Goal: Task Accomplishment & Management: Use online tool/utility

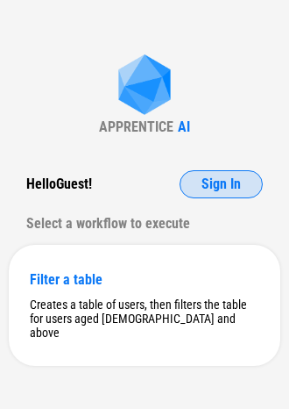
click at [207, 184] on span "Sign In" at bounding box center [221, 184] width 39 height 14
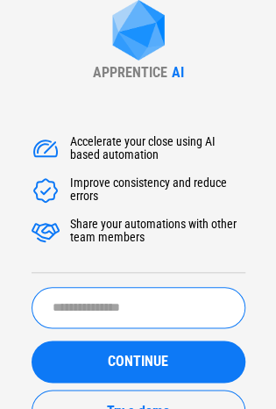
click at [153, 306] on input "text" at bounding box center [139, 307] width 214 height 41
paste input "**********"
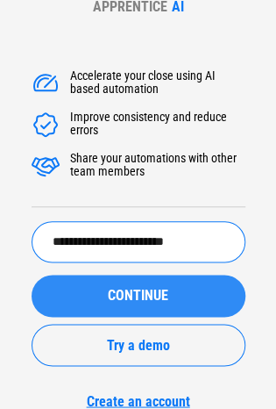
type input "**********"
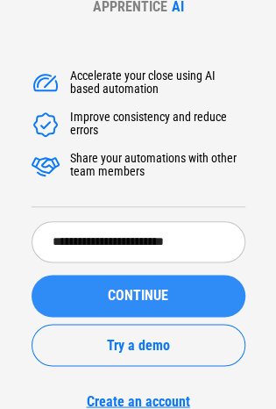
click at [131, 303] on button "CONTINUE" at bounding box center [139, 295] width 214 height 42
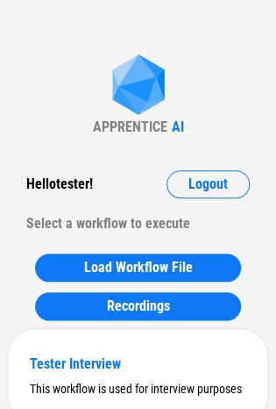
scroll to position [68, 0]
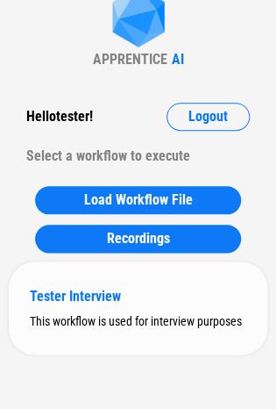
click at [136, 312] on div "Tester Interview This workflow is used for interview purposes" at bounding box center [138, 307] width 259 height 93
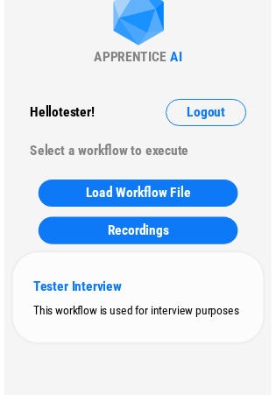
scroll to position [0, 0]
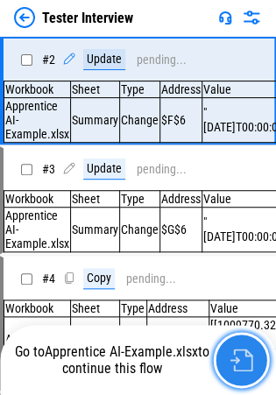
click at [232, 354] on img "button" at bounding box center [241, 360] width 23 height 23
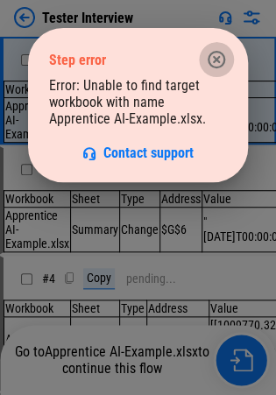
click at [212, 51] on icon "button" at bounding box center [216, 59] width 21 height 21
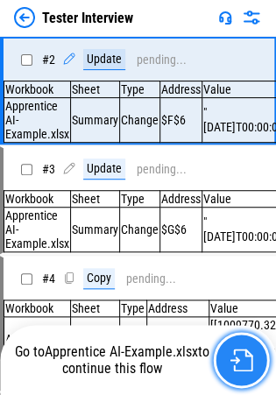
click at [244, 354] on img "button" at bounding box center [241, 360] width 23 height 23
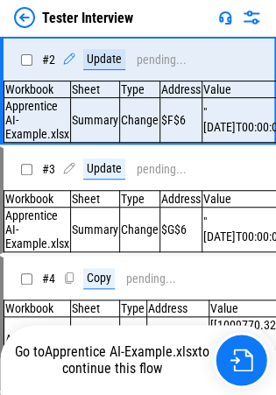
click at [23, 16] on img at bounding box center [24, 17] width 21 height 21
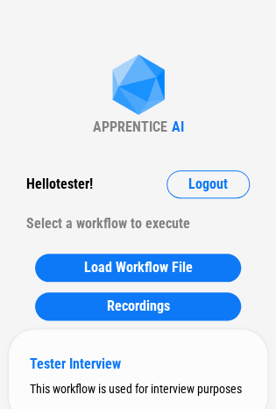
click at [135, 360] on div "Tester Interview" at bounding box center [138, 363] width 217 height 17
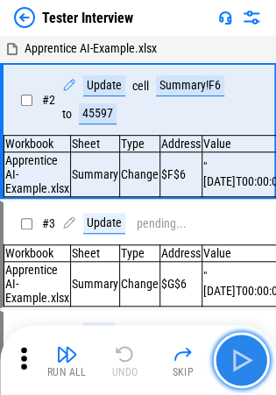
click at [240, 359] on img "button" at bounding box center [241, 360] width 28 height 28
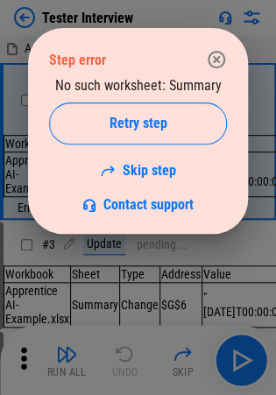
click at [211, 61] on icon "button" at bounding box center [216, 59] width 21 height 21
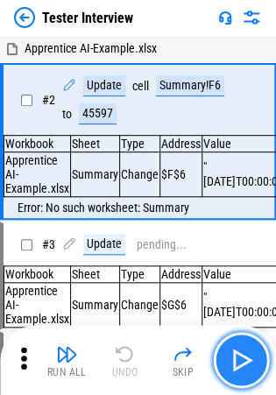
click at [245, 369] on img "button" at bounding box center [241, 360] width 28 height 28
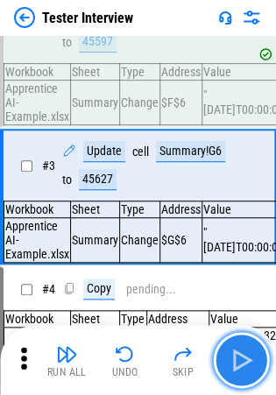
click at [245, 369] on img "button" at bounding box center [241, 360] width 28 height 28
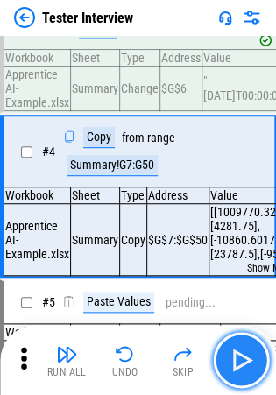
click at [245, 369] on img "button" at bounding box center [241, 360] width 28 height 28
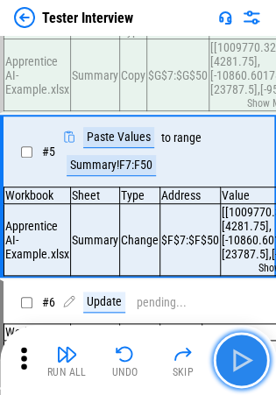
click at [245, 369] on img "button" at bounding box center [241, 360] width 28 height 28
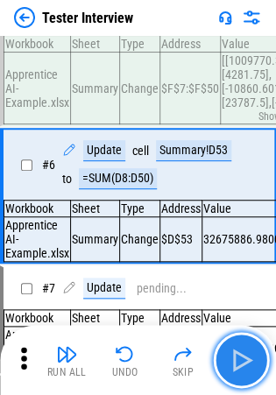
click at [245, 369] on img "button" at bounding box center [241, 360] width 28 height 28
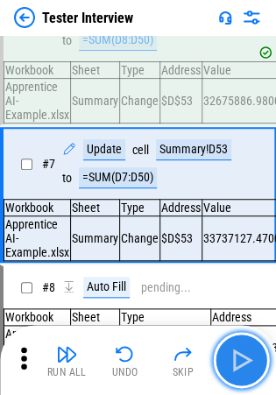
click at [245, 369] on img "button" at bounding box center [241, 360] width 28 height 28
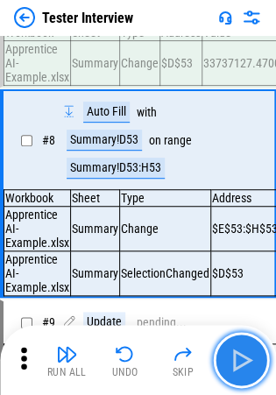
click at [245, 369] on img "button" at bounding box center [241, 360] width 28 height 28
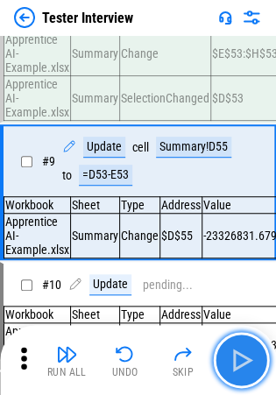
click at [245, 369] on img "button" at bounding box center [241, 360] width 28 height 28
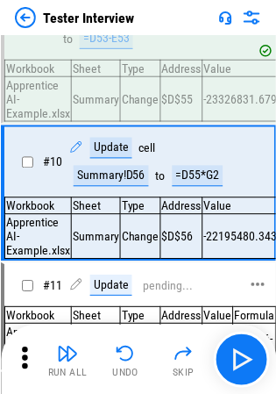
scroll to position [1168, 0]
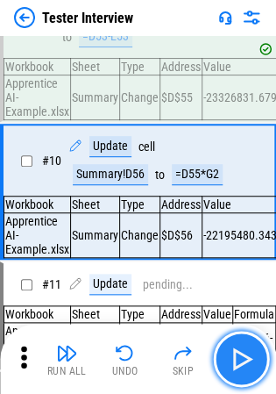
click at [225, 354] on button "button" at bounding box center [241, 359] width 56 height 56
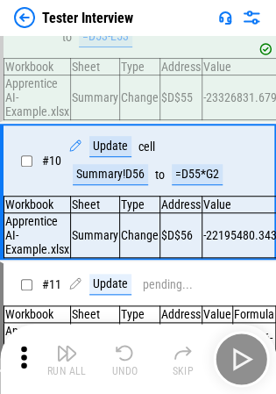
click at [225, 354] on div "Run All Undo Skip" at bounding box center [140, 359] width 259 height 56
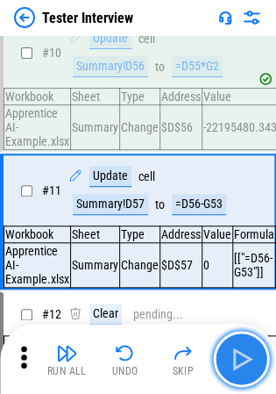
click at [225, 354] on button "button" at bounding box center [241, 359] width 56 height 56
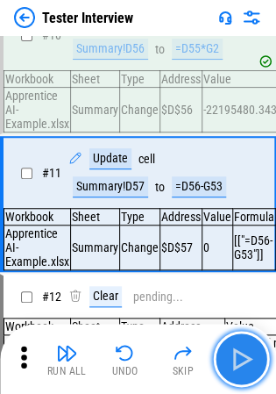
click at [225, 354] on button "button" at bounding box center [241, 359] width 56 height 56
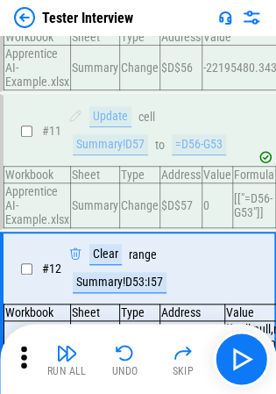
click at [225, 354] on div "Run All Undo Skip" at bounding box center [140, 359] width 259 height 56
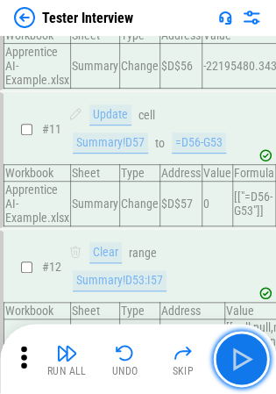
scroll to position [1480, 0]
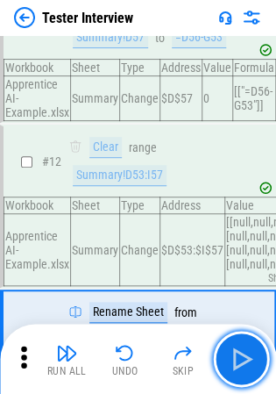
click at [225, 354] on button "button" at bounding box center [241, 359] width 56 height 56
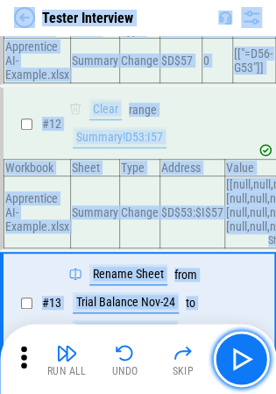
click at [225, 354] on button "button" at bounding box center [241, 359] width 56 height 56
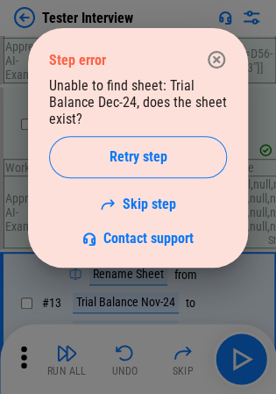
click at [225, 354] on div at bounding box center [138, 197] width 276 height 394
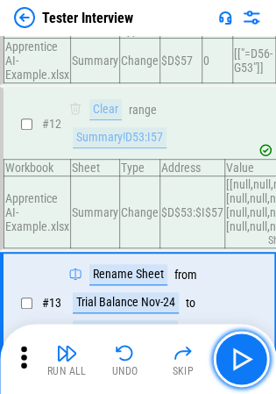
click at [225, 354] on button "button" at bounding box center [241, 359] width 56 height 56
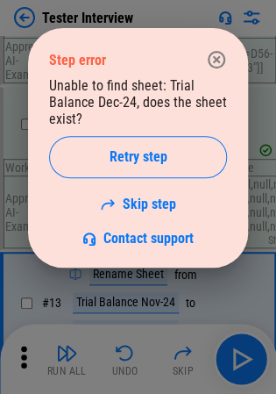
click at [225, 354] on div at bounding box center [138, 197] width 276 height 394
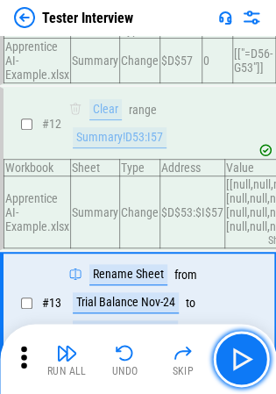
click at [225, 354] on button "button" at bounding box center [241, 359] width 56 height 56
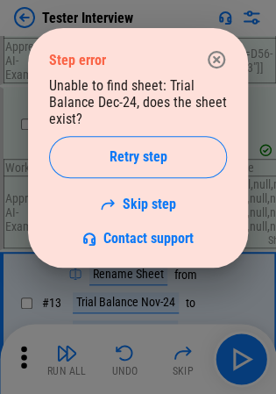
click at [219, 67] on icon "button" at bounding box center [217, 60] width 18 height 18
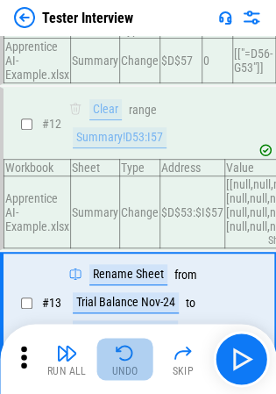
click at [126, 361] on img "button" at bounding box center [125, 352] width 21 height 21
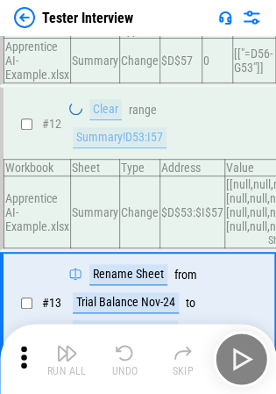
click at [126, 361] on div "Run All Undo Skip" at bounding box center [140, 359] width 259 height 56
click at [126, 361] on img "button" at bounding box center [125, 352] width 21 height 21
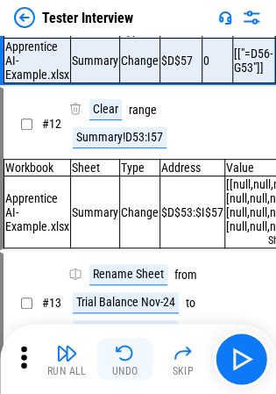
click at [126, 361] on div "Run All Undo Skip" at bounding box center [140, 359] width 259 height 56
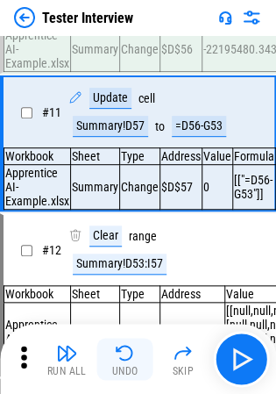
click at [126, 361] on img "button" at bounding box center [125, 352] width 21 height 21
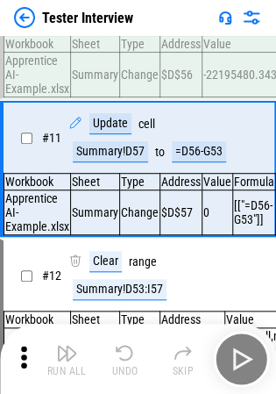
click at [126, 361] on div "Run All Undo Skip" at bounding box center [140, 359] width 259 height 56
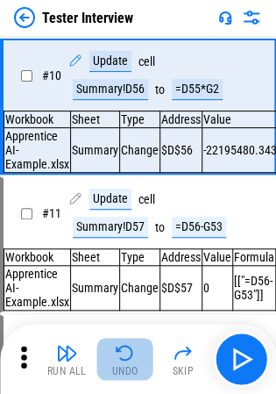
click at [126, 361] on img "button" at bounding box center [125, 352] width 21 height 21
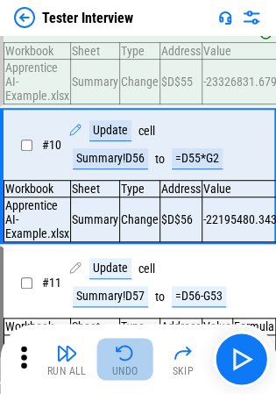
click at [126, 361] on div "Run All Undo Skip" at bounding box center [140, 359] width 259 height 56
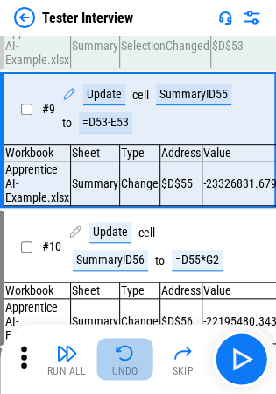
click at [126, 361] on img "button" at bounding box center [125, 352] width 21 height 21
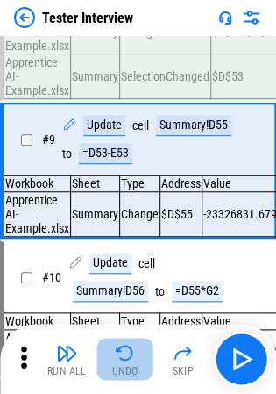
click at [126, 361] on div "Run All Undo Skip" at bounding box center [140, 359] width 259 height 56
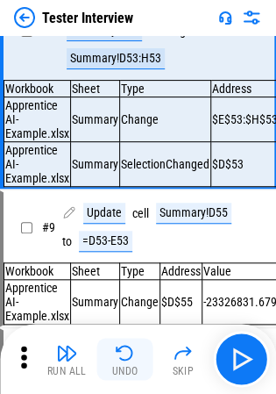
click at [126, 361] on img "button" at bounding box center [125, 352] width 21 height 21
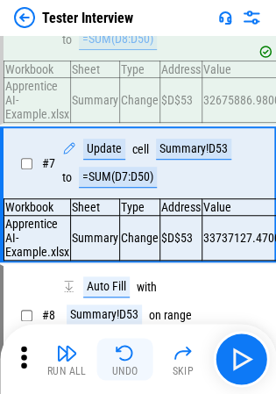
click at [120, 359] on div "Run All Undo Skip" at bounding box center [140, 359] width 259 height 56
click at [120, 359] on img "button" at bounding box center [125, 352] width 21 height 21
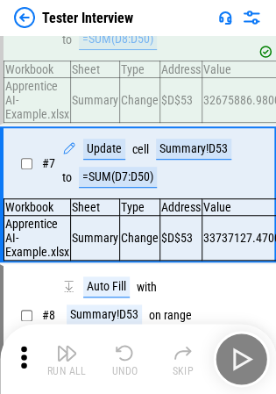
click at [120, 359] on div "Run All Undo Skip" at bounding box center [140, 359] width 259 height 56
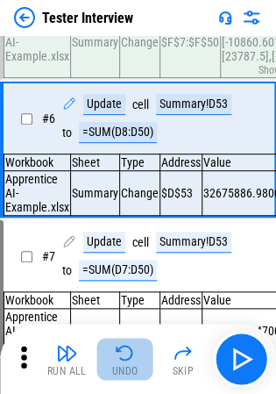
click at [120, 359] on img "button" at bounding box center [125, 352] width 21 height 21
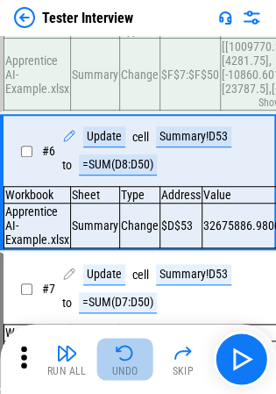
click at [120, 359] on div "Run All Undo Skip" at bounding box center [140, 359] width 259 height 56
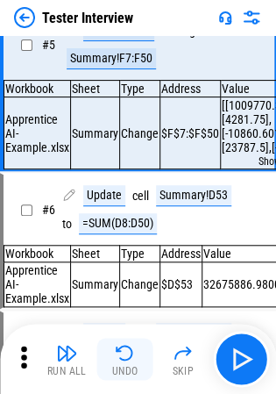
click at [120, 359] on img "button" at bounding box center [125, 352] width 21 height 21
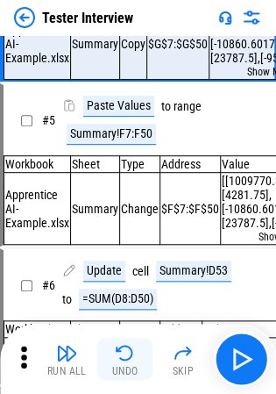
click at [120, 359] on div "Run All Undo Skip" at bounding box center [140, 359] width 259 height 56
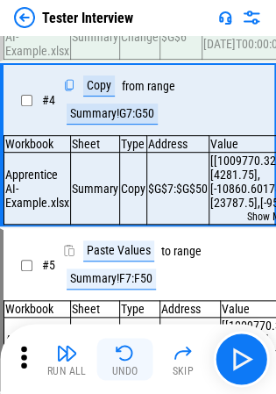
click at [120, 359] on img "button" at bounding box center [125, 352] width 21 height 21
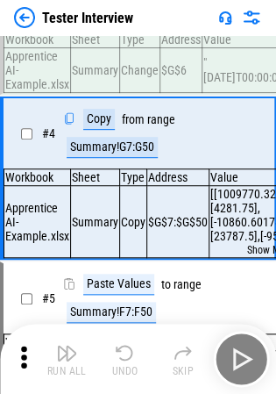
click at [120, 359] on div "Run All Undo Skip" at bounding box center [140, 359] width 259 height 56
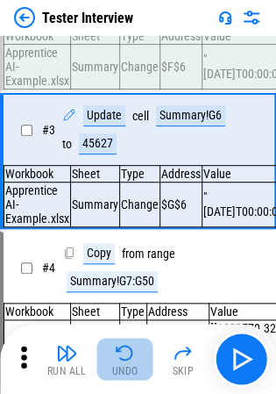
click at [120, 359] on img "button" at bounding box center [125, 352] width 21 height 21
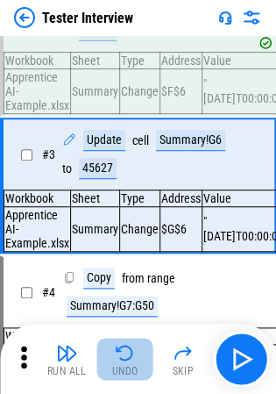
click at [120, 359] on div "Run All Undo Skip" at bounding box center [140, 359] width 259 height 56
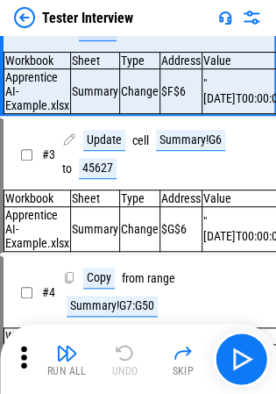
scroll to position [41, 0]
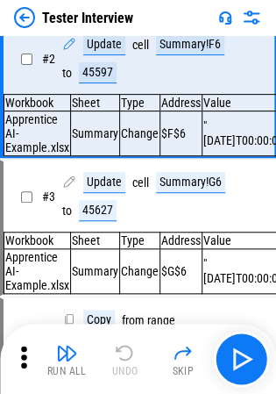
click at [120, 359] on div "Run All Undo Skip" at bounding box center [140, 359] width 259 height 56
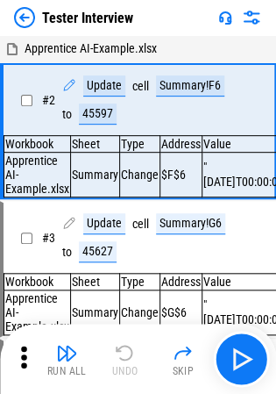
click at [120, 359] on div "Run All Undo Skip" at bounding box center [140, 359] width 259 height 56
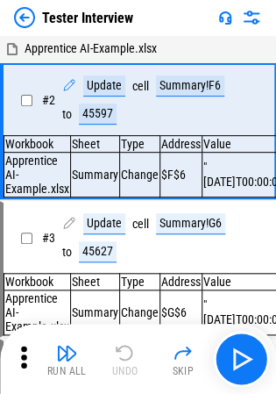
drag, startPoint x: 120, startPoint y: 359, endPoint x: 268, endPoint y: 366, distance: 148.3
click at [268, 366] on div "Run All Undo Skip" at bounding box center [140, 359] width 259 height 56
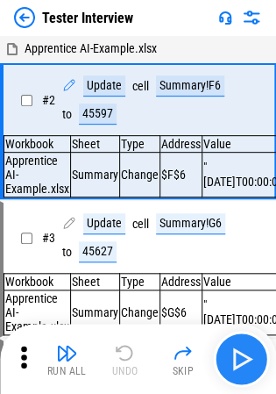
drag, startPoint x: 268, startPoint y: 366, endPoint x: 248, endPoint y: 359, distance: 21.3
click at [248, 359] on div "Run All Undo Skip" at bounding box center [140, 359] width 259 height 56
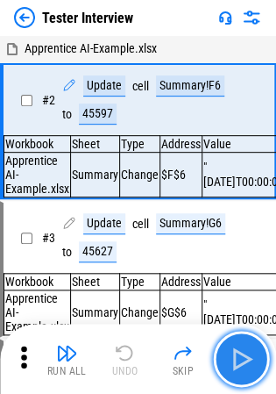
click at [248, 359] on img "button" at bounding box center [241, 359] width 28 height 28
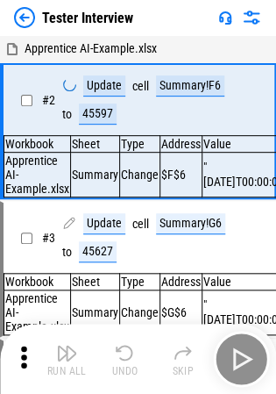
click at [248, 359] on div "Run All Undo Skip" at bounding box center [140, 359] width 259 height 56
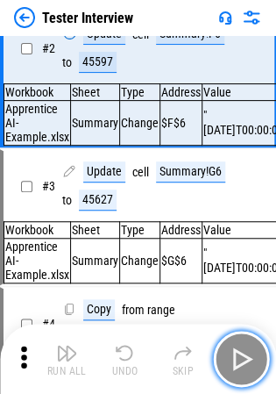
click at [248, 359] on img "button" at bounding box center [241, 359] width 28 height 28
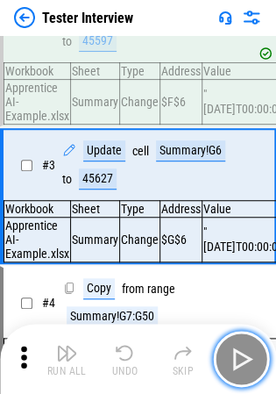
click at [248, 359] on img "button" at bounding box center [241, 359] width 28 height 28
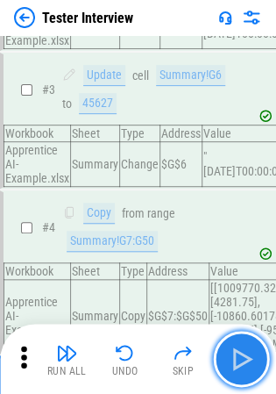
click at [248, 359] on img "button" at bounding box center [241, 359] width 28 height 28
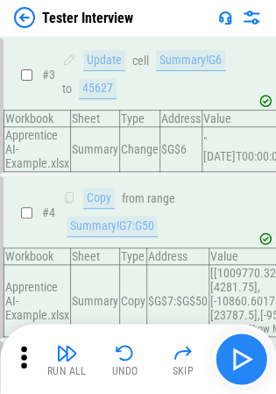
click at [248, 359] on div "Run All Undo Skip" at bounding box center [140, 359] width 259 height 56
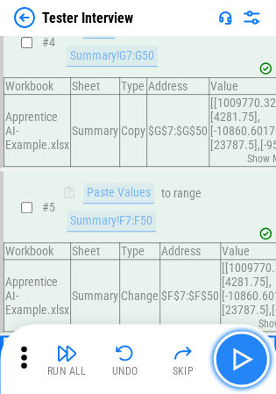
click at [248, 359] on img "button" at bounding box center [241, 359] width 28 height 28
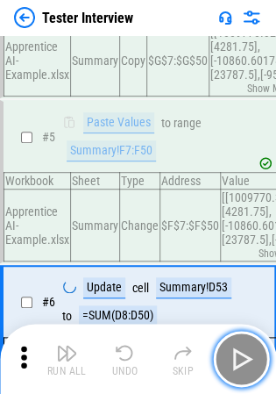
click at [248, 359] on img "button" at bounding box center [241, 359] width 28 height 28
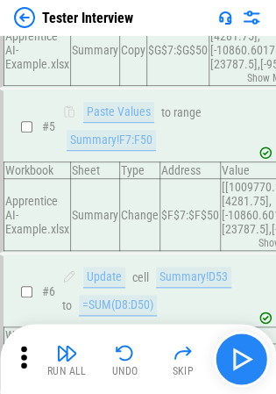
click at [248, 359] on div "Run All Undo Skip" at bounding box center [140, 359] width 259 height 56
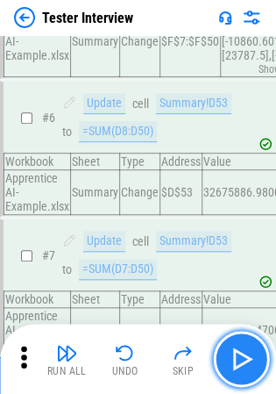
click at [248, 359] on img "button" at bounding box center [241, 359] width 28 height 28
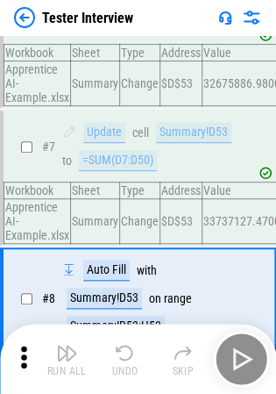
click at [248, 359] on div "Run All Undo Skip" at bounding box center [140, 359] width 259 height 56
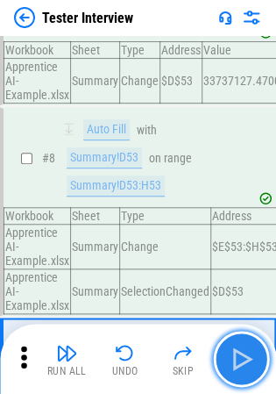
click at [248, 359] on img "button" at bounding box center [241, 359] width 28 height 28
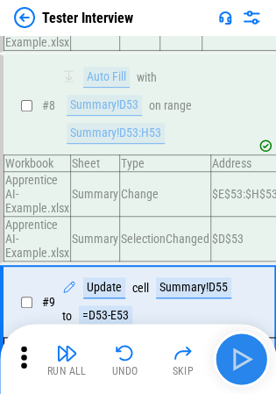
click at [248, 359] on div "Run All Undo Skip" at bounding box center [140, 359] width 259 height 56
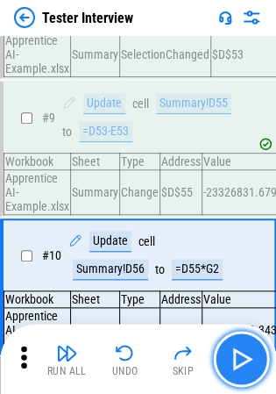
click at [248, 359] on img "button" at bounding box center [241, 359] width 28 height 28
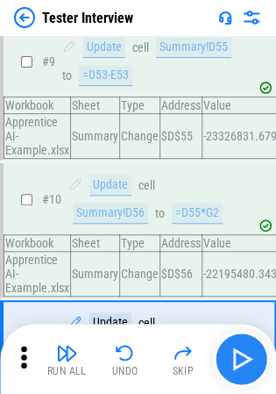
click at [248, 359] on div "Run All Undo Skip" at bounding box center [140, 359] width 259 height 56
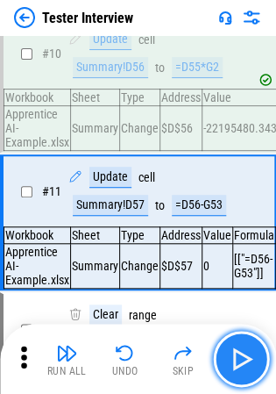
click at [248, 359] on img "button" at bounding box center [241, 359] width 28 height 28
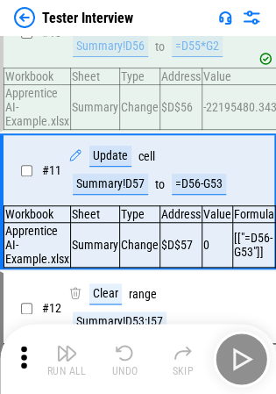
click at [248, 359] on div "Run All Undo Skip" at bounding box center [140, 359] width 259 height 56
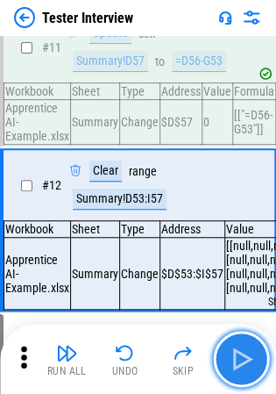
click at [248, 359] on img "button" at bounding box center [241, 359] width 28 height 28
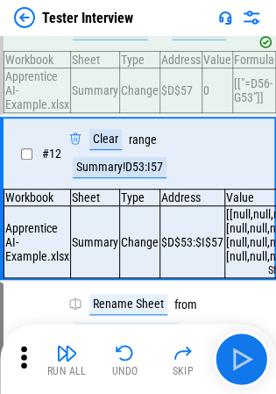
click at [248, 359] on div "Run All Undo Skip" at bounding box center [140, 359] width 259 height 56
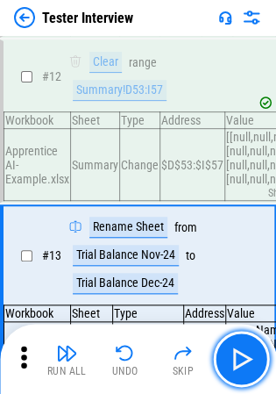
click at [248, 359] on img "button" at bounding box center [241, 359] width 28 height 28
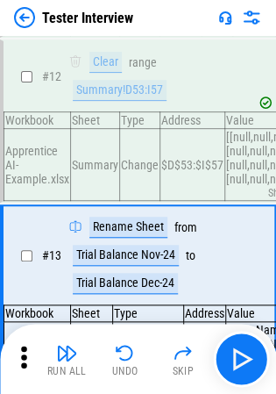
scroll to position [1600, 0]
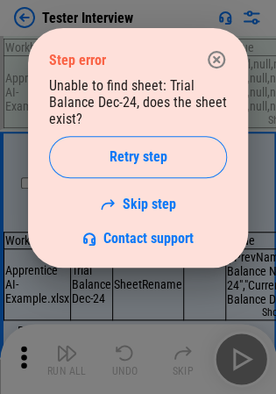
click at [248, 359] on div at bounding box center [138, 197] width 276 height 394
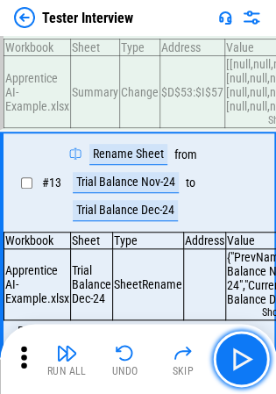
click at [248, 359] on img "button" at bounding box center [241, 359] width 28 height 28
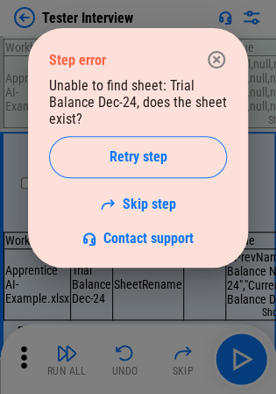
drag, startPoint x: 248, startPoint y: 359, endPoint x: 139, endPoint y: 356, distance: 109.6
click at [139, 356] on div at bounding box center [138, 197] width 276 height 394
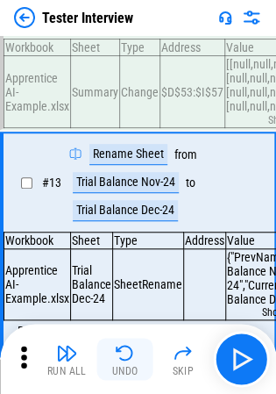
drag, startPoint x: 139, startPoint y: 356, endPoint x: 133, endPoint y: 369, distance: 14.2
click at [133, 369] on button "Undo" at bounding box center [125, 359] width 56 height 42
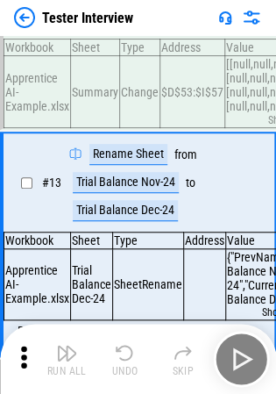
click at [133, 369] on div "Run All Undo Skip" at bounding box center [140, 359] width 259 height 56
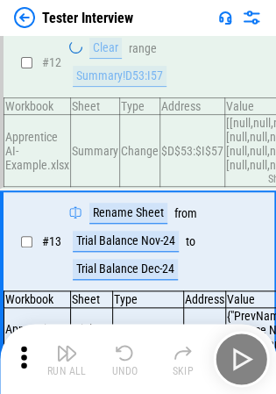
click at [133, 369] on div "Undo" at bounding box center [125, 371] width 26 height 11
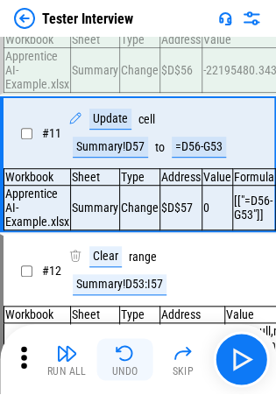
scroll to position [1307, 0]
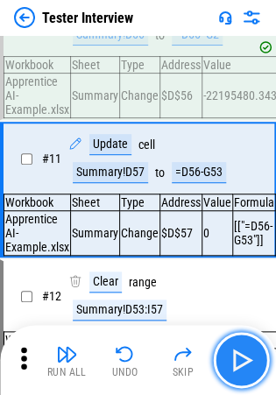
click at [224, 344] on button "button" at bounding box center [241, 360] width 56 height 56
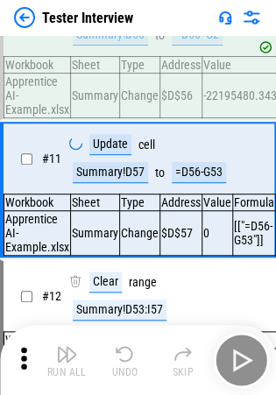
click at [224, 344] on div "Run All Undo Skip" at bounding box center [140, 360] width 259 height 56
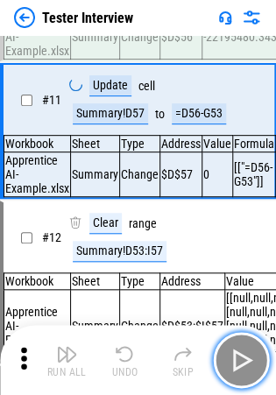
click at [224, 344] on button "button" at bounding box center [241, 360] width 56 height 56
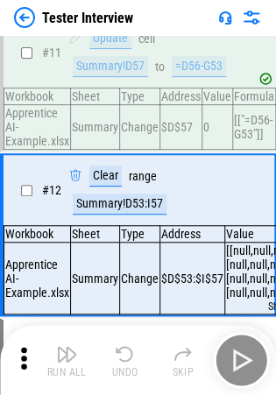
click at [224, 344] on div "Run All Undo Skip" at bounding box center [140, 360] width 259 height 56
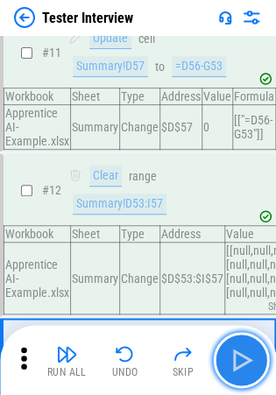
scroll to position [1490, 0]
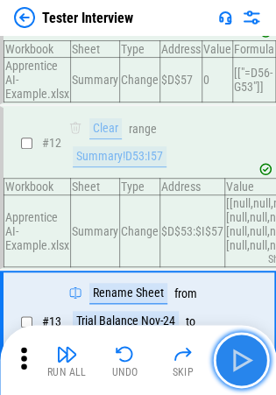
click at [224, 344] on button "button" at bounding box center [241, 360] width 56 height 56
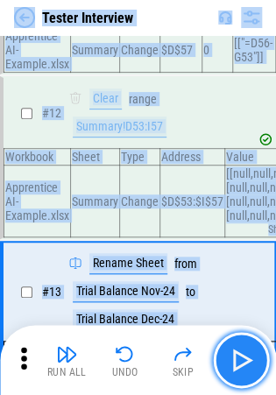
click at [224, 344] on button "button" at bounding box center [241, 360] width 56 height 56
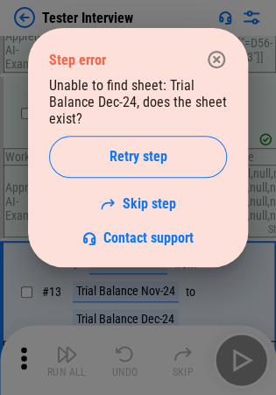
click at [224, 344] on div at bounding box center [138, 197] width 276 height 395
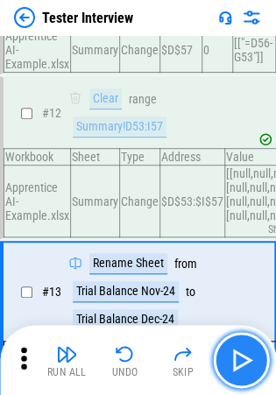
click at [224, 344] on button "button" at bounding box center [241, 360] width 56 height 56
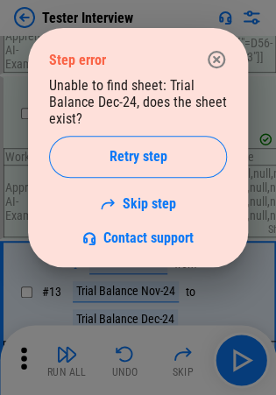
click at [214, 60] on icon "button" at bounding box center [216, 59] width 21 height 21
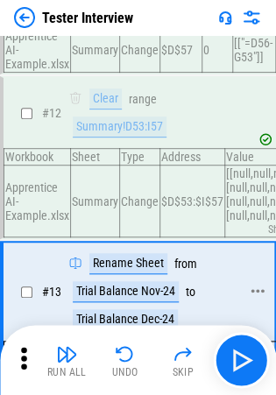
click at [82, 292] on div "Trial Balance Nov-24" at bounding box center [126, 291] width 106 height 21
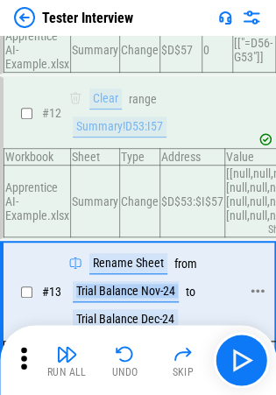
click at [82, 292] on div "Trial Balance Nov-24" at bounding box center [126, 291] width 106 height 21
copy div "Trial Balance Nov-24"
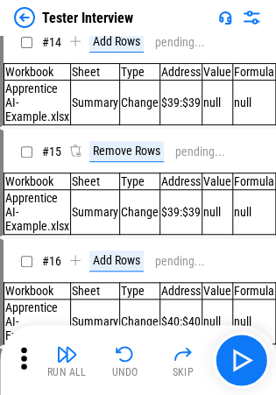
scroll to position [1940, 0]
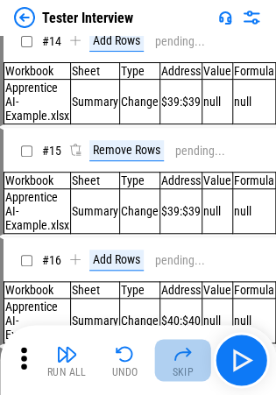
click at [210, 359] on button "Skip" at bounding box center [183, 360] width 56 height 42
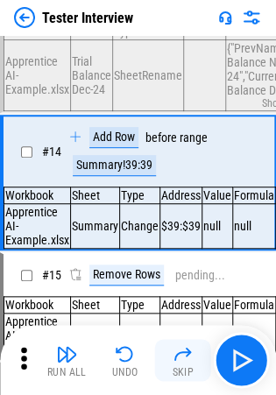
scroll to position [1802, 0]
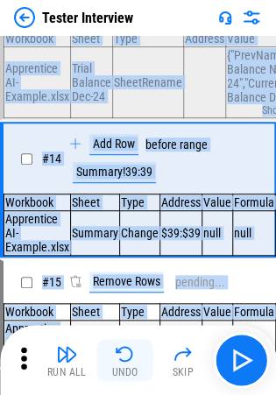
drag, startPoint x: 210, startPoint y: 359, endPoint x: 132, endPoint y: 368, distance: 78.5
click at [132, 368] on div "Run All Undo Skip" at bounding box center [140, 360] width 259 height 56
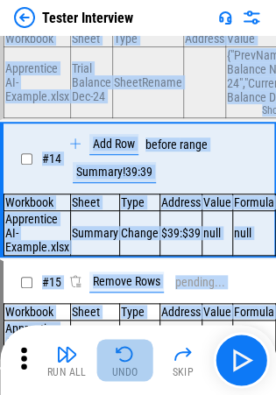
click at [132, 368] on div "Undo" at bounding box center [125, 372] width 26 height 11
click at [132, 368] on div "Run All Undo Skip" at bounding box center [140, 360] width 259 height 56
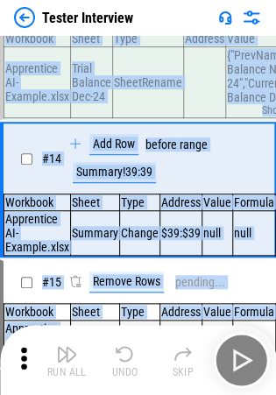
click at [132, 368] on div "Run All Undo Skip" at bounding box center [140, 360] width 259 height 56
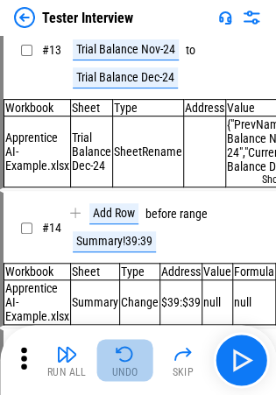
click at [132, 368] on div "Undo" at bounding box center [125, 372] width 26 height 11
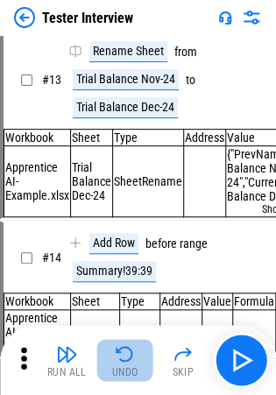
click at [132, 368] on div "Run All Undo Skip" at bounding box center [140, 360] width 259 height 56
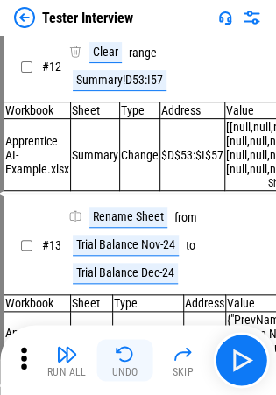
click at [132, 368] on div "Undo" at bounding box center [125, 372] width 26 height 11
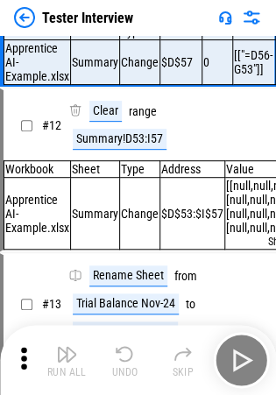
click at [132, 368] on div "Run All Undo Skip" at bounding box center [140, 360] width 259 height 56
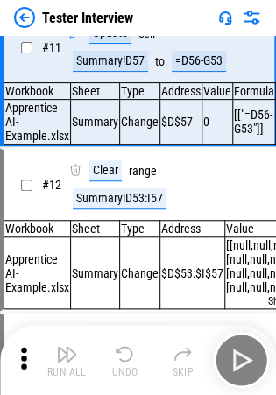
click at [132, 368] on div "Undo" at bounding box center [125, 372] width 26 height 11
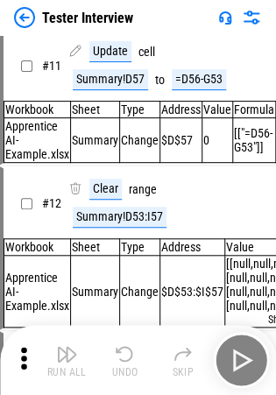
click at [132, 368] on div "Undo" at bounding box center [125, 372] width 26 height 11
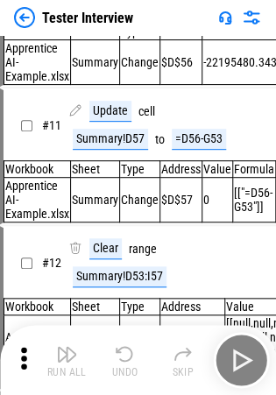
click at [132, 368] on div "Run All Undo Skip" at bounding box center [140, 360] width 259 height 56
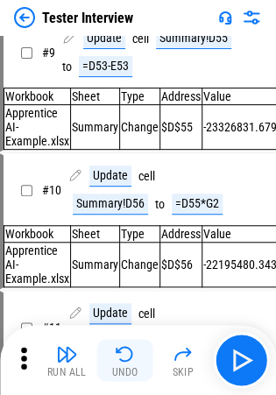
click at [132, 368] on div "Undo" at bounding box center [125, 372] width 26 height 11
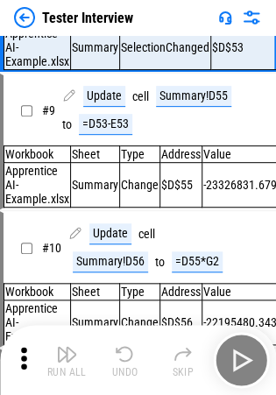
click at [132, 368] on div "Run All Undo Skip" at bounding box center [140, 360] width 259 height 56
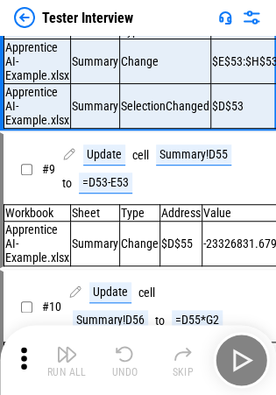
click at [132, 368] on div "Undo" at bounding box center [125, 372] width 26 height 11
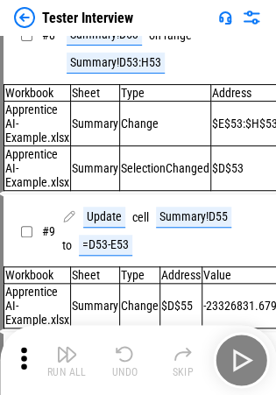
click at [132, 368] on div "Run All Undo Skip" at bounding box center [140, 360] width 259 height 56
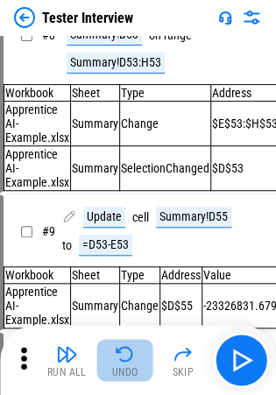
click at [132, 368] on div "Undo" at bounding box center [125, 372] width 26 height 11
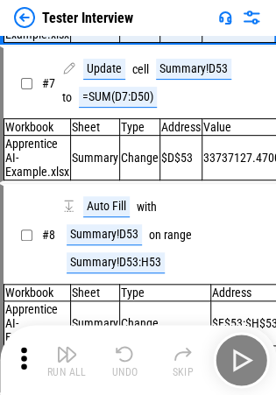
click at [132, 368] on div "Run All Undo Skip" at bounding box center [140, 360] width 259 height 56
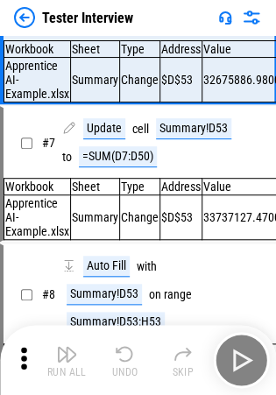
click at [132, 368] on div "Undo" at bounding box center [125, 372] width 26 height 11
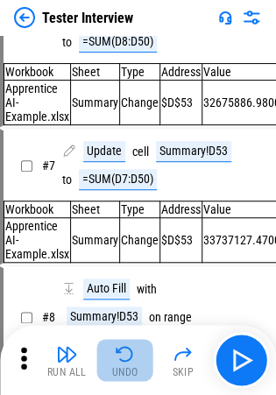
click at [132, 368] on div "Undo" at bounding box center [125, 372] width 26 height 11
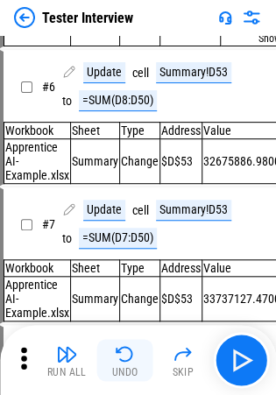
click at [132, 368] on div "Run All Undo Skip" at bounding box center [140, 360] width 259 height 56
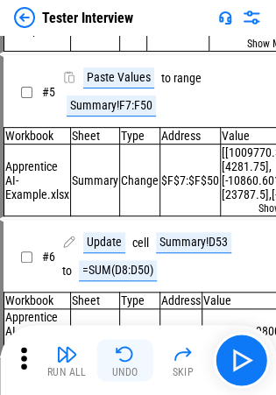
click at [132, 368] on div "Undo" at bounding box center [125, 372] width 26 height 11
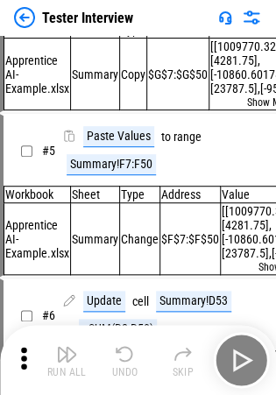
click at [132, 368] on div "Run All Undo Skip" at bounding box center [140, 360] width 259 height 56
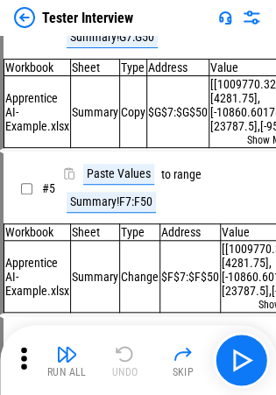
click at [132, 368] on div "Run All Undo Skip" at bounding box center [140, 360] width 259 height 56
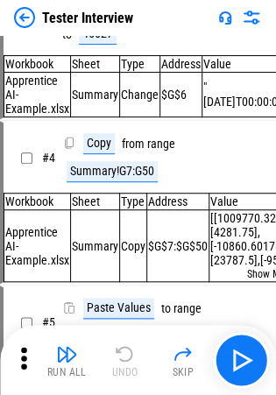
click at [132, 368] on div "Run All Undo Skip" at bounding box center [140, 360] width 259 height 56
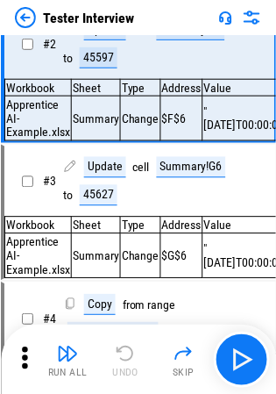
scroll to position [0, 0]
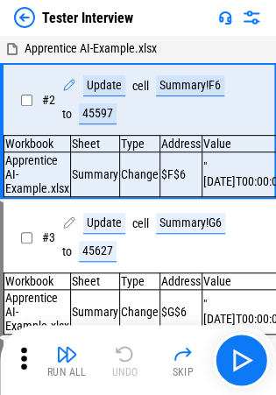
click at [132, 368] on div "Run All Undo Skip" at bounding box center [140, 360] width 259 height 56
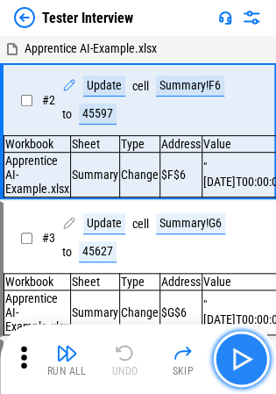
click at [245, 341] on button "button" at bounding box center [241, 359] width 56 height 56
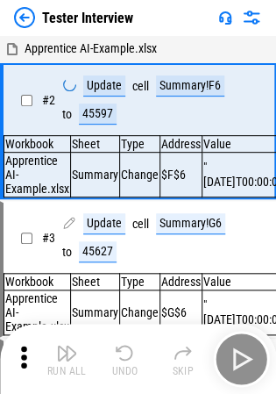
click at [245, 341] on div "Run All Undo Skip" at bounding box center [140, 359] width 259 height 56
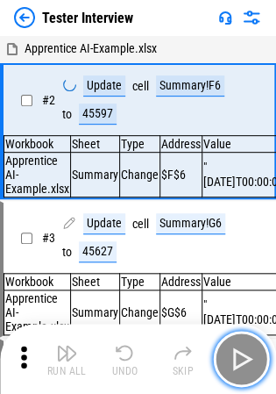
click at [245, 341] on button "button" at bounding box center [241, 359] width 56 height 56
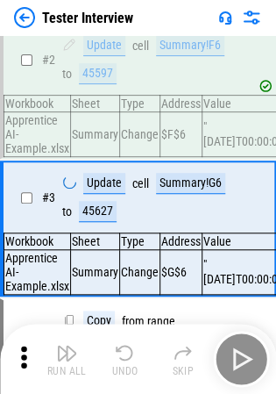
click at [245, 341] on div "Run All Undo Skip" at bounding box center [140, 359] width 259 height 56
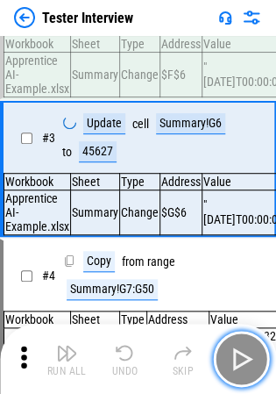
click at [245, 341] on button "button" at bounding box center [241, 359] width 56 height 56
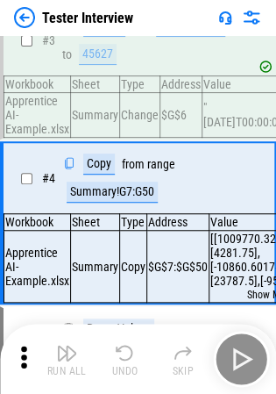
click at [245, 341] on div "Run All Undo Skip" at bounding box center [140, 359] width 259 height 56
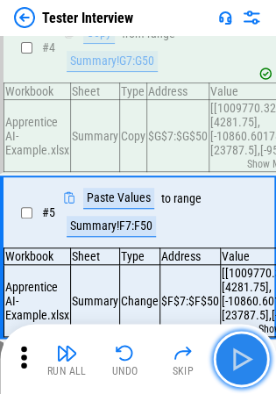
click at [245, 341] on button "button" at bounding box center [241, 359] width 56 height 56
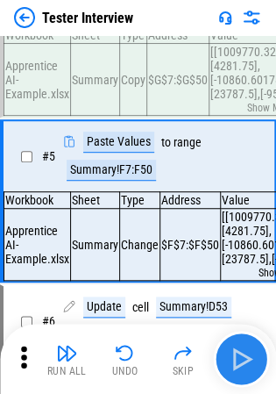
click at [245, 341] on div "Run All Undo Skip" at bounding box center [140, 359] width 259 height 56
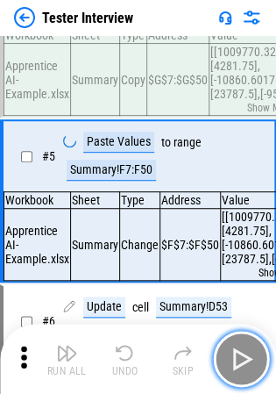
click at [245, 341] on button "button" at bounding box center [241, 359] width 56 height 56
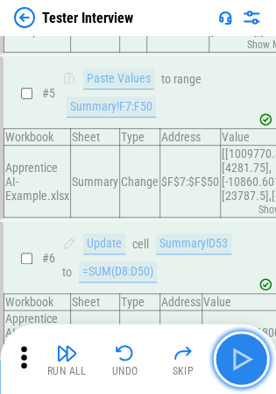
click at [245, 341] on button "button" at bounding box center [241, 359] width 56 height 56
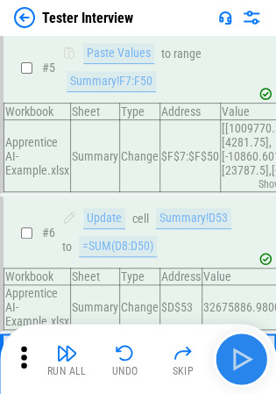
click at [245, 341] on div "Run All Undo Skip" at bounding box center [140, 359] width 259 height 56
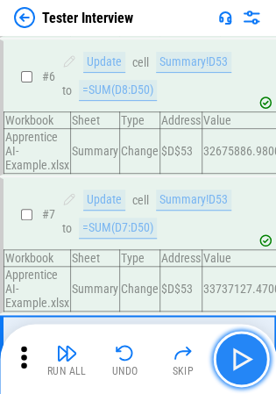
click at [245, 341] on button "button" at bounding box center [241, 359] width 56 height 56
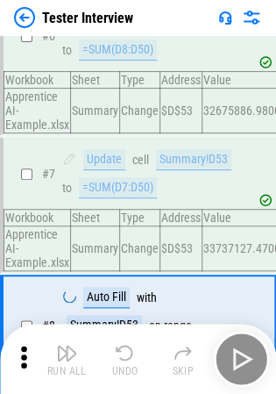
click at [245, 341] on div "Run All Undo Skip" at bounding box center [140, 359] width 259 height 56
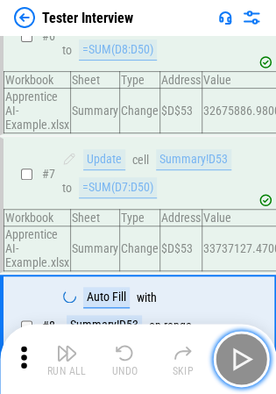
click at [245, 341] on button "button" at bounding box center [241, 359] width 56 height 56
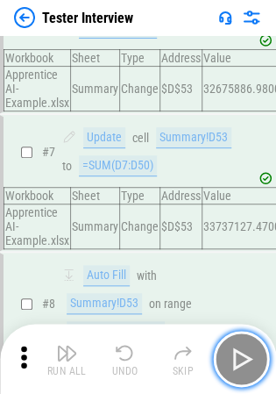
click at [245, 341] on button "button" at bounding box center [241, 359] width 56 height 56
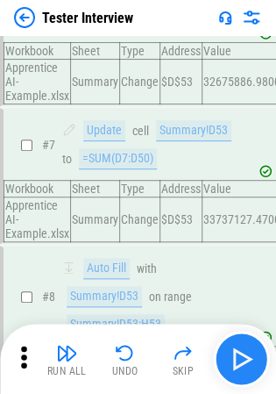
click at [245, 341] on div "Run All Undo Skip" at bounding box center [140, 359] width 259 height 56
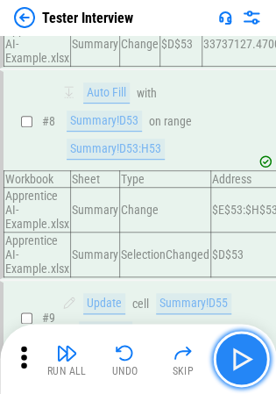
click at [245, 341] on button "button" at bounding box center [241, 359] width 56 height 56
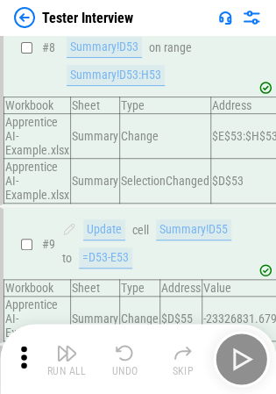
click at [245, 341] on div "Run All Undo Skip" at bounding box center [140, 359] width 259 height 56
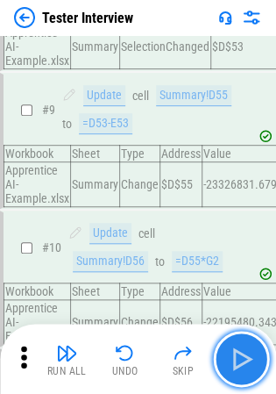
click at [245, 341] on button "button" at bounding box center [241, 359] width 56 height 56
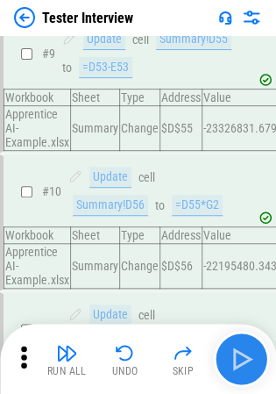
click at [245, 341] on div "Run All Undo Skip" at bounding box center [140, 359] width 259 height 56
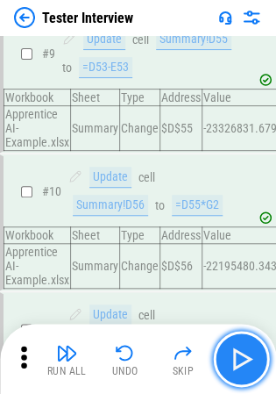
click at [245, 341] on button "button" at bounding box center [241, 359] width 56 height 56
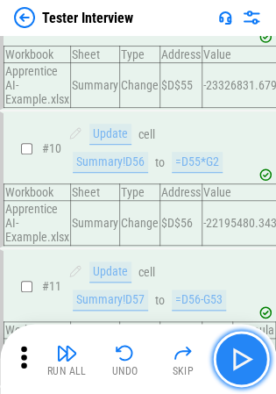
click at [245, 341] on button "button" at bounding box center [241, 359] width 56 height 56
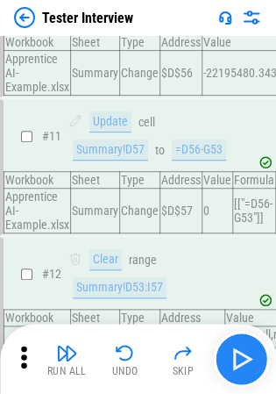
click at [245, 341] on div "Run All Undo Skip" at bounding box center [140, 359] width 259 height 56
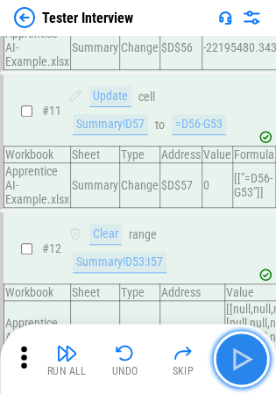
click at [245, 341] on button "button" at bounding box center [241, 359] width 56 height 56
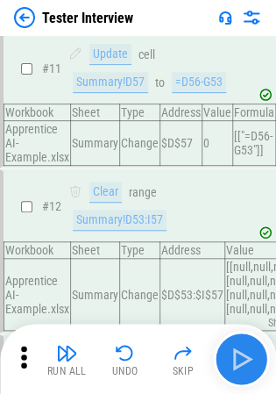
click at [245, 341] on div "Run All Undo Skip" at bounding box center [140, 359] width 259 height 56
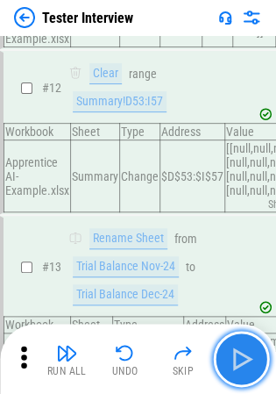
click at [245, 341] on button "button" at bounding box center [241, 359] width 56 height 56
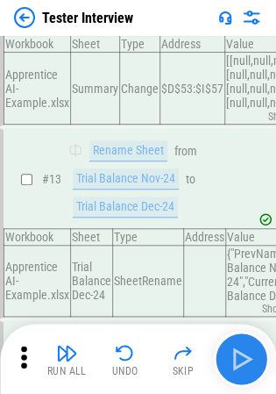
click at [245, 341] on div "Run All Undo Skip" at bounding box center [140, 359] width 259 height 56
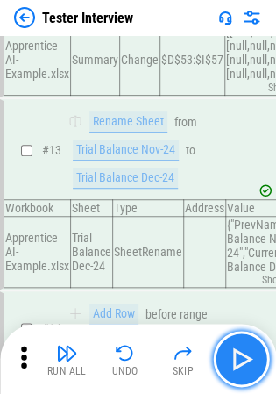
click at [245, 341] on button "button" at bounding box center [241, 359] width 56 height 56
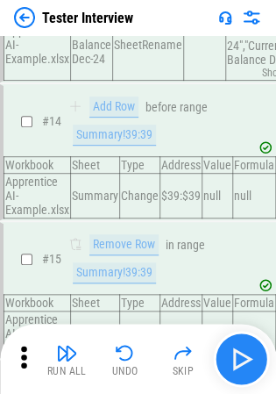
click at [245, 341] on div "Run All Undo Skip" at bounding box center [140, 359] width 259 height 56
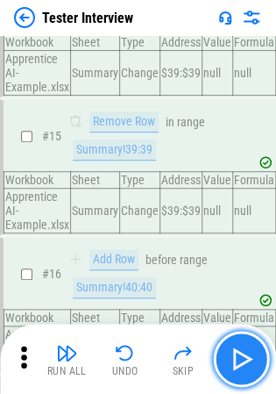
click at [245, 341] on button "button" at bounding box center [241, 359] width 56 height 56
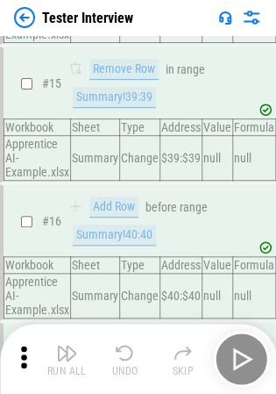
click at [245, 341] on div "Run All Undo Skip" at bounding box center [140, 359] width 259 height 56
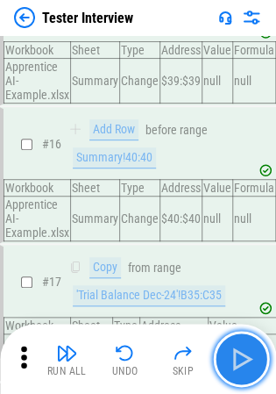
click at [245, 341] on button "button" at bounding box center [241, 359] width 56 height 56
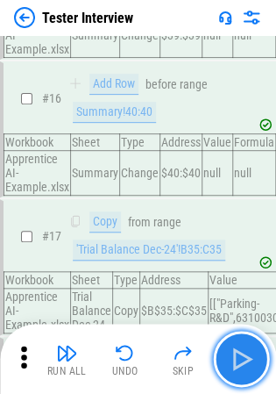
click at [245, 341] on button "button" at bounding box center [241, 359] width 56 height 56
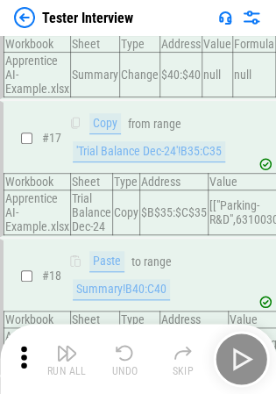
click at [245, 341] on div "Run All Undo Skip" at bounding box center [140, 359] width 259 height 56
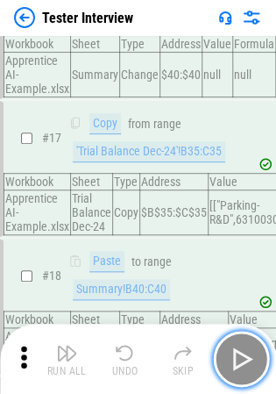
click at [245, 341] on button "button" at bounding box center [241, 359] width 56 height 56
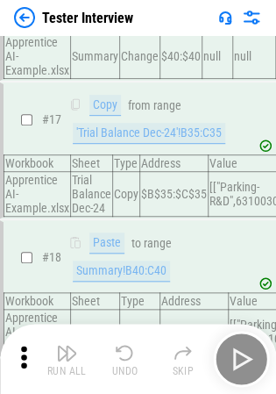
click at [245, 341] on div "Run All Undo Skip" at bounding box center [140, 359] width 259 height 56
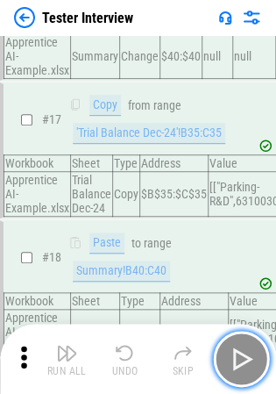
click at [245, 341] on button "button" at bounding box center [241, 359] width 56 height 56
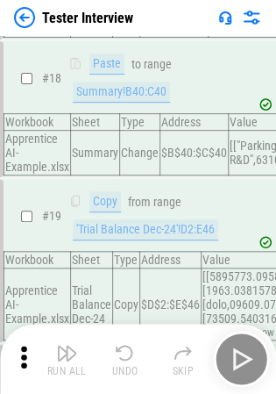
click at [245, 341] on div "Run All Undo Skip" at bounding box center [140, 359] width 259 height 56
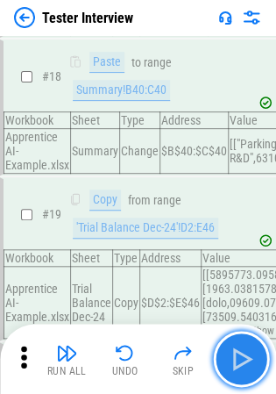
click at [245, 341] on button "button" at bounding box center [241, 359] width 56 height 56
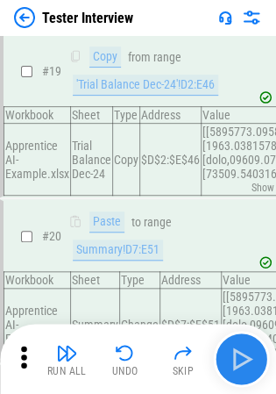
click at [245, 341] on div "Run All Undo Skip" at bounding box center [140, 359] width 259 height 56
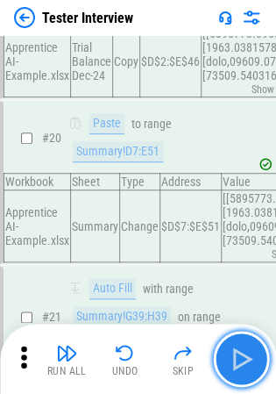
click at [245, 341] on button "button" at bounding box center [241, 359] width 56 height 56
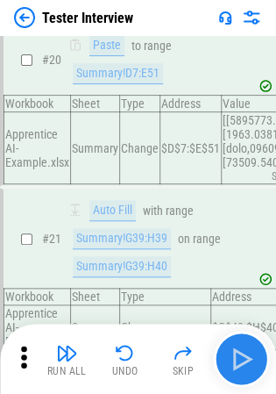
click at [245, 341] on div "Run All Undo Skip" at bounding box center [140, 359] width 259 height 56
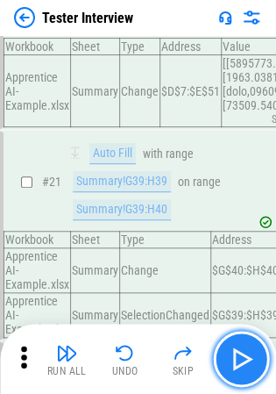
click at [245, 341] on button "button" at bounding box center [241, 359] width 56 height 56
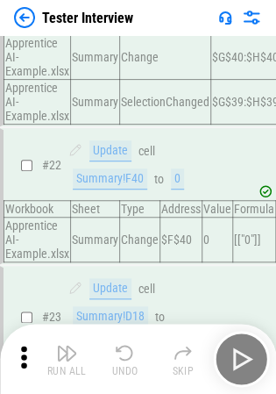
drag, startPoint x: 245, startPoint y: 341, endPoint x: 272, endPoint y: 350, distance: 27.7
click at [272, 350] on div "Run All Undo Skip" at bounding box center [138, 358] width 276 height 70
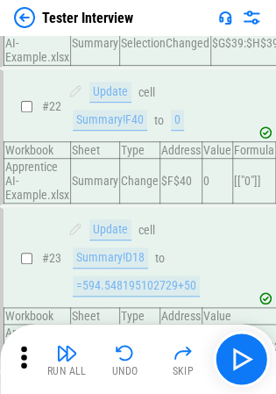
scroll to position [3355, 0]
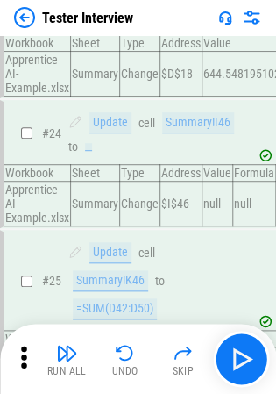
drag, startPoint x: 272, startPoint y: 350, endPoint x: 295, endPoint y: 355, distance: 23.4
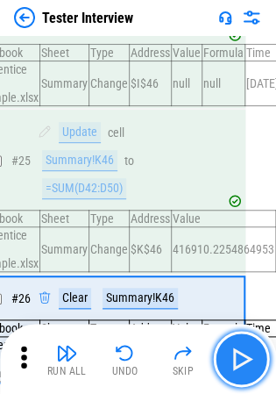
click at [254, 352] on button "button" at bounding box center [241, 359] width 56 height 56
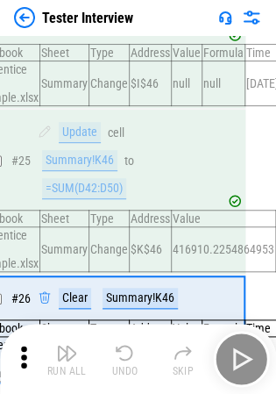
click at [254, 352] on div "Run All Undo Skip" at bounding box center [140, 359] width 259 height 56
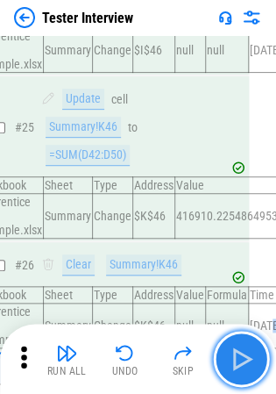
click at [254, 352] on button "button" at bounding box center [241, 359] width 56 height 56
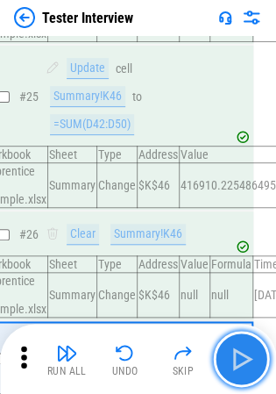
click at [254, 352] on button "button" at bounding box center [241, 359] width 56 height 56
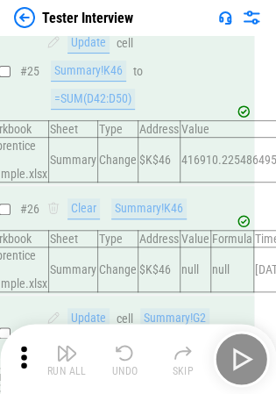
click at [254, 352] on div "Run All Undo Skip" at bounding box center [140, 359] width 259 height 56
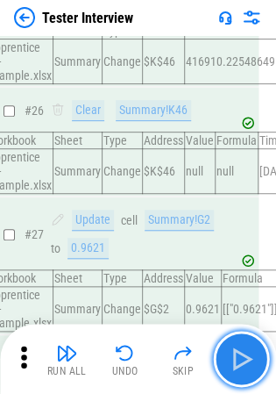
click at [254, 352] on button "button" at bounding box center [241, 359] width 56 height 56
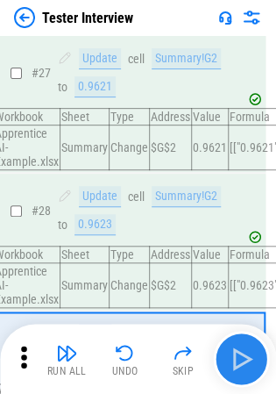
click at [254, 352] on div "Run All Undo Skip" at bounding box center [140, 359] width 259 height 56
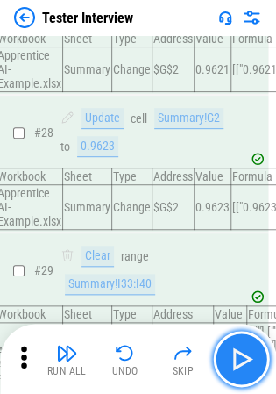
click at [254, 352] on button "button" at bounding box center [241, 359] width 56 height 56
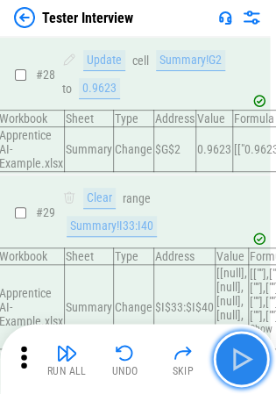
click at [254, 352] on button "button" at bounding box center [241, 359] width 56 height 56
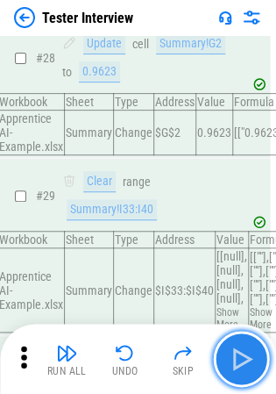
click at [254, 352] on button "button" at bounding box center [241, 359] width 56 height 56
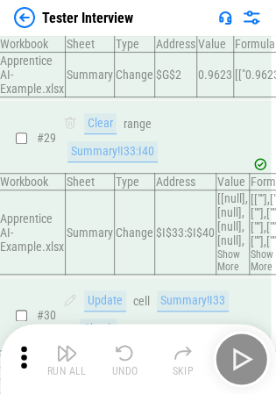
click at [254, 352] on div "Run All Undo Skip" at bounding box center [140, 359] width 259 height 56
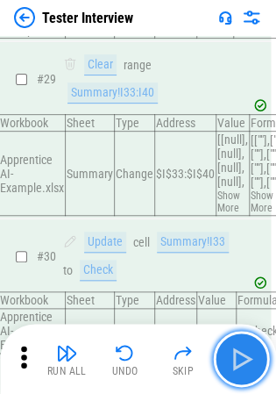
click at [254, 352] on button "button" at bounding box center [241, 359] width 56 height 56
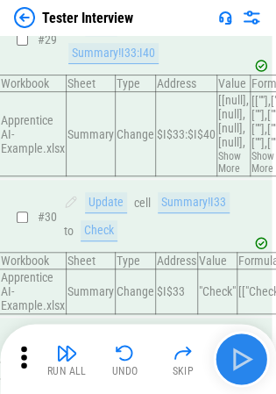
click at [254, 352] on div "Run All Undo Skip" at bounding box center [140, 359] width 259 height 56
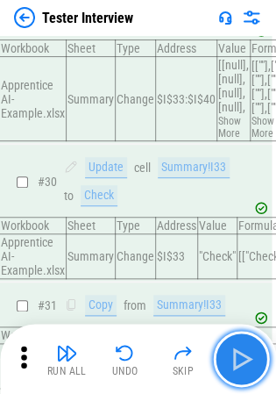
click at [254, 352] on button "button" at bounding box center [241, 359] width 56 height 56
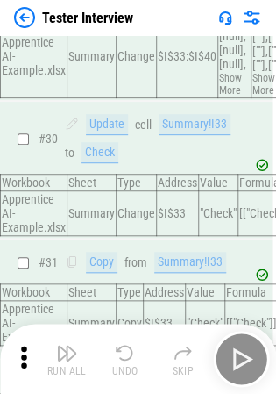
click at [254, 352] on div "Run All Undo Skip" at bounding box center [140, 359] width 259 height 56
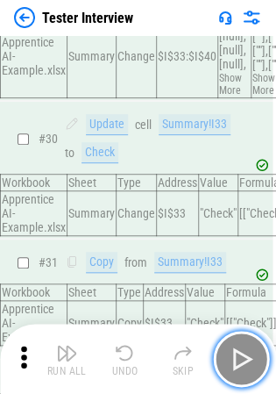
click at [254, 352] on button "button" at bounding box center [241, 359] width 56 height 56
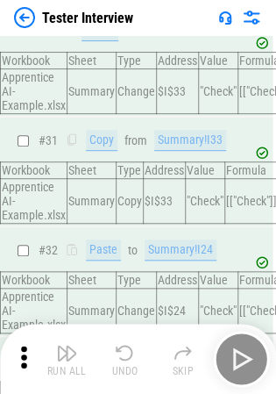
click at [254, 352] on div "Run All Undo Skip" at bounding box center [140, 359] width 259 height 56
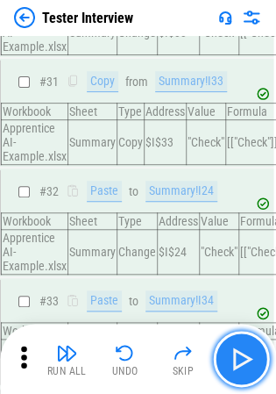
click at [254, 352] on button "button" at bounding box center [241, 359] width 56 height 56
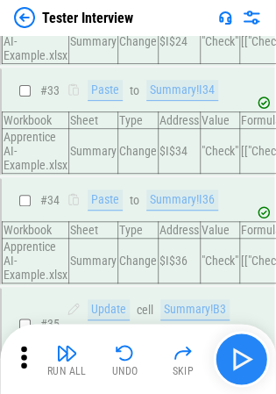
click at [254, 352] on div "Run All Undo Skip" at bounding box center [140, 359] width 259 height 56
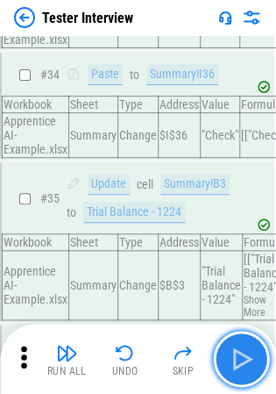
click at [254, 352] on button "button" at bounding box center [241, 359] width 56 height 56
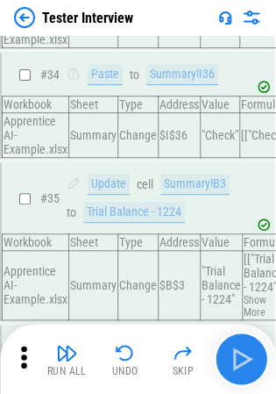
scroll to position [4790, 1]
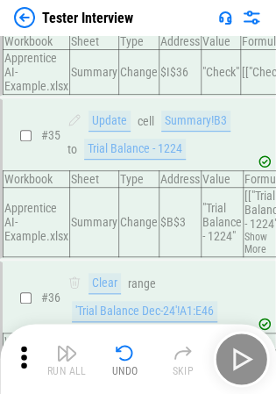
click at [254, 352] on div "Run All Undo Skip" at bounding box center [140, 359] width 259 height 56
click at [260, 354] on div "Run All Undo Skip" at bounding box center [140, 359] width 259 height 56
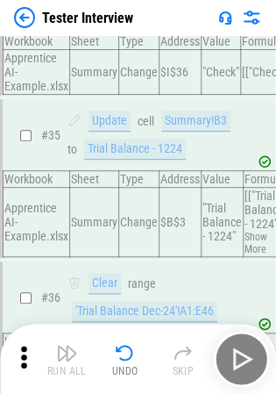
click at [268, 358] on div "Run All Undo Skip" at bounding box center [138, 358] width 276 height 70
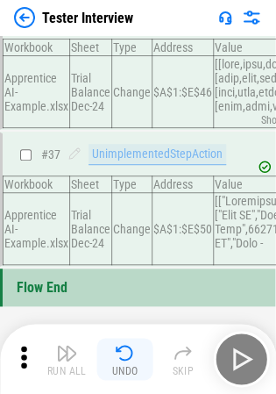
drag, startPoint x: 212, startPoint y: 363, endPoint x: 135, endPoint y: 365, distance: 77.2
click at [135, 365] on div "Run All Undo Skip" at bounding box center [140, 359] width 259 height 56
click at [135, 366] on div "Undo" at bounding box center [125, 371] width 26 height 11
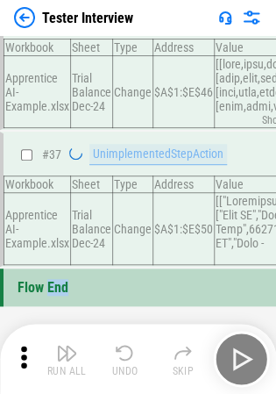
click at [135, 365] on div "Run All Undo Skip" at bounding box center [140, 359] width 259 height 56
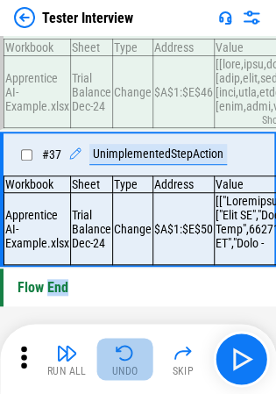
click at [135, 366] on div "Undo" at bounding box center [125, 371] width 26 height 11
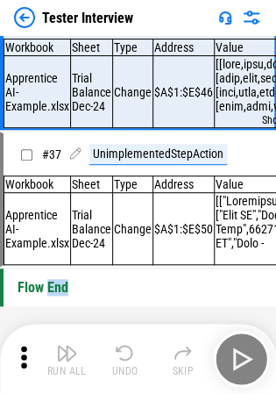
click at [135, 365] on div "Run All Undo Skip" at bounding box center [140, 359] width 259 height 56
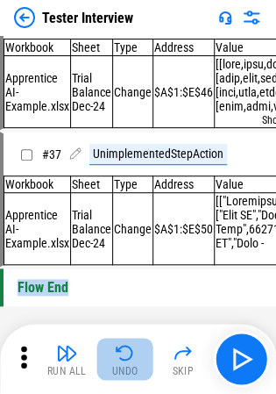
click at [135, 366] on div "Undo" at bounding box center [125, 371] width 26 height 11
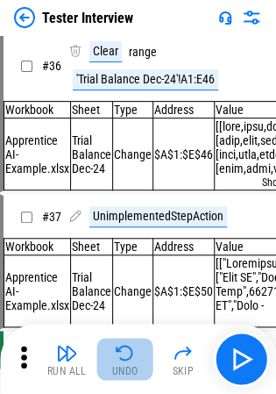
click at [135, 365] on div "Run All Undo Skip" at bounding box center [140, 359] width 259 height 56
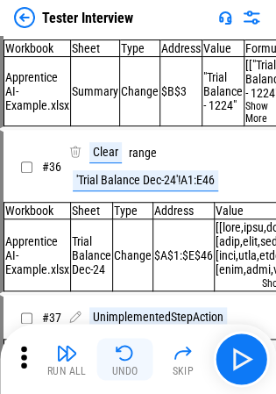
click at [135, 366] on div "Undo" at bounding box center [125, 371] width 26 height 11
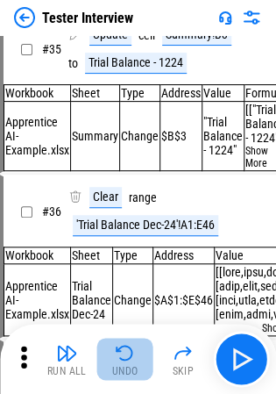
click at [135, 366] on div "Undo" at bounding box center [125, 371] width 26 height 11
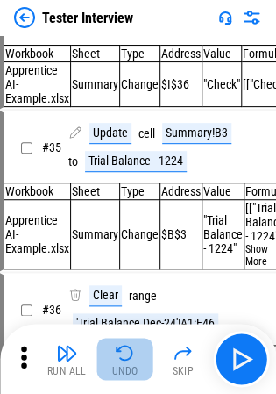
click at [135, 365] on div "Run All Undo Skip" at bounding box center [140, 359] width 259 height 56
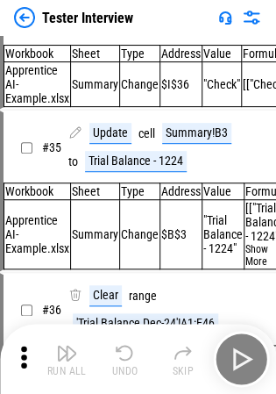
click at [135, 365] on div "Run All Undo Skip" at bounding box center [140, 359] width 259 height 56
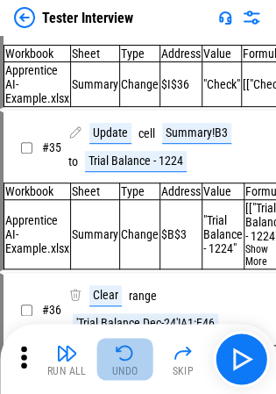
click at [135, 366] on div "Undo" at bounding box center [125, 371] width 26 height 11
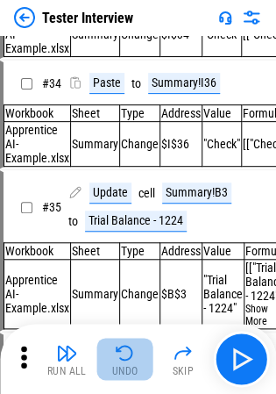
click at [135, 366] on div "Undo" at bounding box center [125, 371] width 26 height 11
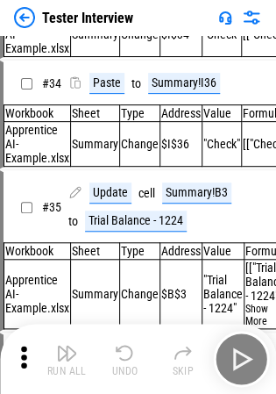
click at [135, 365] on div "Run All Undo Skip" at bounding box center [140, 359] width 259 height 56
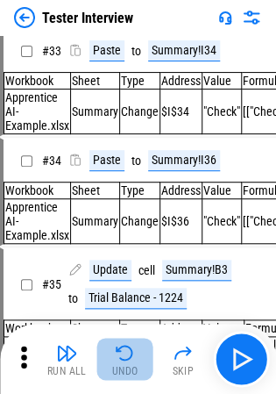
click at [135, 366] on div "Undo" at bounding box center [125, 371] width 26 height 11
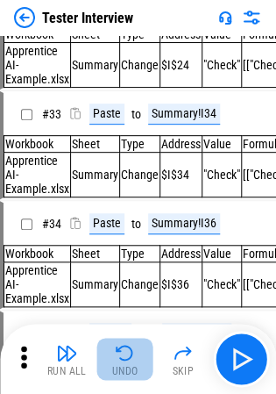
click at [135, 366] on div "Undo" at bounding box center [125, 371] width 26 height 11
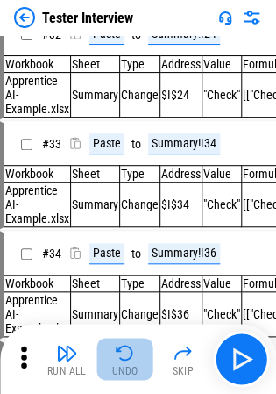
click at [135, 365] on div "Run All Undo Skip" at bounding box center [140, 359] width 259 height 56
click at [135, 366] on div "Undo" at bounding box center [125, 371] width 26 height 11
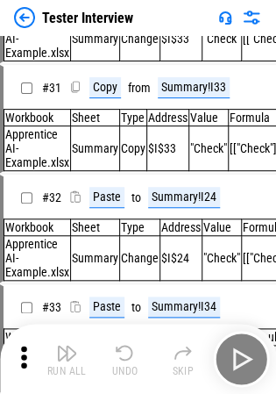
click at [135, 365] on div "Run All Undo Skip" at bounding box center [140, 359] width 259 height 56
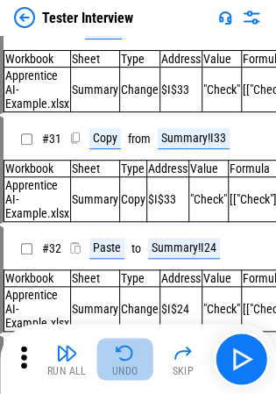
click at [135, 366] on div "Undo" at bounding box center [125, 371] width 26 height 11
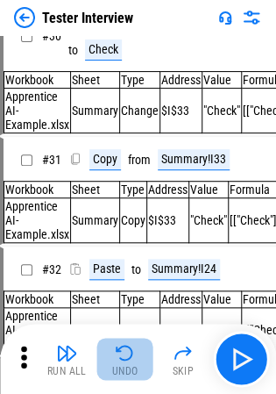
click at [135, 365] on div "Run All Undo Skip" at bounding box center [140, 359] width 259 height 56
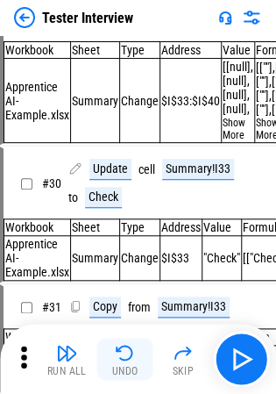
click at [135, 366] on div "Undo" at bounding box center [125, 371] width 26 height 11
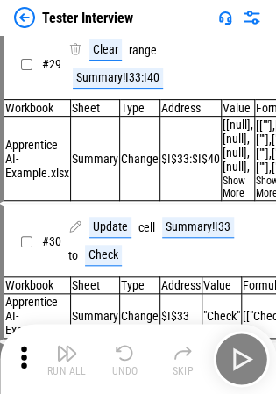
click at [135, 365] on div "Run All Undo Skip" at bounding box center [140, 359] width 259 height 56
click at [135, 366] on div "Undo" at bounding box center [125, 371] width 26 height 11
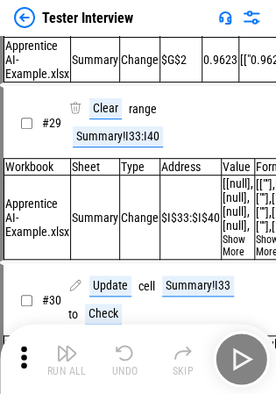
click at [135, 366] on div "Undo" at bounding box center [125, 371] width 26 height 11
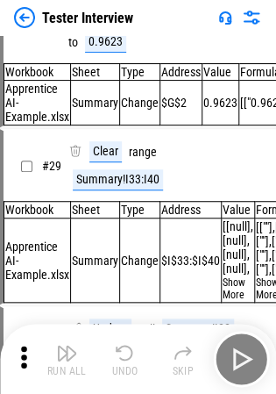
click at [135, 365] on div "Run All Undo Skip" at bounding box center [140, 359] width 259 height 56
click at [135, 366] on div "Undo" at bounding box center [125, 371] width 26 height 11
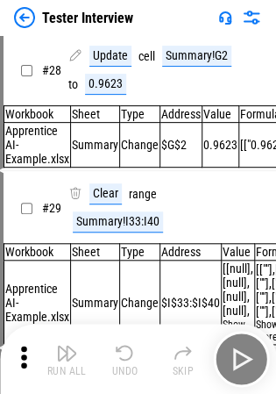
click at [135, 365] on div "Run All Undo Skip" at bounding box center [140, 359] width 259 height 56
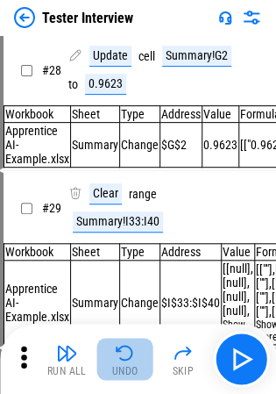
click at [135, 366] on div "Undo" at bounding box center [125, 371] width 26 height 11
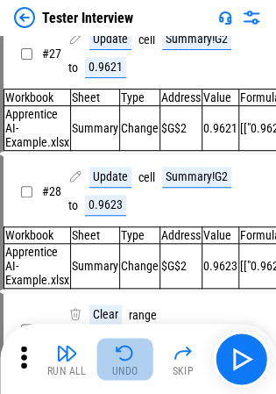
click at [135, 366] on div "Undo" at bounding box center [125, 371] width 26 height 11
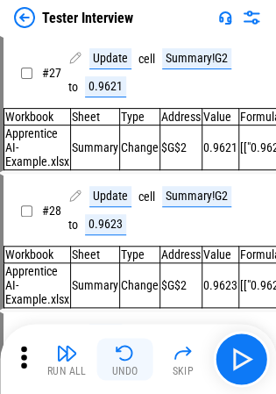
click at [135, 366] on div "Undo" at bounding box center [125, 371] width 26 height 11
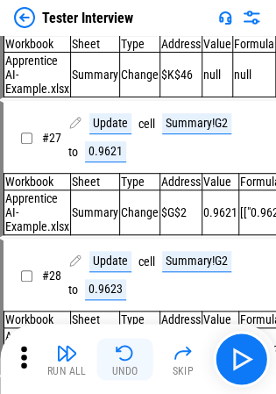
click at [135, 365] on div "Run All Undo Skip" at bounding box center [140, 359] width 259 height 56
click at [135, 366] on div "Undo" at bounding box center [125, 371] width 26 height 11
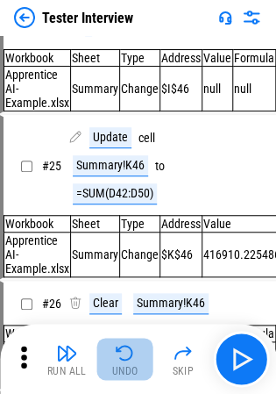
click at [135, 365] on div "Run All Undo Skip" at bounding box center [140, 359] width 259 height 56
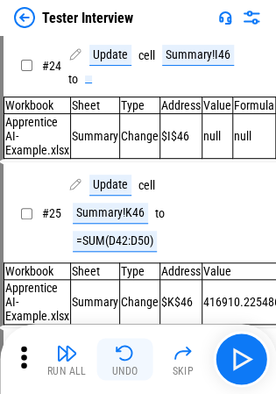
click at [135, 366] on div "Undo" at bounding box center [125, 371] width 26 height 11
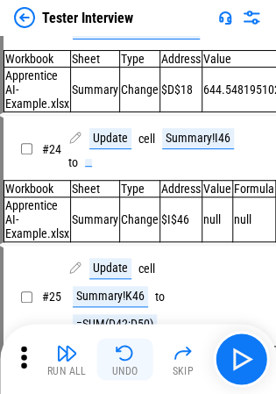
click at [135, 365] on div "Run All Undo Skip" at bounding box center [140, 359] width 259 height 56
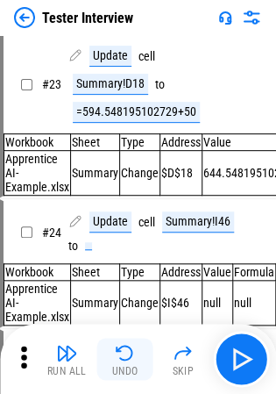
click at [135, 366] on div "Undo" at bounding box center [125, 371] width 26 height 11
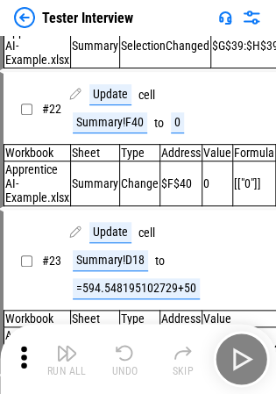
click at [135, 365] on div "Run All Undo Skip" at bounding box center [140, 359] width 259 height 56
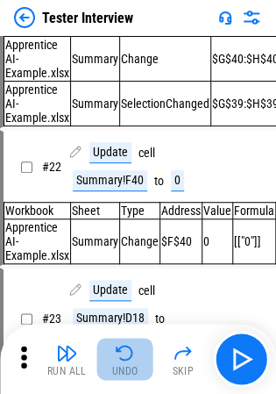
click at [135, 366] on div "Undo" at bounding box center [125, 371] width 26 height 11
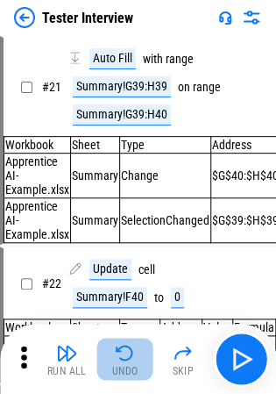
click at [135, 365] on div "Run All Undo Skip" at bounding box center [140, 359] width 259 height 56
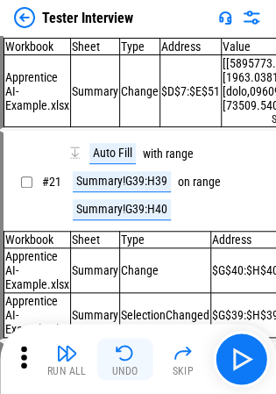
click at [135, 366] on div "Undo" at bounding box center [125, 371] width 26 height 11
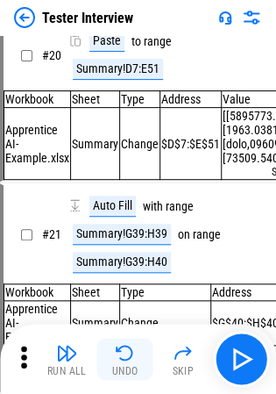
click at [135, 365] on div "Run All Undo Skip" at bounding box center [140, 359] width 259 height 56
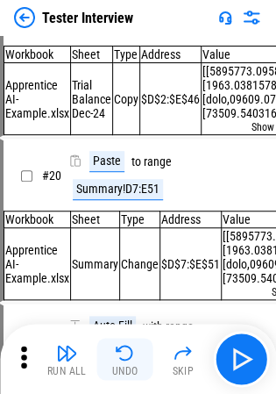
click at [135, 366] on div "Undo" at bounding box center [125, 371] width 26 height 11
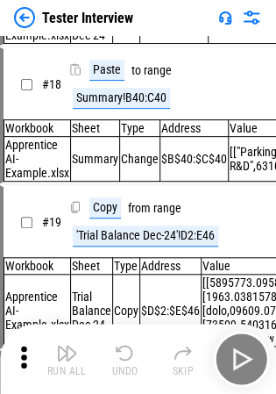
click at [135, 366] on div "Undo" at bounding box center [125, 371] width 26 height 11
click at [135, 365] on div "Run All Undo Skip" at bounding box center [140, 359] width 259 height 56
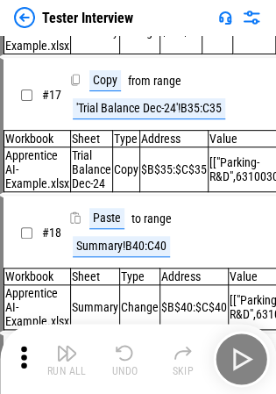
click at [135, 365] on div "Run All Undo Skip" at bounding box center [140, 359] width 259 height 56
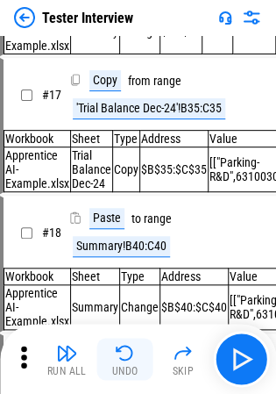
click at [135, 366] on div "Undo" at bounding box center [125, 371] width 26 height 11
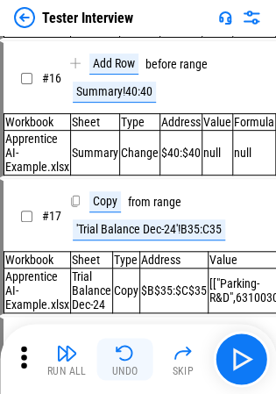
click at [135, 365] on div "Run All Undo Skip" at bounding box center [140, 359] width 259 height 56
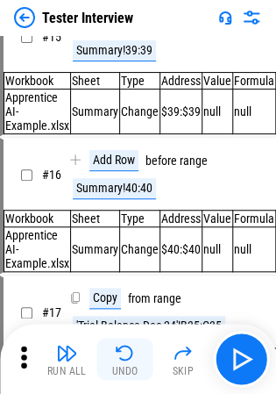
click at [135, 366] on div "Undo" at bounding box center [125, 371] width 26 height 11
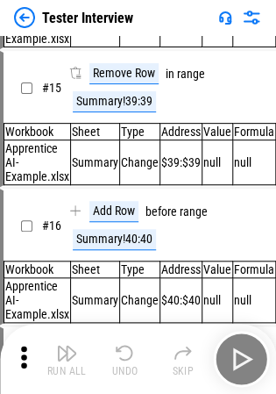
click at [135, 365] on div "Run All Undo Skip" at bounding box center [140, 359] width 259 height 56
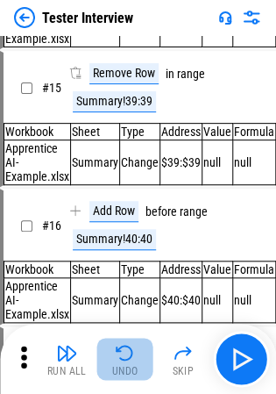
click at [135, 366] on div "Undo" at bounding box center [125, 371] width 26 height 11
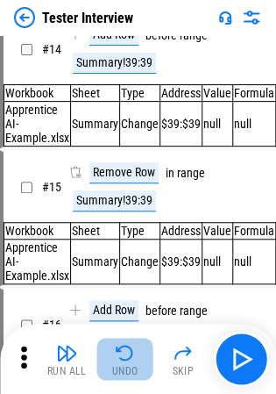
click at [135, 366] on div "Undo" at bounding box center [125, 371] width 26 height 11
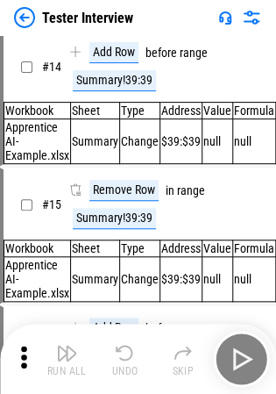
click at [135, 365] on div "Run All Undo Skip" at bounding box center [140, 359] width 259 height 56
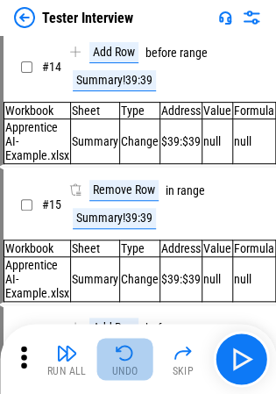
click at [135, 366] on div "Undo" at bounding box center [125, 371] width 26 height 11
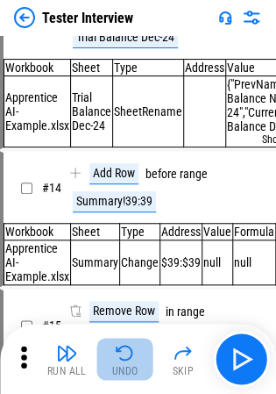
click at [135, 365] on div "Run All Undo Skip" at bounding box center [140, 359] width 259 height 56
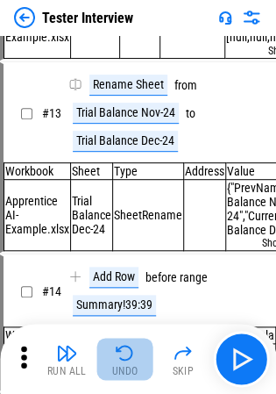
click at [135, 366] on div "Undo" at bounding box center [125, 371] width 26 height 11
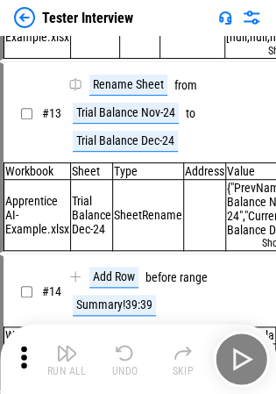
click at [135, 365] on div "Run All Undo Skip" at bounding box center [140, 359] width 259 height 56
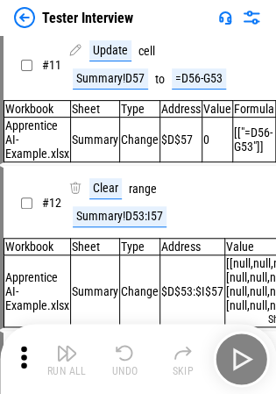
click at [135, 366] on div "Undo" at bounding box center [125, 371] width 26 height 11
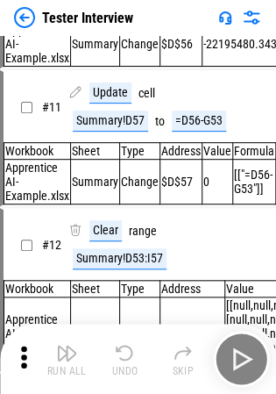
click at [135, 365] on div "Run All Undo Skip" at bounding box center [140, 359] width 259 height 56
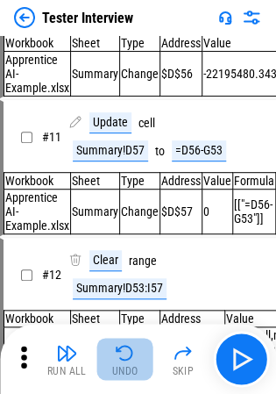
click at [135, 366] on div "Undo" at bounding box center [125, 371] width 26 height 11
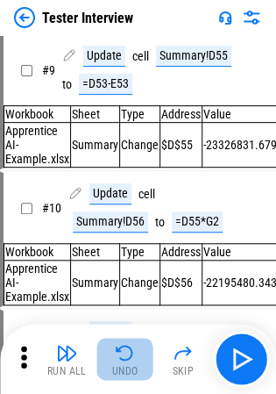
click at [135, 366] on div "Undo" at bounding box center [125, 371] width 26 height 11
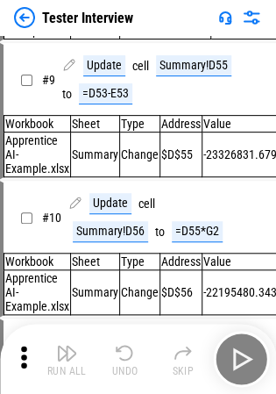
click at [135, 366] on div "Undo" at bounding box center [125, 371] width 26 height 11
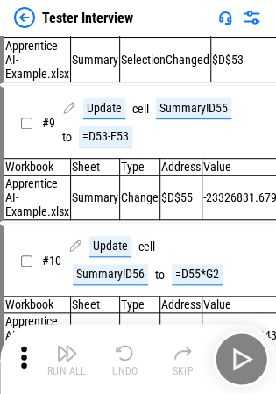
click at [135, 365] on div "Run All Undo Skip" at bounding box center [140, 359] width 259 height 56
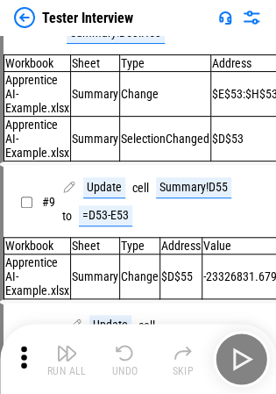
click at [135, 365] on div "Run All Undo Skip" at bounding box center [140, 359] width 259 height 56
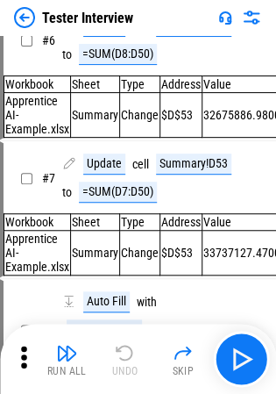
click at [135, 365] on div "Run All Undo Skip" at bounding box center [140, 359] width 259 height 56
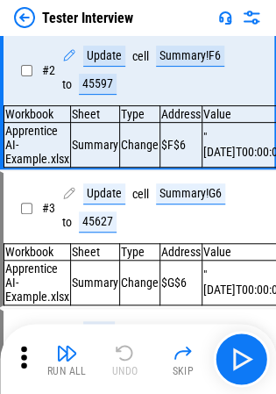
click at [135, 365] on div "Run All Undo Skip" at bounding box center [140, 359] width 259 height 56
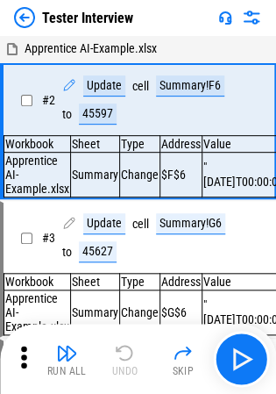
click at [135, 365] on div "Run All Undo Skip" at bounding box center [140, 359] width 259 height 56
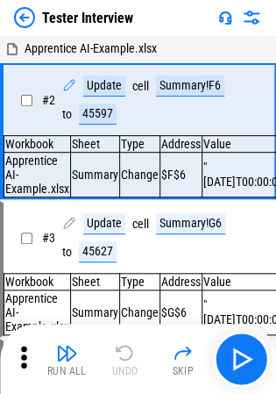
click at [135, 365] on div "Run All Undo Skip" at bounding box center [140, 359] width 259 height 56
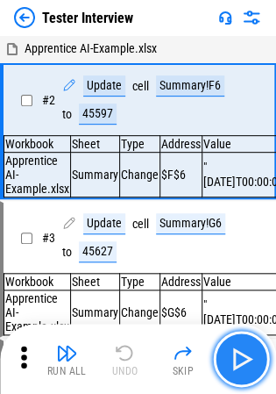
click at [230, 359] on img "button" at bounding box center [241, 359] width 28 height 28
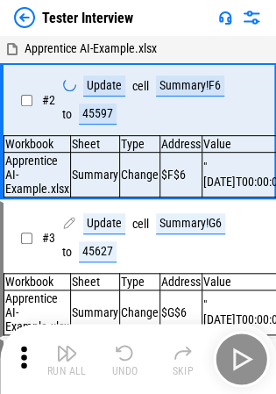
click at [230, 359] on div "Run All Undo Skip" at bounding box center [140, 359] width 259 height 56
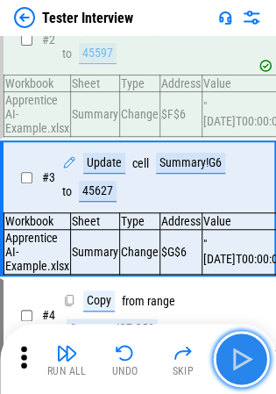
click at [230, 359] on img "button" at bounding box center [241, 359] width 28 height 28
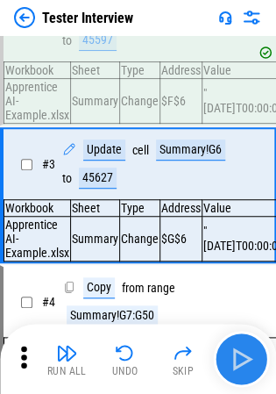
click at [230, 359] on div "Run All Undo Skip" at bounding box center [140, 359] width 259 height 56
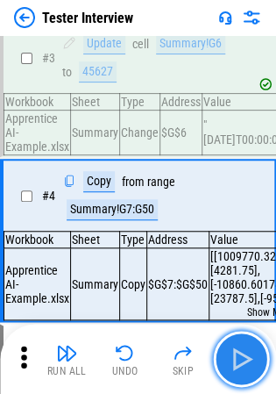
click at [230, 359] on img "button" at bounding box center [241, 359] width 28 height 28
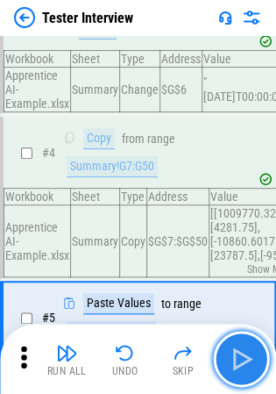
click at [230, 359] on img "button" at bounding box center [241, 359] width 28 height 28
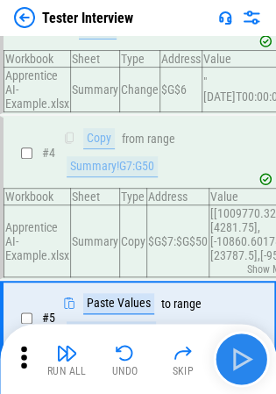
click at [230, 359] on div "Run All Undo Skip" at bounding box center [140, 359] width 259 height 56
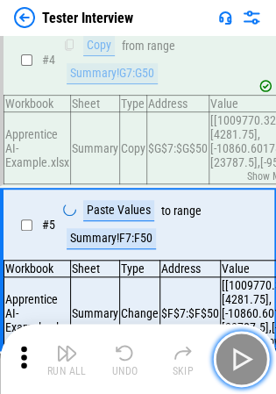
click at [230, 359] on img "button" at bounding box center [241, 359] width 28 height 28
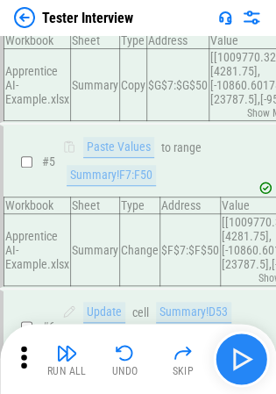
click at [230, 359] on div "Run All Undo Skip" at bounding box center [140, 359] width 259 height 56
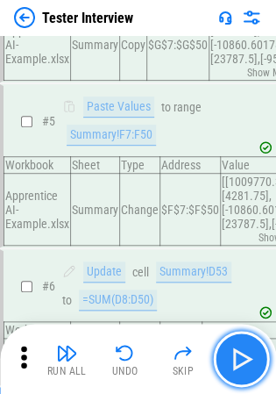
click at [230, 359] on img "button" at bounding box center [241, 359] width 28 height 28
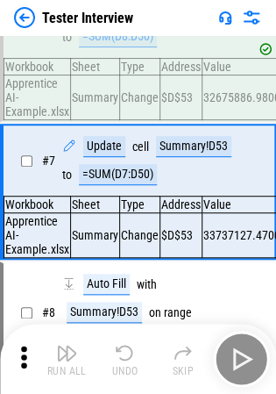
click at [230, 359] on div "Run All Undo Skip" at bounding box center [140, 359] width 259 height 56
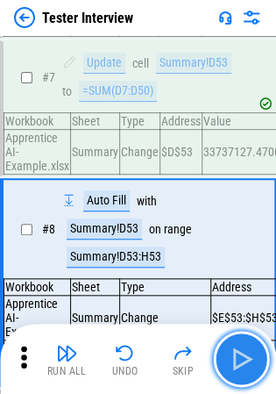
click at [230, 359] on img "button" at bounding box center [241, 359] width 28 height 28
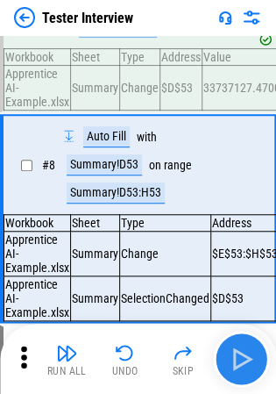
click at [230, 359] on div "Run All Undo Skip" at bounding box center [140, 359] width 259 height 56
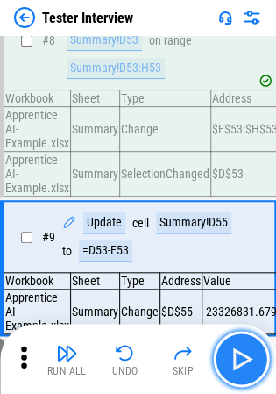
click at [230, 359] on img "button" at bounding box center [241, 359] width 28 height 28
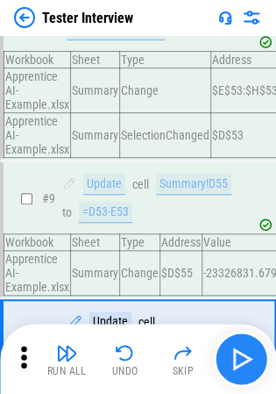
click at [230, 359] on div "Run All Undo Skip" at bounding box center [140, 359] width 259 height 56
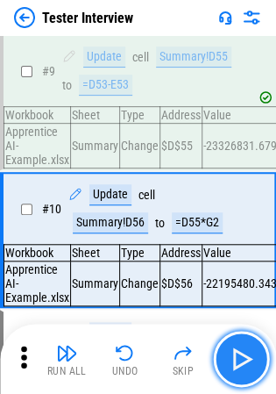
click at [230, 359] on img "button" at bounding box center [241, 359] width 28 height 28
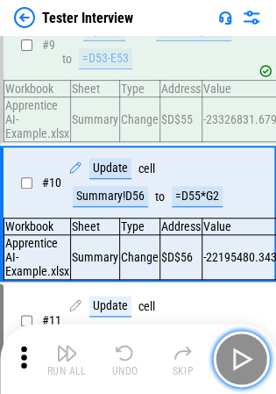
click at [230, 359] on img "button" at bounding box center [241, 359] width 28 height 28
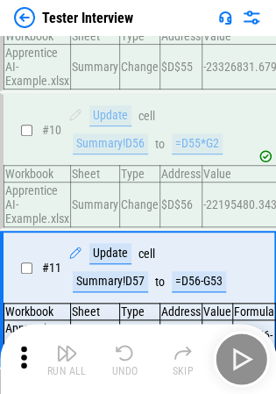
click at [230, 359] on div "Run All Undo Skip" at bounding box center [140, 359] width 259 height 56
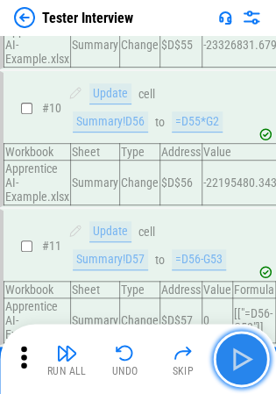
click at [230, 359] on img "button" at bounding box center [241, 359] width 28 height 28
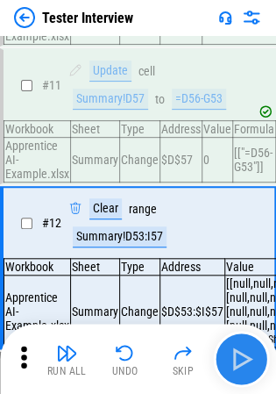
click at [230, 359] on div "Run All Undo Skip" at bounding box center [140, 359] width 259 height 56
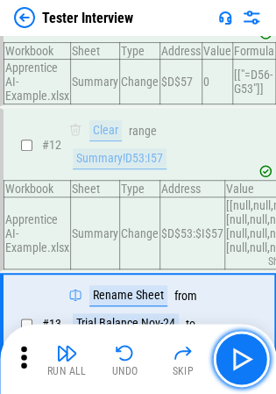
click at [235, 359] on img "button" at bounding box center [241, 359] width 28 height 28
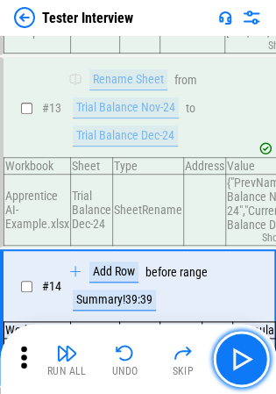
click at [235, 359] on img "button" at bounding box center [241, 359] width 28 height 28
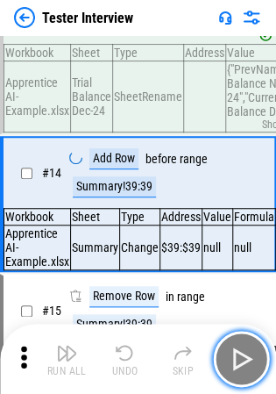
click at [235, 359] on img "button" at bounding box center [241, 359] width 28 height 28
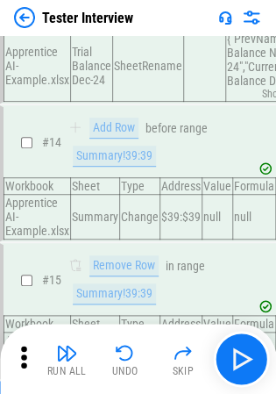
click at [235, 359] on div "Run All Undo Skip" at bounding box center [140, 359] width 259 height 56
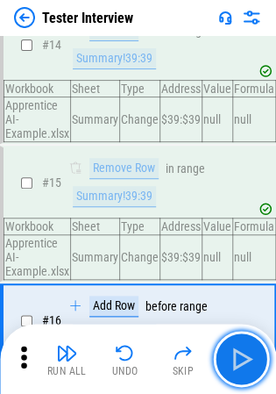
click at [235, 359] on img "button" at bounding box center [241, 359] width 28 height 28
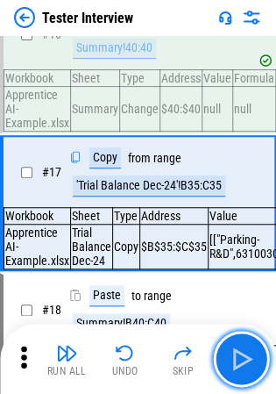
click at [235, 359] on img "button" at bounding box center [241, 359] width 28 height 28
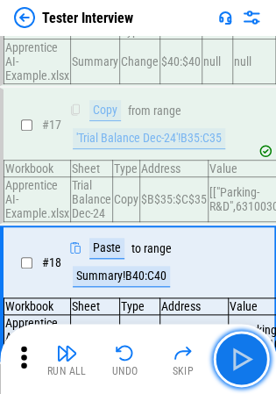
click at [235, 359] on img "button" at bounding box center [241, 359] width 28 height 28
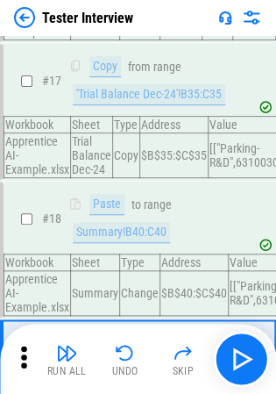
click at [235, 359] on div "Run All Undo Skip" at bounding box center [140, 359] width 259 height 56
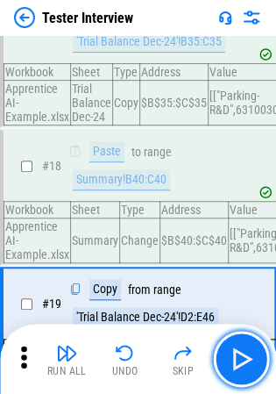
click at [235, 359] on img "button" at bounding box center [241, 359] width 28 height 28
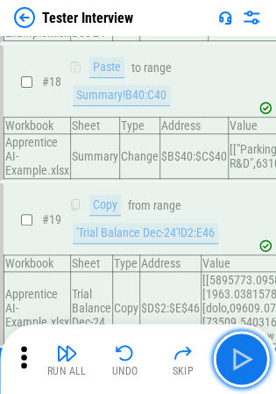
click at [235, 359] on img "button" at bounding box center [241, 359] width 28 height 28
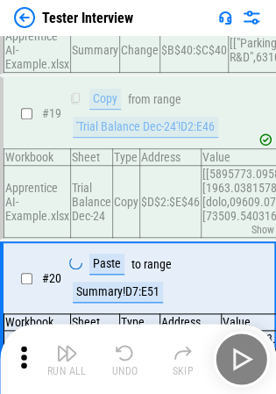
click at [235, 359] on div "Run All Undo Skip" at bounding box center [140, 359] width 259 height 56
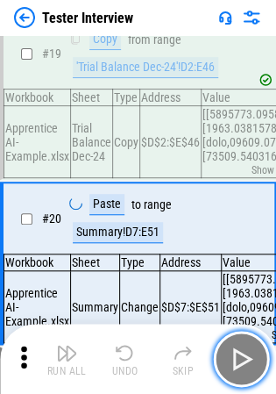
click at [235, 359] on img "button" at bounding box center [241, 359] width 28 height 28
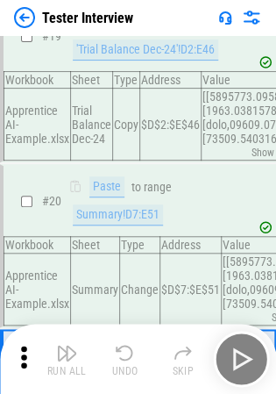
click at [235, 359] on div "Run All Undo Skip" at bounding box center [140, 359] width 259 height 56
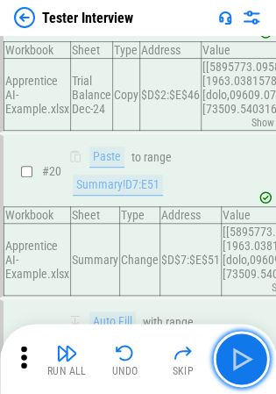
click at [235, 359] on img "button" at bounding box center [241, 359] width 28 height 28
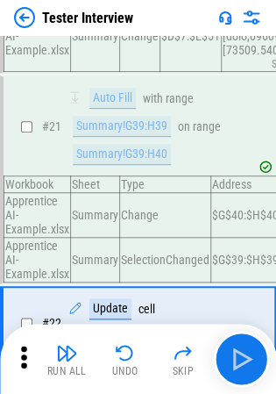
click at [235, 359] on div "Run All Undo Skip" at bounding box center [140, 359] width 259 height 56
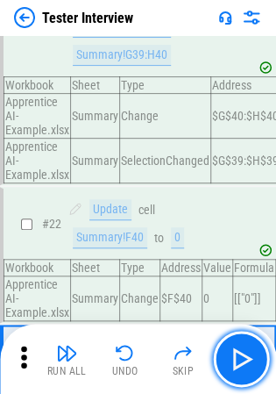
click at [235, 359] on img "button" at bounding box center [241, 359] width 28 height 28
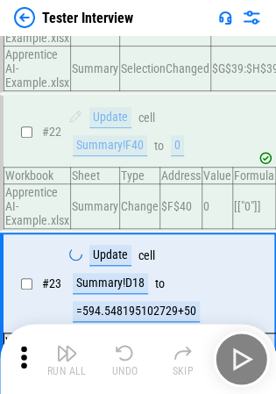
click at [235, 359] on div "Run All Undo Skip" at bounding box center [140, 359] width 259 height 56
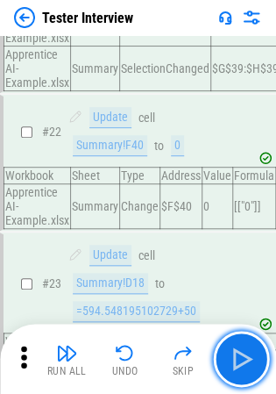
click at [235, 359] on img "button" at bounding box center [241, 359] width 28 height 28
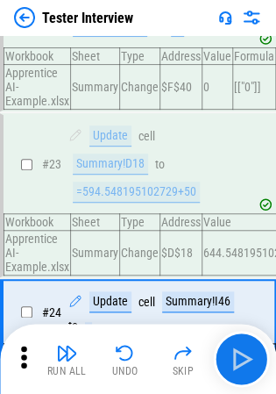
click at [235, 359] on div "Run All Undo Skip" at bounding box center [140, 359] width 259 height 56
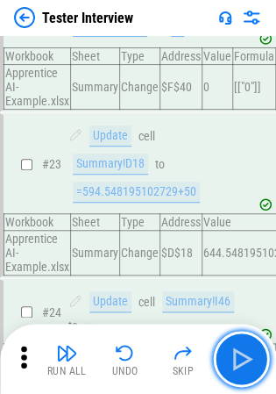
click at [235, 359] on img "button" at bounding box center [241, 359] width 28 height 28
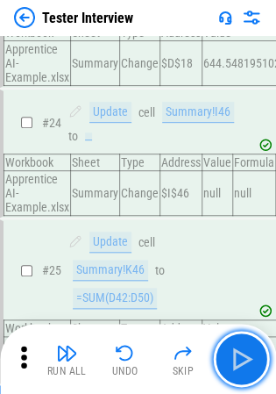
click at [235, 359] on img "button" at bounding box center [241, 359] width 28 height 28
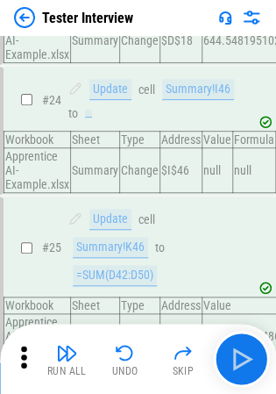
click at [235, 359] on div "Run All Undo Skip" at bounding box center [140, 359] width 259 height 56
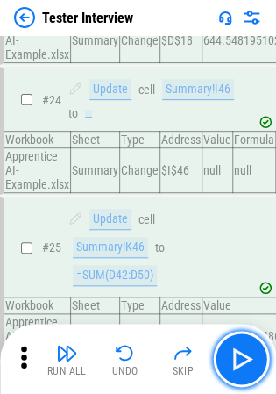
click at [235, 359] on img "button" at bounding box center [241, 359] width 28 height 28
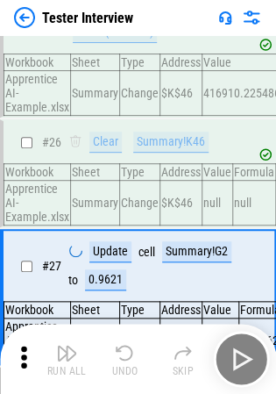
click at [235, 359] on div "Run All Undo Skip" at bounding box center [140, 359] width 259 height 56
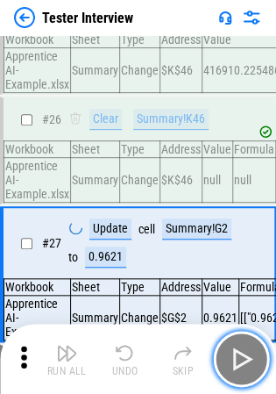
click at [235, 359] on img "button" at bounding box center [241, 359] width 28 height 28
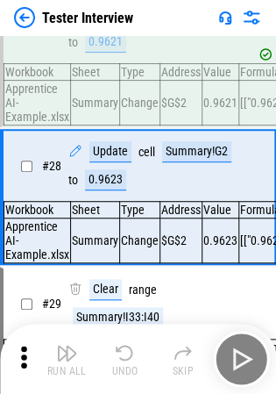
click at [235, 359] on div "Run All Undo Skip" at bounding box center [140, 359] width 259 height 56
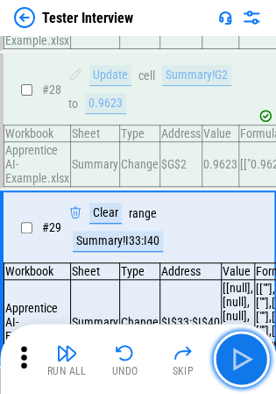
click at [235, 359] on img "button" at bounding box center [241, 359] width 28 height 28
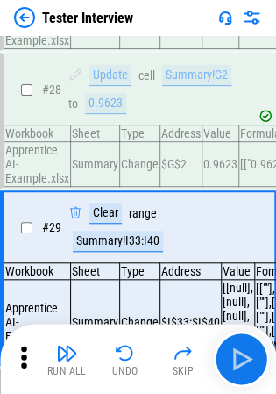
click at [235, 359] on div "Run All Undo Skip" at bounding box center [140, 359] width 259 height 56
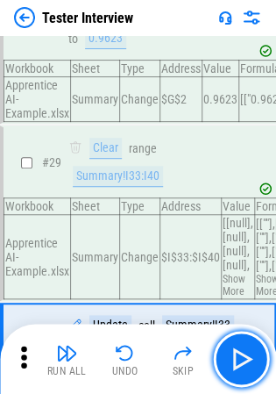
click at [235, 359] on img "button" at bounding box center [241, 359] width 28 height 28
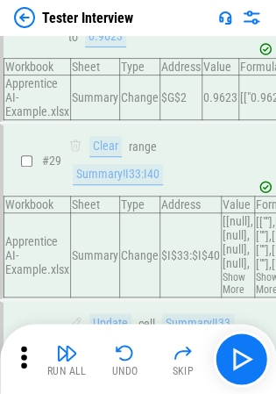
click at [235, 359] on div "Run All Undo Skip" at bounding box center [140, 359] width 259 height 56
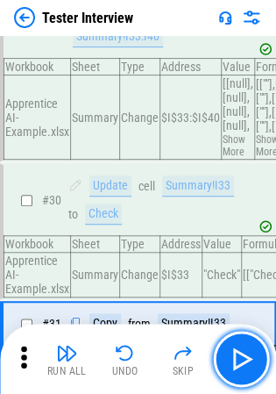
click at [235, 359] on img "button" at bounding box center [241, 359] width 28 height 28
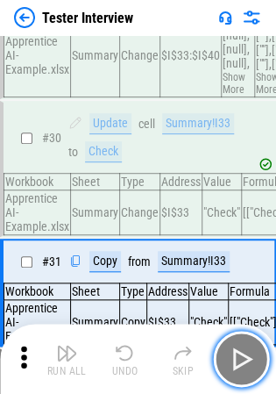
click at [235, 359] on img "button" at bounding box center [241, 359] width 28 height 28
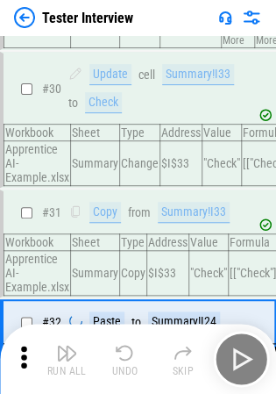
click at [235, 359] on div "Run All Undo Skip" at bounding box center [140, 359] width 259 height 56
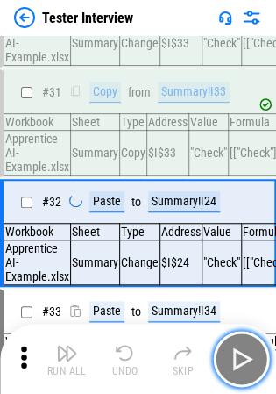
click at [235, 359] on img "button" at bounding box center [241, 359] width 28 height 28
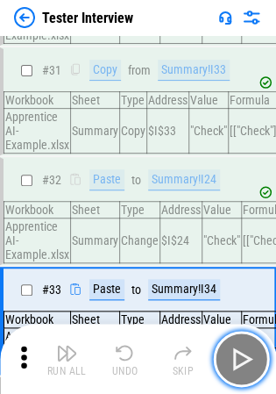
click at [235, 359] on img "button" at bounding box center [241, 359] width 28 height 28
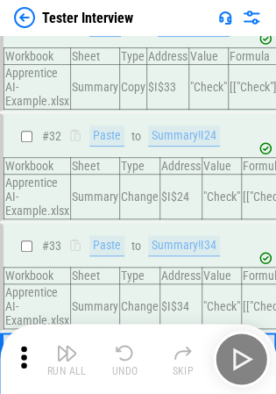
click at [235, 359] on div "Run All Undo Skip" at bounding box center [140, 359] width 259 height 56
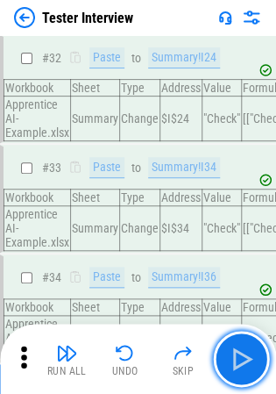
click at [235, 359] on img "button" at bounding box center [241, 359] width 28 height 28
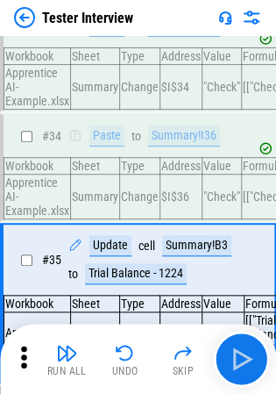
click at [235, 359] on div "Run All Undo Skip" at bounding box center [140, 359] width 259 height 56
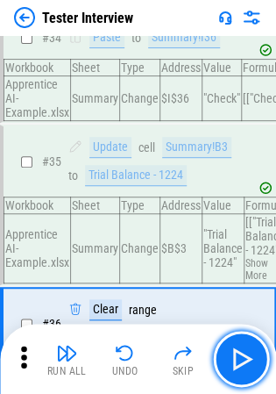
click at [235, 359] on img "button" at bounding box center [241, 359] width 28 height 28
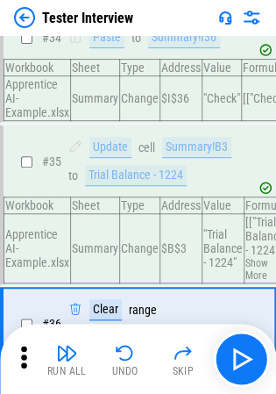
scroll to position [4957, 0]
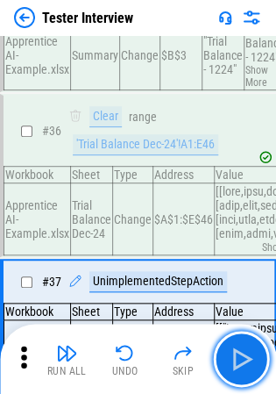
click at [235, 359] on img "button" at bounding box center [241, 359] width 28 height 28
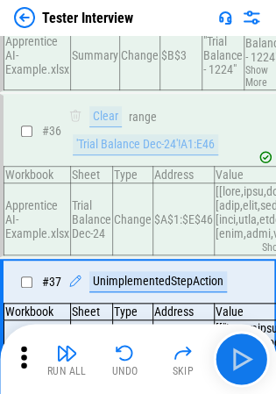
click at [235, 359] on div "Run All Undo Skip" at bounding box center [140, 359] width 259 height 56
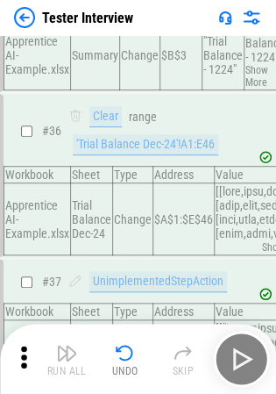
click at [235, 359] on div "Run All Undo Skip" at bounding box center [140, 359] width 259 height 56
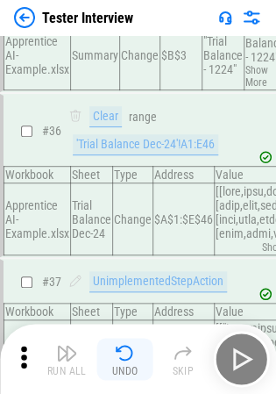
click at [123, 356] on img "button" at bounding box center [125, 352] width 21 height 21
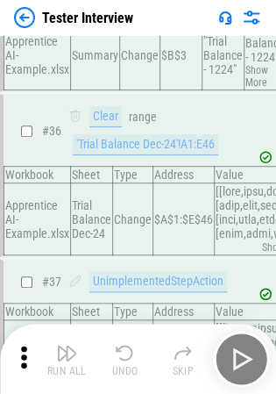
click at [123, 356] on div "Run All Undo Skip" at bounding box center [140, 359] width 259 height 56
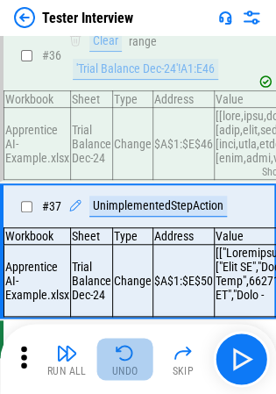
click at [123, 356] on img "button" at bounding box center [125, 352] width 21 height 21
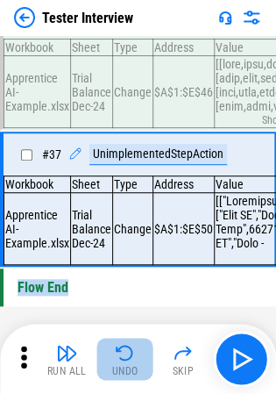
click at [123, 356] on div "Run All Undo Skip" at bounding box center [140, 359] width 259 height 56
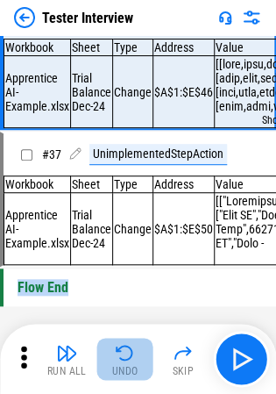
click at [123, 356] on img "button" at bounding box center [125, 352] width 21 height 21
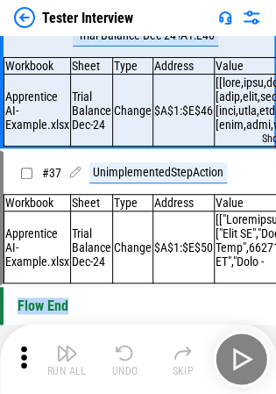
click at [123, 356] on div "Run All Undo Skip" at bounding box center [140, 359] width 259 height 56
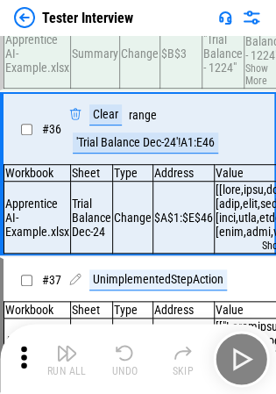
click at [123, 356] on img "button" at bounding box center [125, 352] width 21 height 21
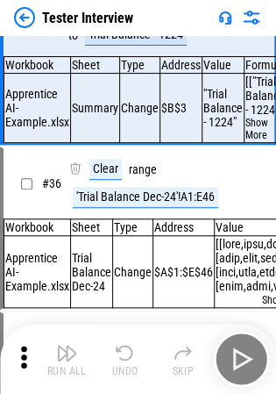
click at [123, 356] on div "Run All Undo Skip" at bounding box center [140, 359] width 259 height 56
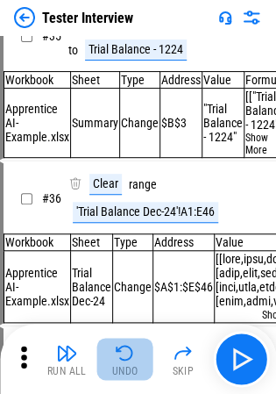
click at [123, 356] on img "button" at bounding box center [125, 352] width 21 height 21
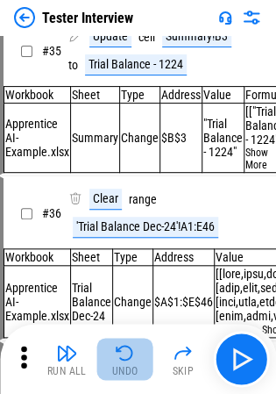
click at [123, 356] on div "Run All Undo Skip" at bounding box center [140, 359] width 259 height 56
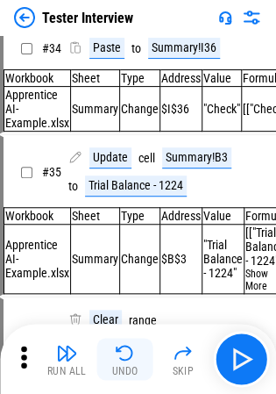
click at [123, 356] on img "button" at bounding box center [125, 352] width 21 height 21
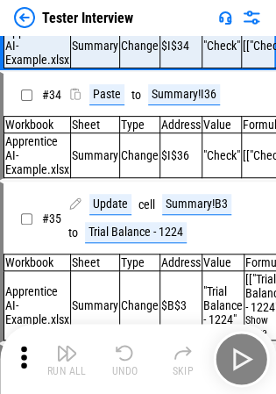
click at [123, 356] on div "Run All Undo Skip" at bounding box center [140, 359] width 259 height 56
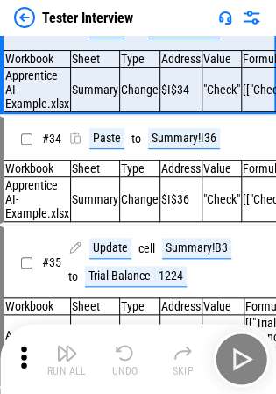
click at [123, 356] on img "button" at bounding box center [125, 352] width 21 height 21
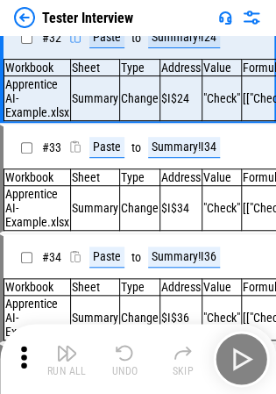
click at [123, 356] on img "button" at bounding box center [125, 352] width 21 height 21
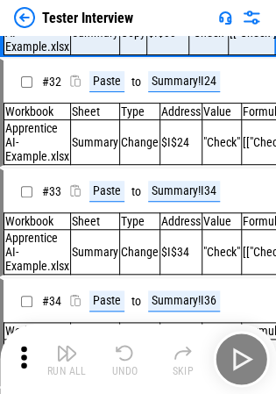
click at [123, 356] on div "Run All Undo Skip" at bounding box center [140, 359] width 259 height 56
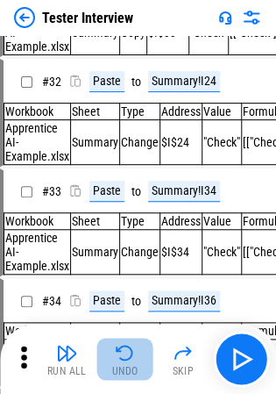
click at [123, 356] on img "button" at bounding box center [125, 352] width 21 height 21
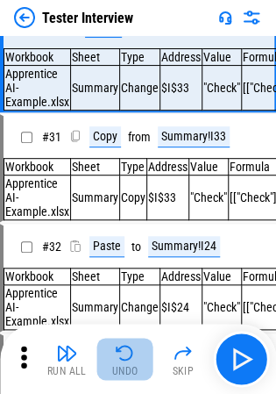
click at [123, 356] on div "Run All Undo Skip" at bounding box center [140, 359] width 259 height 56
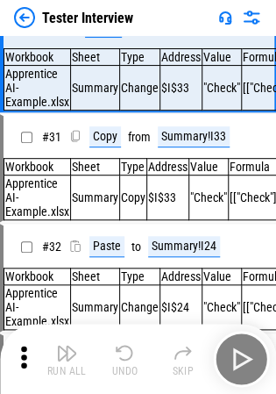
click at [123, 356] on img "button" at bounding box center [125, 352] width 21 height 21
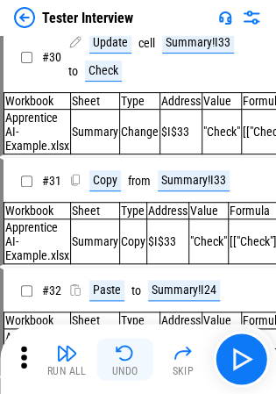
click at [123, 356] on div "Run All Undo Skip" at bounding box center [140, 359] width 259 height 56
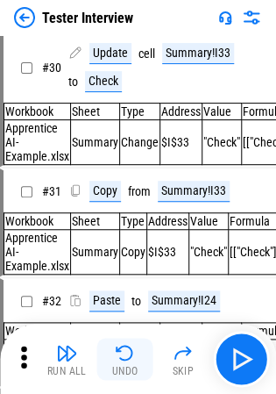
click at [123, 356] on img "button" at bounding box center [125, 352] width 21 height 21
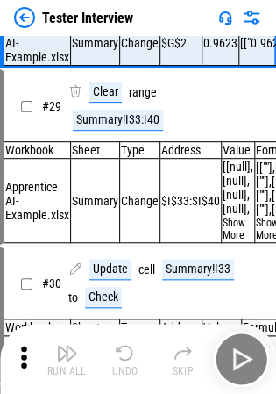
click at [123, 356] on div "Run All Undo Skip" at bounding box center [140, 359] width 259 height 56
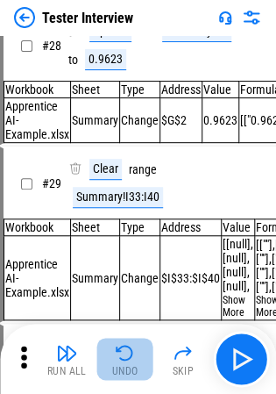
click at [123, 356] on img "button" at bounding box center [125, 352] width 21 height 21
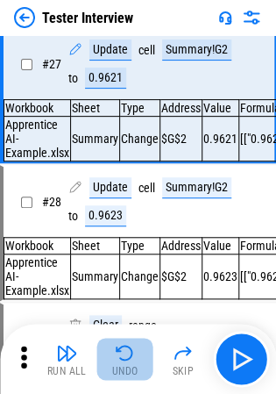
click at [123, 356] on div "Run All Undo Skip" at bounding box center [140, 359] width 259 height 56
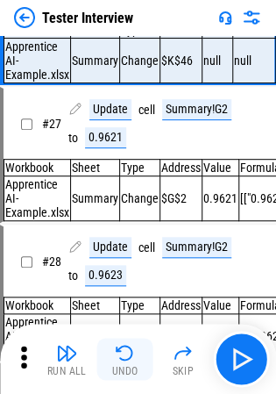
click at [123, 356] on img "button" at bounding box center [125, 352] width 21 height 21
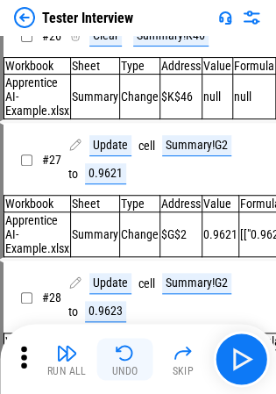
click at [123, 356] on div "Run All Undo Skip" at bounding box center [140, 359] width 259 height 56
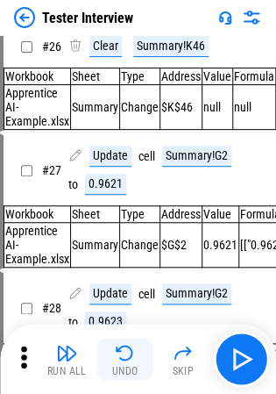
click at [123, 356] on img "button" at bounding box center [125, 352] width 21 height 21
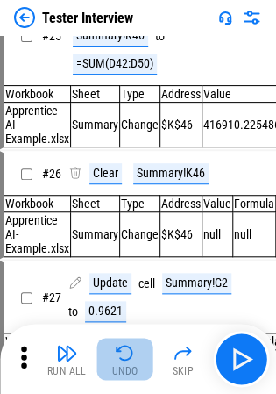
click at [123, 356] on img "button" at bounding box center [125, 352] width 21 height 21
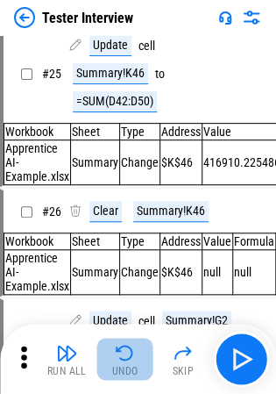
click at [123, 356] on div "Run All Undo Skip" at bounding box center [140, 359] width 259 height 56
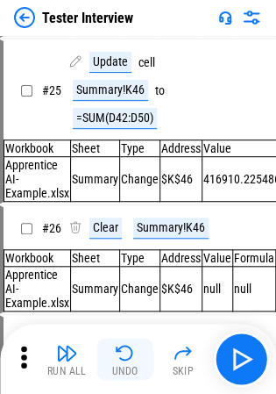
click at [123, 356] on img "button" at bounding box center [125, 352] width 21 height 21
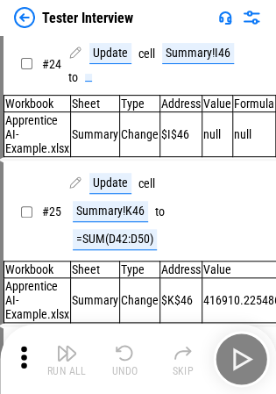
click at [123, 356] on div "Run All Undo Skip" at bounding box center [140, 359] width 259 height 56
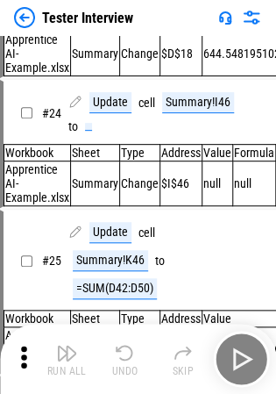
click at [123, 356] on img "button" at bounding box center [125, 352] width 21 height 21
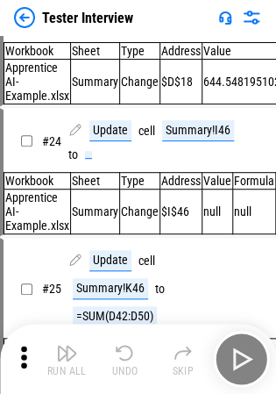
click at [123, 356] on img "button" at bounding box center [125, 352] width 21 height 21
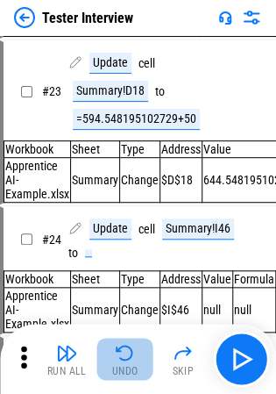
click at [123, 356] on img "button" at bounding box center [125, 352] width 21 height 21
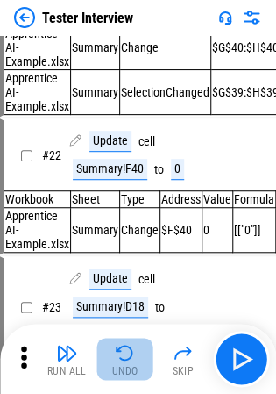
click at [123, 356] on div "Run All Undo Skip" at bounding box center [140, 359] width 259 height 56
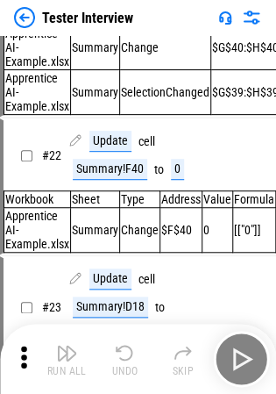
click at [123, 356] on img "button" at bounding box center [125, 352] width 21 height 21
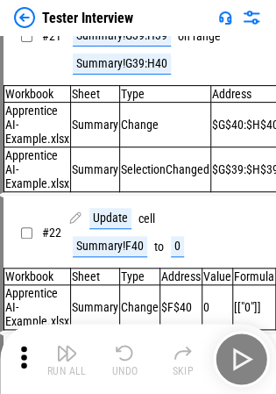
click at [123, 356] on div "Run All Undo Skip" at bounding box center [140, 359] width 259 height 56
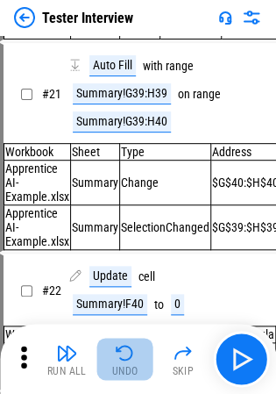
click at [123, 356] on img "button" at bounding box center [125, 352] width 21 height 21
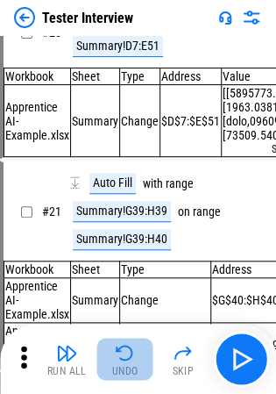
click at [123, 356] on div "Run All Undo Skip" at bounding box center [140, 359] width 259 height 56
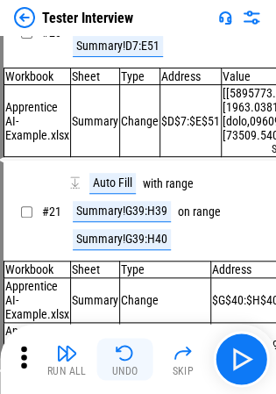
click at [123, 356] on img "button" at bounding box center [125, 352] width 21 height 21
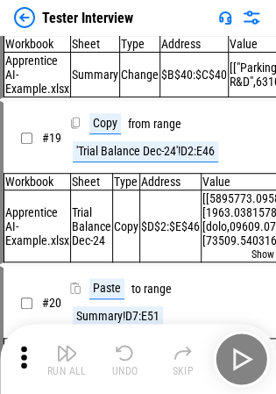
click at [123, 356] on div "Run All Undo Skip" at bounding box center [140, 359] width 259 height 56
click at [123, 356] on img "button" at bounding box center [125, 352] width 21 height 21
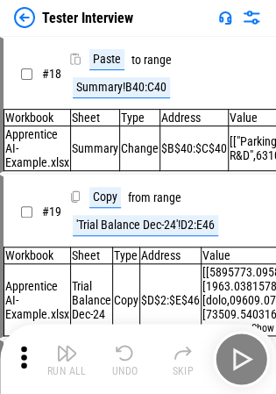
click at [123, 356] on img "button" at bounding box center [125, 352] width 21 height 21
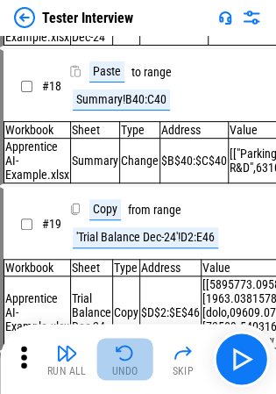
click at [123, 356] on img "button" at bounding box center [125, 352] width 21 height 21
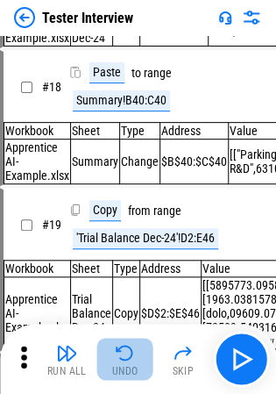
click at [123, 356] on div "Run All Undo Skip" at bounding box center [140, 359] width 259 height 56
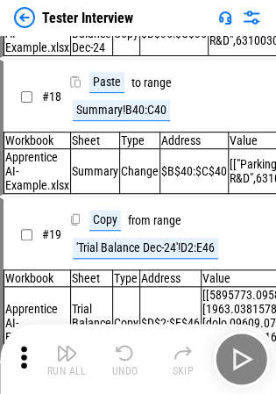
click at [123, 356] on div "Run All Undo Skip" at bounding box center [140, 359] width 259 height 56
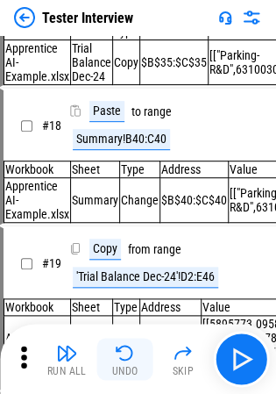
click at [123, 356] on img "button" at bounding box center [125, 352] width 21 height 21
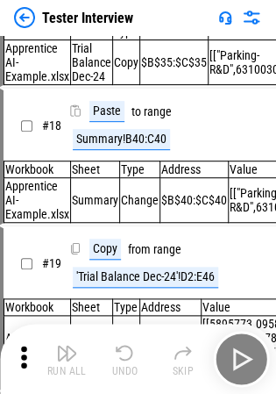
click at [123, 356] on div "Run All Undo Skip" at bounding box center [140, 359] width 259 height 56
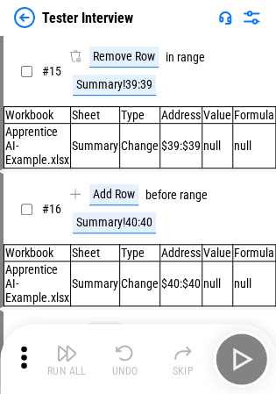
click at [123, 356] on img "button" at bounding box center [125, 352] width 21 height 21
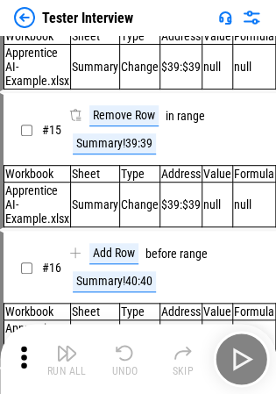
click at [123, 356] on img "button" at bounding box center [125, 352] width 21 height 21
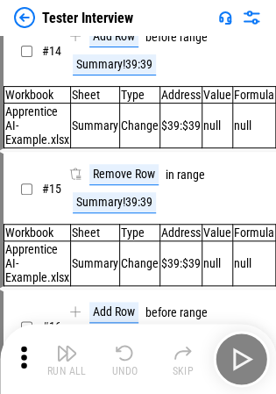
click at [123, 356] on div "Run All Undo Skip" at bounding box center [140, 359] width 259 height 56
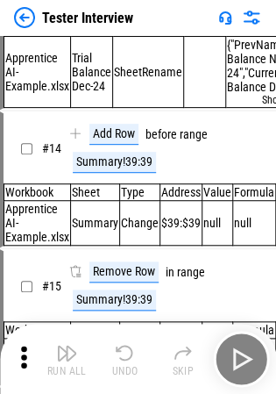
click at [123, 356] on img "button" at bounding box center [125, 352] width 21 height 21
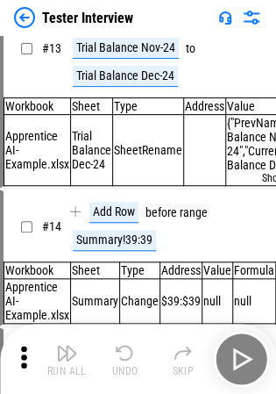
click at [123, 356] on div "Run All Undo Skip" at bounding box center [140, 359] width 259 height 56
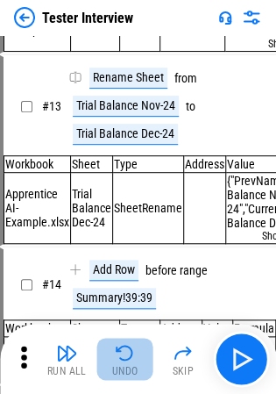
click at [123, 356] on img "button" at bounding box center [125, 352] width 21 height 21
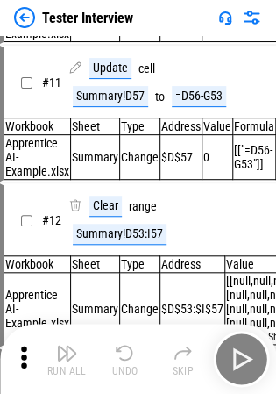
click at [123, 356] on div "Run All Undo Skip" at bounding box center [140, 359] width 259 height 56
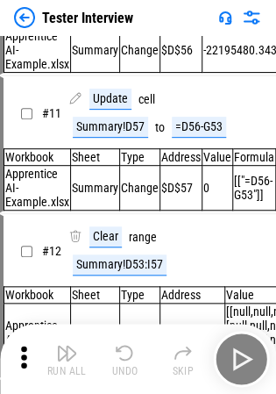
click at [123, 356] on div "Run All Undo Skip" at bounding box center [140, 359] width 259 height 56
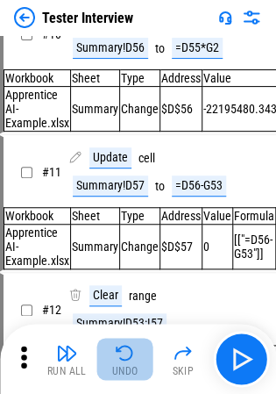
click at [123, 356] on img "button" at bounding box center [125, 352] width 21 height 21
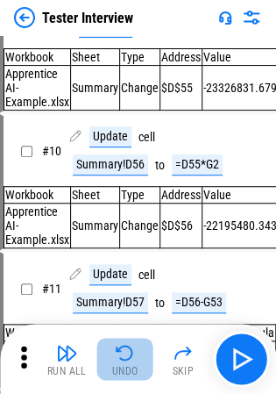
click at [123, 356] on img "button" at bounding box center [125, 352] width 21 height 21
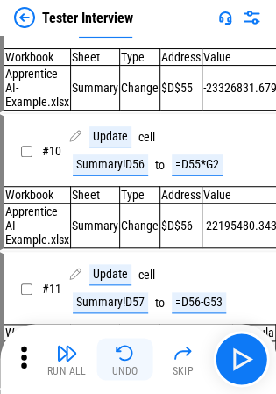
click at [123, 356] on img "button" at bounding box center [125, 352] width 21 height 21
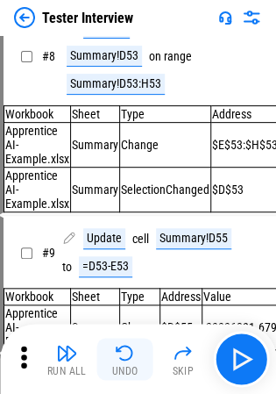
click at [123, 356] on div "Run All Undo Skip" at bounding box center [140, 359] width 259 height 56
click at [123, 356] on img "button" at bounding box center [125, 352] width 21 height 21
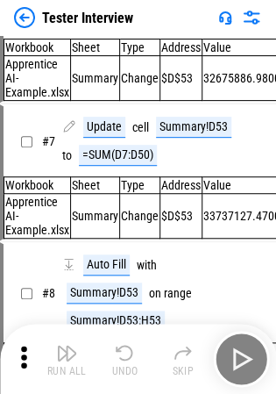
click at [123, 356] on img "button" at bounding box center [125, 352] width 21 height 21
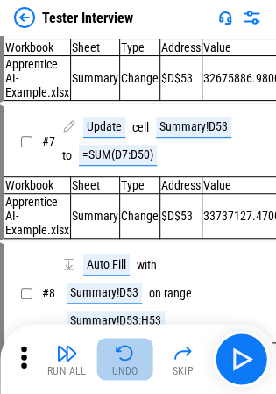
click at [123, 356] on img "button" at bounding box center [125, 352] width 21 height 21
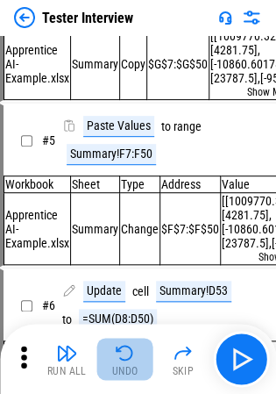
click at [123, 356] on div "Run All Undo Skip" at bounding box center [140, 359] width 259 height 56
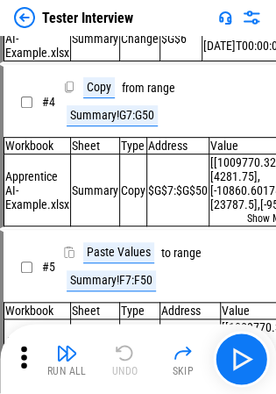
click at [123, 356] on div "Run All Undo Skip" at bounding box center [140, 359] width 259 height 56
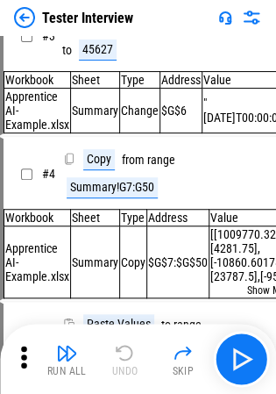
scroll to position [46, 0]
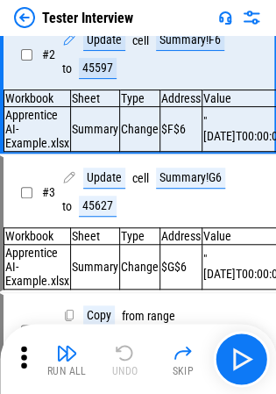
click at [123, 356] on div "Run All Undo Skip" at bounding box center [140, 359] width 259 height 56
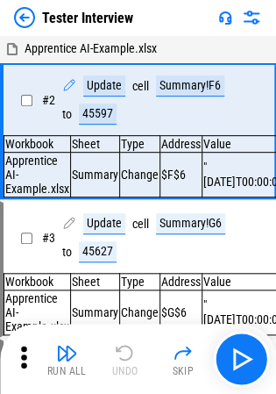
click at [123, 356] on div "Run All Undo Skip" at bounding box center [140, 359] width 259 height 56
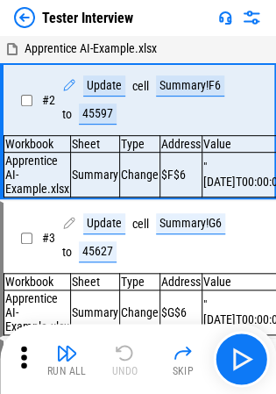
click at [123, 356] on div "Run All Undo Skip" at bounding box center [140, 359] width 259 height 56
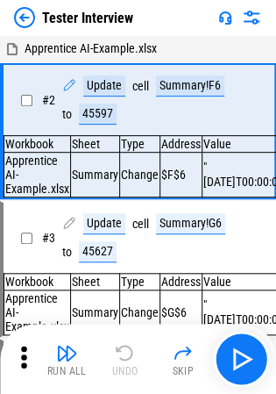
click at [123, 356] on div "Run All Undo Skip" at bounding box center [140, 359] width 259 height 56
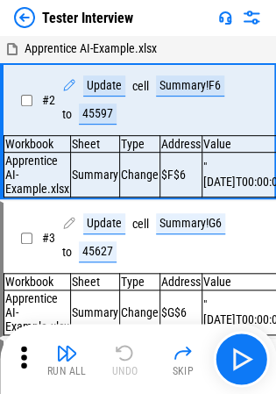
click at [123, 356] on div "Run All Undo Skip" at bounding box center [140, 359] width 259 height 56
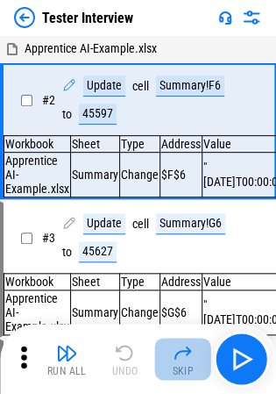
click at [191, 356] on img "button" at bounding box center [183, 352] width 21 height 21
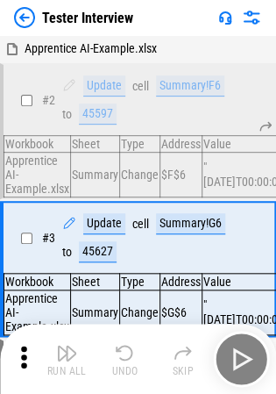
click at [191, 356] on div "Run All Undo Skip" at bounding box center [140, 359] width 259 height 56
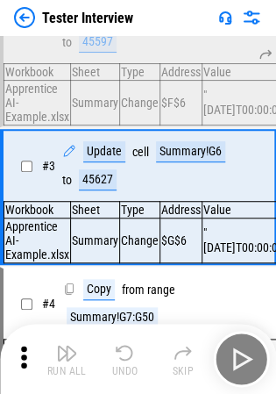
click at [191, 356] on img "button" at bounding box center [183, 352] width 21 height 21
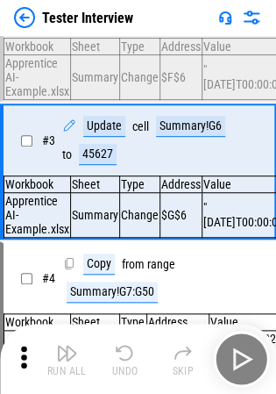
click at [191, 356] on div "Run All Undo Skip" at bounding box center [140, 359] width 259 height 56
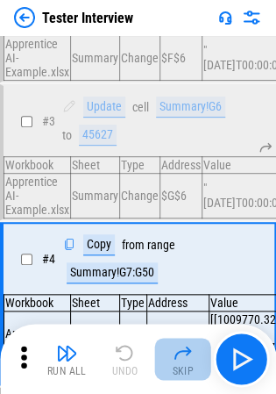
click at [191, 356] on img "button" at bounding box center [183, 352] width 21 height 21
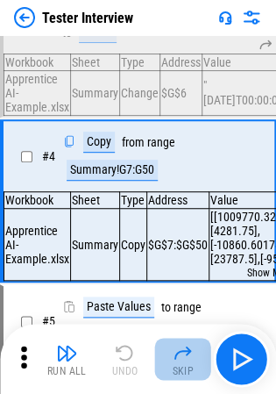
click at [191, 356] on div "Run All Undo Skip" at bounding box center [140, 359] width 259 height 56
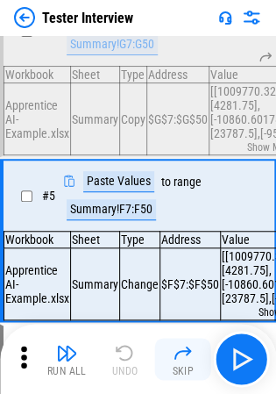
click at [191, 356] on img "button" at bounding box center [183, 352] width 21 height 21
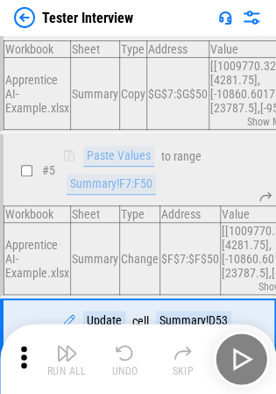
click at [191, 356] on div "Run All Undo Skip" at bounding box center [140, 359] width 259 height 56
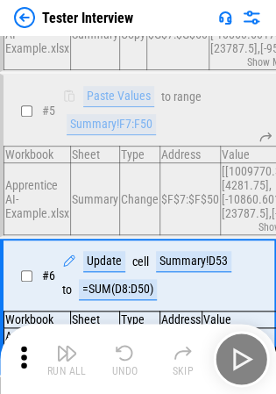
click at [191, 356] on img "button" at bounding box center [183, 352] width 21 height 21
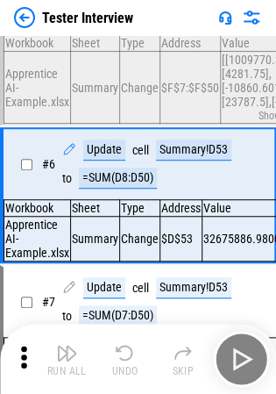
click at [191, 356] on div "Run All Undo Skip" at bounding box center [140, 359] width 259 height 56
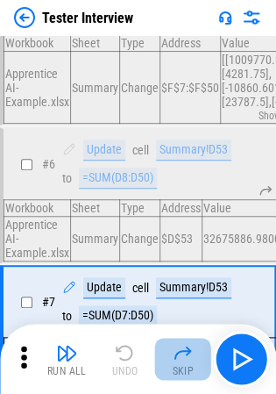
click at [191, 356] on img "button" at bounding box center [183, 352] width 21 height 21
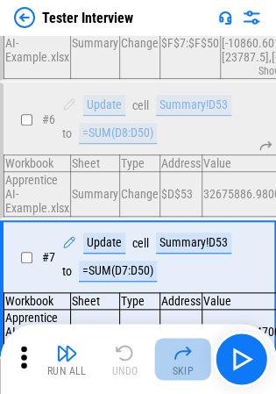
click at [191, 356] on div "Run All Undo Skip" at bounding box center [140, 359] width 259 height 56
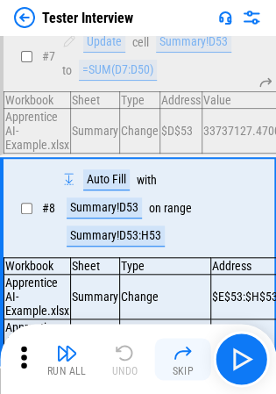
click at [191, 356] on img "button" at bounding box center [183, 352] width 21 height 21
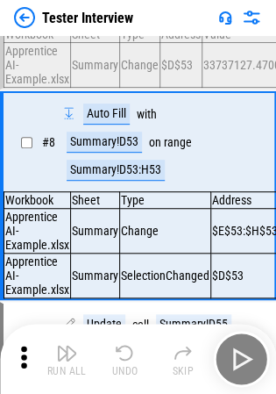
click at [191, 356] on div "Run All Undo Skip" at bounding box center [140, 359] width 259 height 56
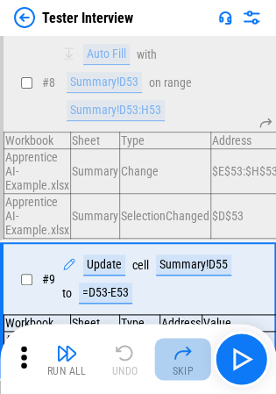
click at [191, 356] on img "button" at bounding box center [183, 352] width 21 height 21
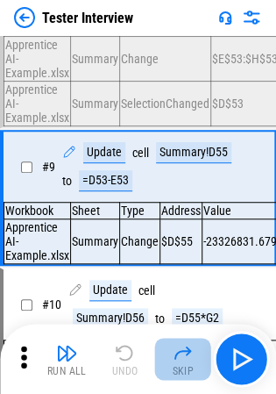
click at [191, 356] on div "Run All Undo Skip" at bounding box center [140, 359] width 259 height 56
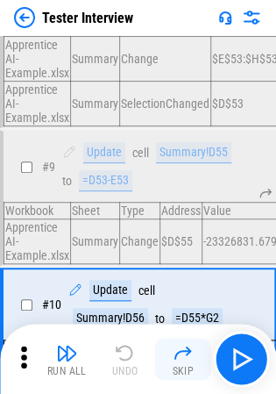
click at [191, 356] on img "button" at bounding box center [183, 352] width 21 height 21
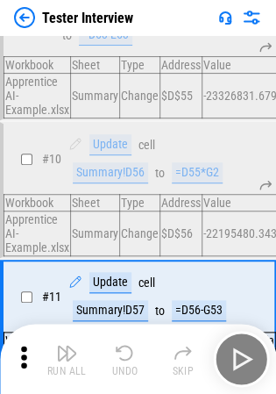
click at [191, 356] on div "Run All Undo Skip" at bounding box center [140, 359] width 259 height 56
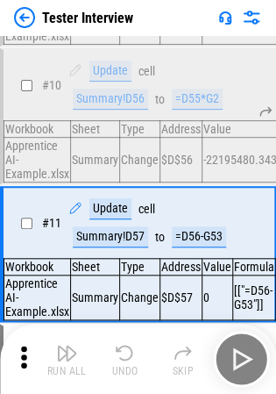
click at [191, 356] on img "button" at bounding box center [183, 352] width 21 height 21
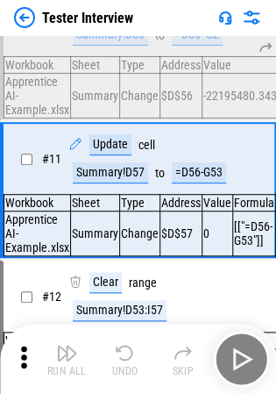
click at [191, 356] on div "Run All Undo Skip" at bounding box center [140, 359] width 259 height 56
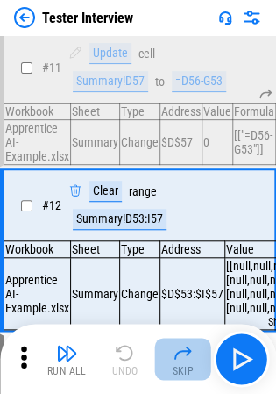
click at [191, 356] on img "button" at bounding box center [183, 352] width 21 height 21
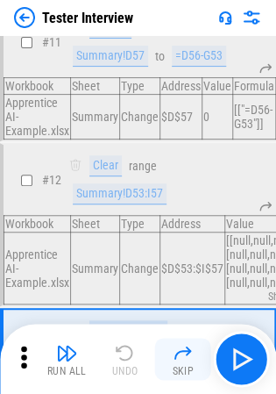
click at [191, 356] on div "Run All Undo Skip" at bounding box center [140, 359] width 259 height 56
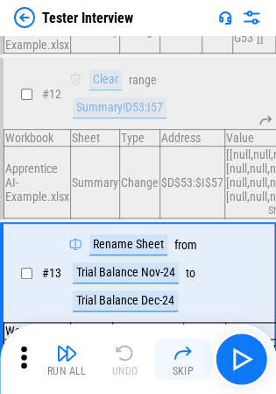
click at [191, 356] on img "button" at bounding box center [183, 352] width 21 height 21
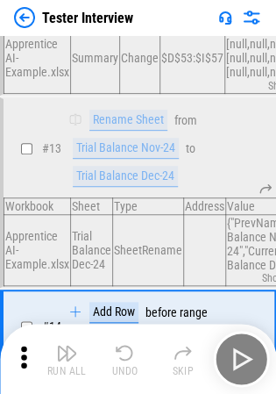
click at [191, 356] on div "Run All Undo Skip" at bounding box center [140, 359] width 259 height 56
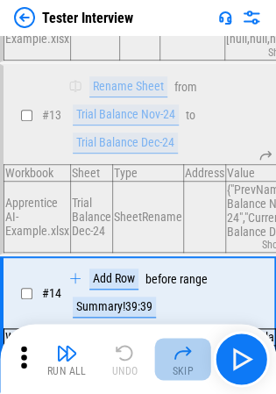
click at [191, 356] on img "button" at bounding box center [183, 352] width 21 height 21
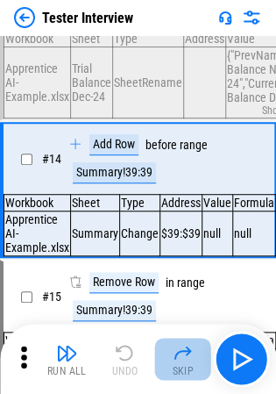
click at [191, 356] on div "Run All Undo Skip" at bounding box center [140, 359] width 259 height 56
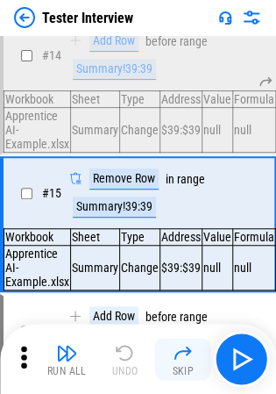
click at [191, 356] on img "button" at bounding box center [183, 352] width 21 height 21
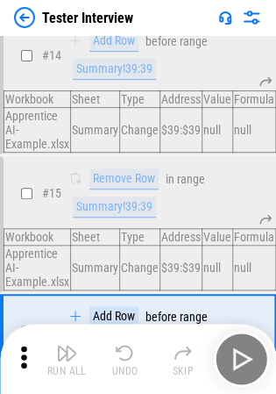
click at [191, 356] on div "Run All Undo Skip" at bounding box center [140, 359] width 259 height 56
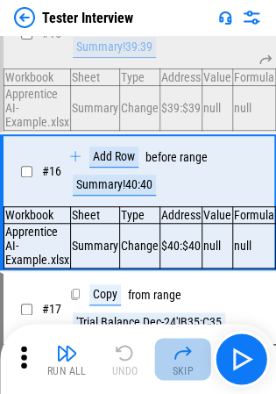
click at [191, 356] on img "button" at bounding box center [183, 352] width 21 height 21
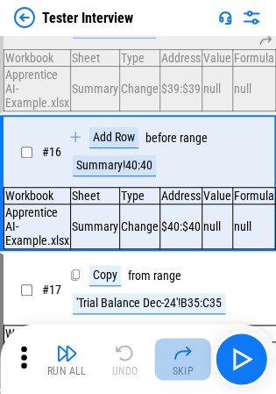
click at [191, 356] on div "Run All Undo Skip" at bounding box center [140, 359] width 259 height 56
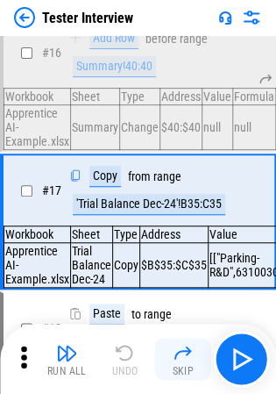
click at [191, 356] on img "button" at bounding box center [183, 352] width 21 height 21
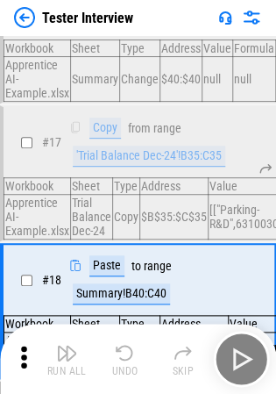
click at [191, 356] on div "Run All Undo Skip" at bounding box center [140, 359] width 259 height 56
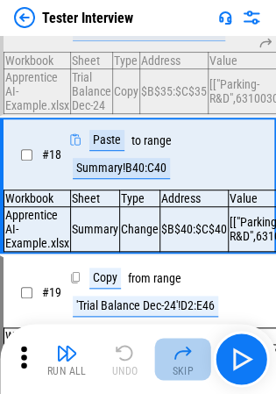
click at [191, 356] on img "button" at bounding box center [183, 352] width 21 height 21
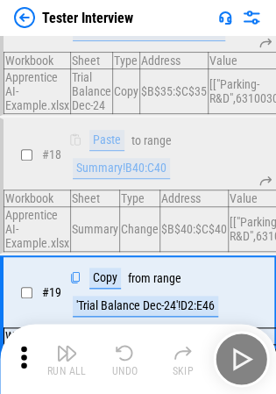
click at [191, 356] on div "Run All Undo Skip" at bounding box center [140, 359] width 259 height 56
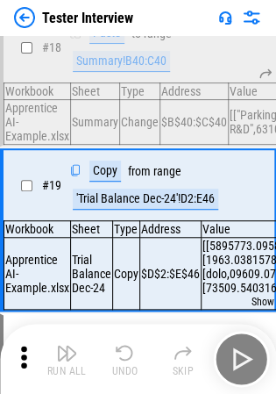
click at [191, 356] on img "button" at bounding box center [183, 352] width 21 height 21
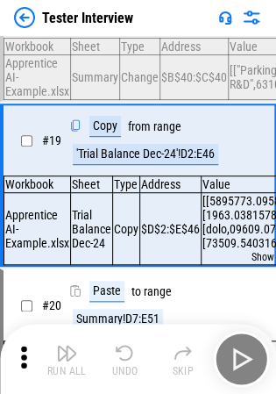
click at [191, 356] on div "Run All Undo Skip" at bounding box center [140, 359] width 259 height 56
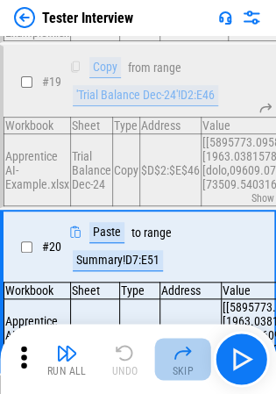
click at [191, 356] on img "button" at bounding box center [183, 352] width 21 height 21
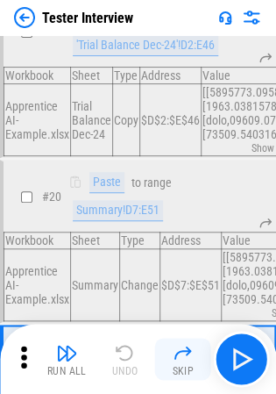
click at [191, 356] on div "Run All Undo Skip" at bounding box center [140, 359] width 259 height 56
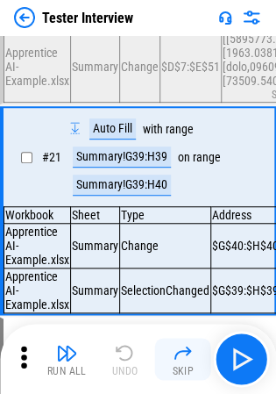
click at [191, 356] on img "button" at bounding box center [183, 352] width 21 height 21
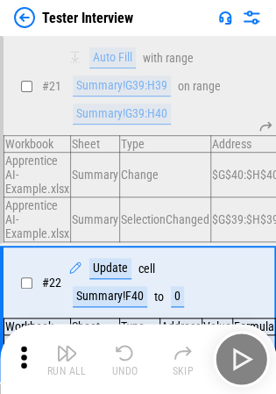
click at [191, 356] on div "Run All Undo Skip" at bounding box center [140, 359] width 259 height 56
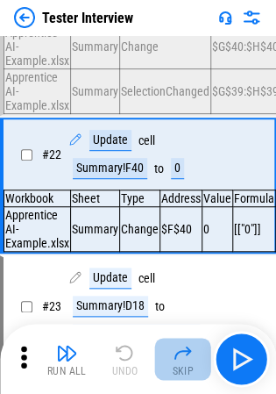
click at [191, 356] on img "button" at bounding box center [183, 352] width 21 height 21
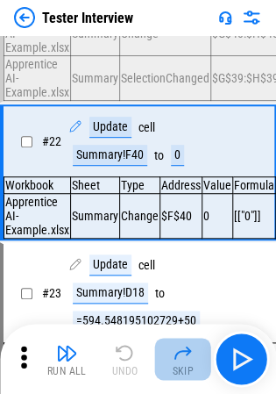
click at [191, 356] on div "Run All Undo Skip" at bounding box center [140, 359] width 259 height 56
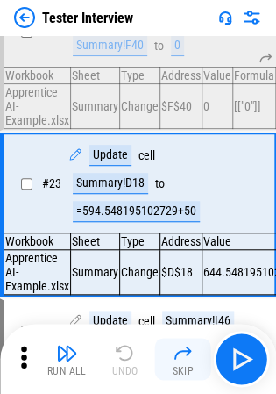
click at [191, 356] on img "button" at bounding box center [183, 352] width 21 height 21
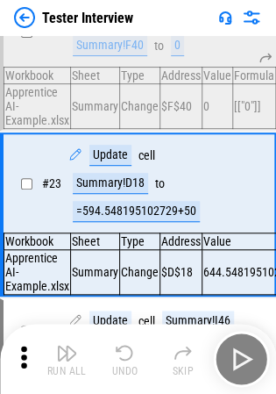
click at [191, 356] on div "Run All Undo Skip" at bounding box center [140, 359] width 259 height 56
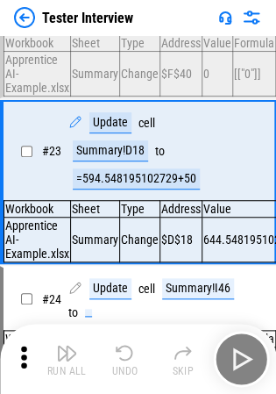
click at [191, 356] on div "Run All Undo Skip" at bounding box center [140, 359] width 259 height 56
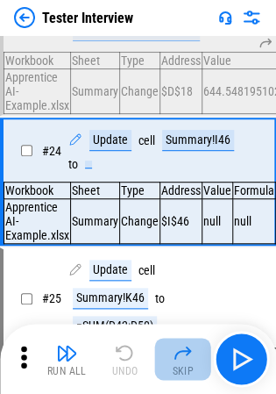
click at [191, 356] on img "button" at bounding box center [183, 352] width 21 height 21
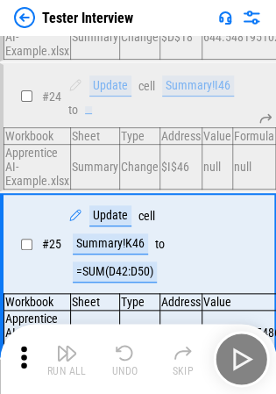
click at [191, 356] on div "Run All Undo Skip" at bounding box center [140, 359] width 259 height 56
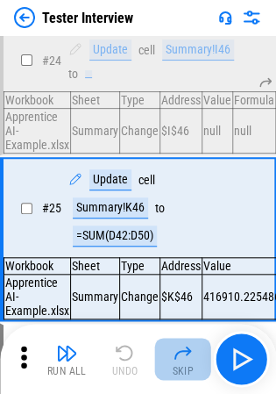
click at [191, 356] on img "button" at bounding box center [183, 352] width 21 height 21
click at [191, 356] on div "Run All Undo Skip" at bounding box center [140, 359] width 259 height 56
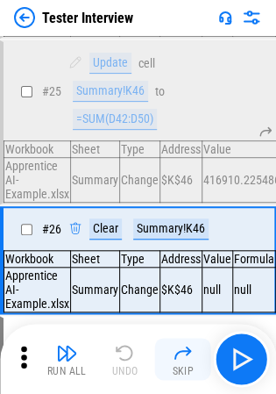
click at [191, 356] on img "button" at bounding box center [183, 352] width 21 height 21
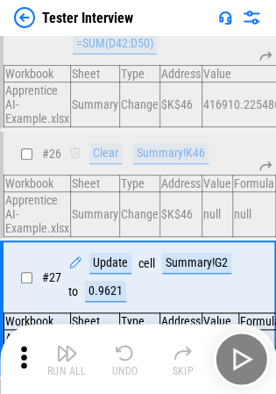
click at [191, 356] on div "Run All Undo Skip" at bounding box center [140, 359] width 259 height 56
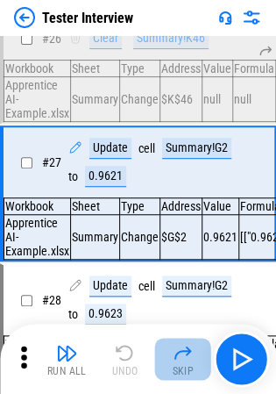
click at [191, 356] on img "button" at bounding box center [183, 352] width 21 height 21
click at [191, 356] on div "Run All Undo Skip" at bounding box center [140, 359] width 259 height 56
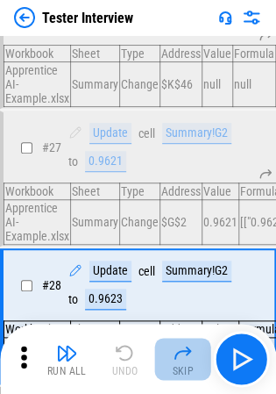
click at [191, 356] on img "button" at bounding box center [183, 352] width 21 height 21
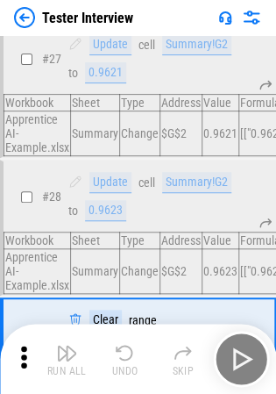
click at [191, 356] on div "Run All Undo Skip" at bounding box center [140, 359] width 259 height 56
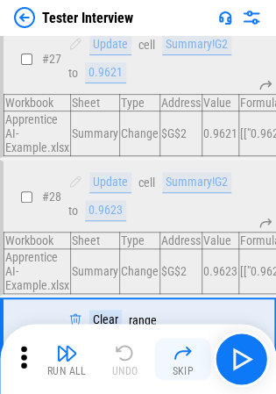
click at [191, 356] on img "button" at bounding box center [183, 352] width 21 height 21
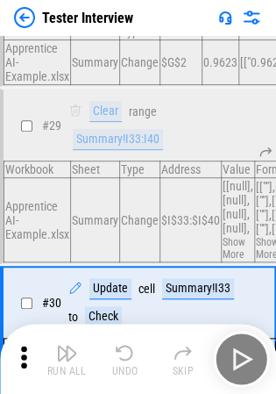
click at [191, 356] on div "Run All Undo Skip" at bounding box center [140, 359] width 259 height 56
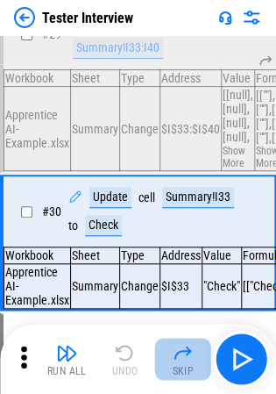
click at [191, 356] on img "button" at bounding box center [183, 352] width 21 height 21
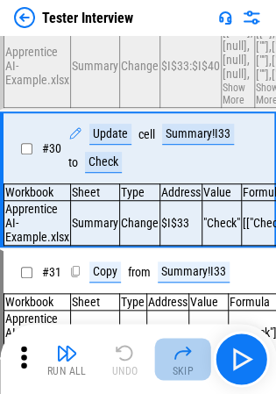
click at [191, 356] on div "Run All Undo Skip" at bounding box center [140, 359] width 259 height 56
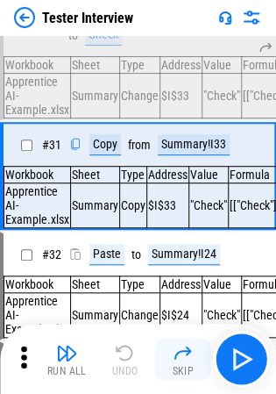
click at [191, 356] on img "button" at bounding box center [183, 352] width 21 height 21
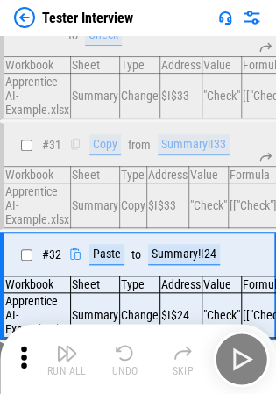
click at [191, 356] on div "Run All Undo Skip" at bounding box center [140, 359] width 259 height 56
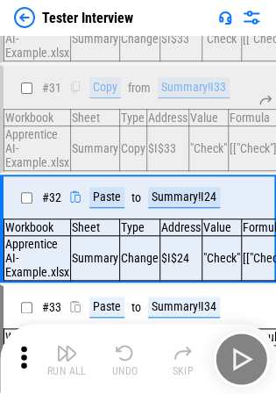
click at [191, 356] on img "button" at bounding box center [183, 352] width 21 height 21
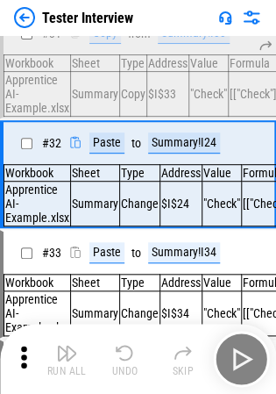
click at [191, 356] on div "Run All Undo Skip" at bounding box center [140, 359] width 259 height 56
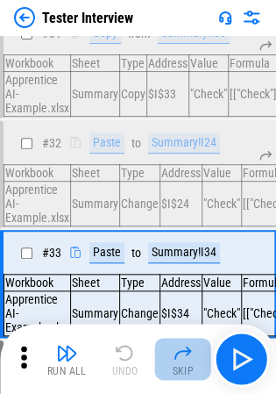
click at [191, 356] on img "button" at bounding box center [183, 352] width 21 height 21
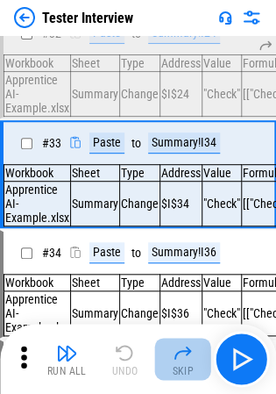
click at [191, 356] on div "Run All Undo Skip" at bounding box center [140, 359] width 259 height 56
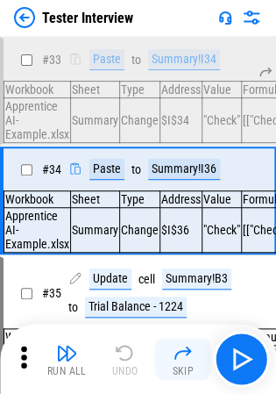
click at [191, 356] on img "button" at bounding box center [183, 352] width 21 height 21
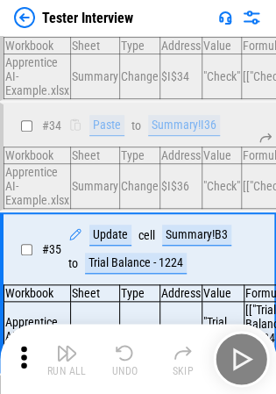
click at [191, 356] on img "button" at bounding box center [183, 352] width 21 height 21
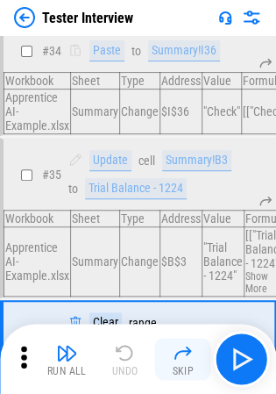
click at [191, 356] on div "Run All Undo Skip" at bounding box center [140, 359] width 259 height 56
click at [191, 356] on img "button" at bounding box center [183, 352] width 21 height 21
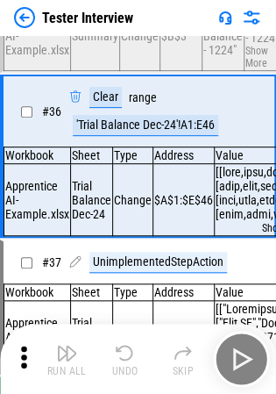
click at [191, 356] on div "Run All Undo Skip" at bounding box center [140, 359] width 259 height 56
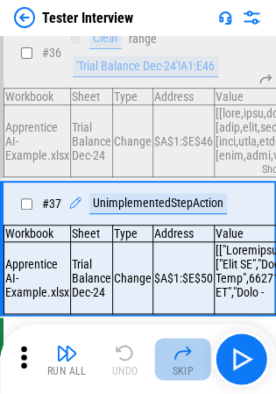
click at [191, 356] on img "button" at bounding box center [183, 352] width 21 height 21
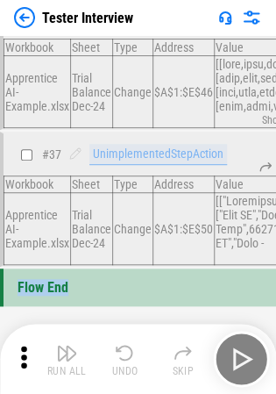
click at [191, 356] on div "Run All Undo Skip" at bounding box center [140, 359] width 259 height 56
click at [14, 19] on img at bounding box center [24, 17] width 21 height 21
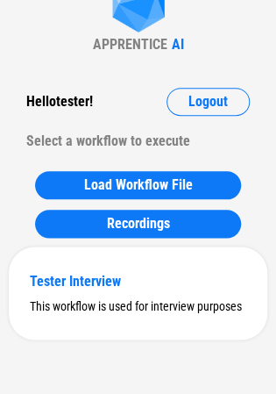
scroll to position [0, 0]
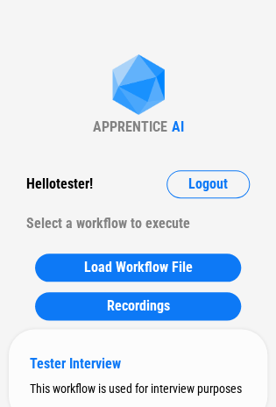
click at [133, 359] on div "Tester Interview" at bounding box center [138, 363] width 217 height 17
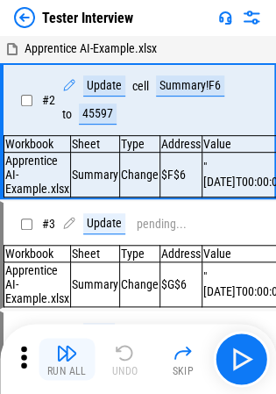
click at [67, 352] on img "button" at bounding box center [66, 352] width 21 height 21
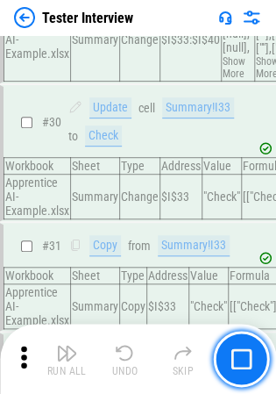
scroll to position [4299, 0]
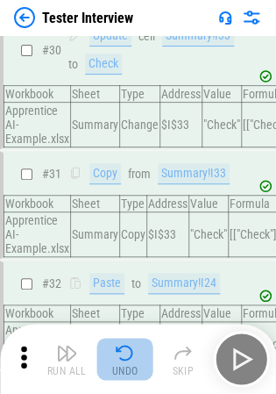
click at [124, 347] on img "button" at bounding box center [125, 352] width 21 height 21
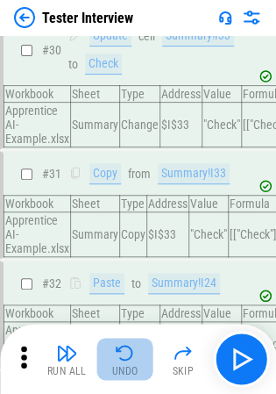
click at [124, 347] on img "button" at bounding box center [125, 352] width 21 height 21
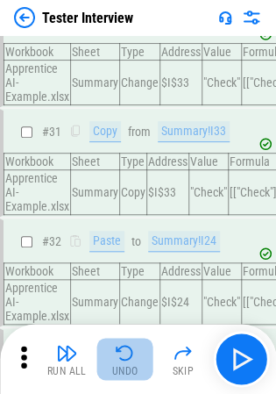
click at [124, 347] on img "button" at bounding box center [125, 352] width 21 height 21
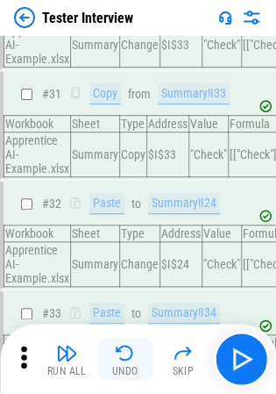
click at [124, 347] on div "Run All Undo Skip" at bounding box center [140, 359] width 259 height 56
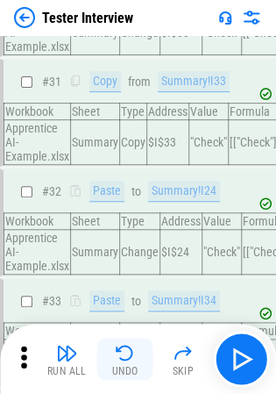
click at [124, 347] on div "Run All Undo Skip" at bounding box center [140, 359] width 259 height 56
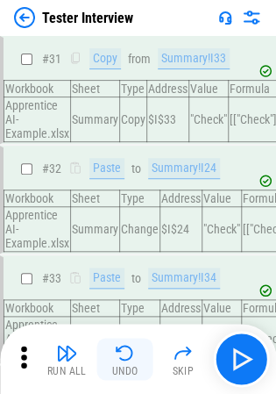
click at [124, 347] on img "button" at bounding box center [125, 352] width 21 height 21
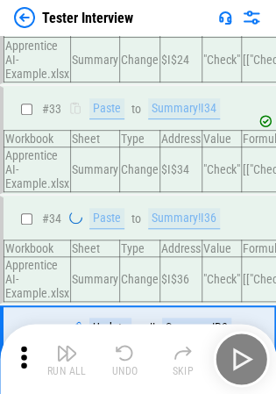
click at [124, 347] on div "Run All Undo Skip" at bounding box center [140, 359] width 259 height 56
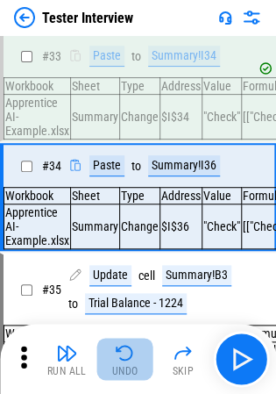
click at [124, 347] on img "button" at bounding box center [125, 352] width 21 height 21
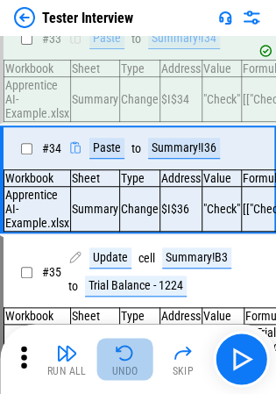
click at [124, 347] on img "button" at bounding box center [125, 352] width 21 height 21
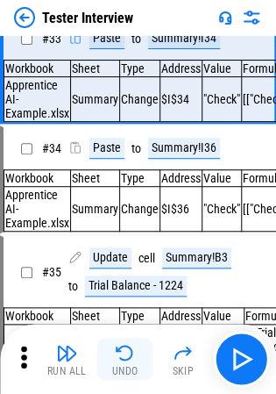
click at [124, 347] on div "Run All Undo Skip" at bounding box center [140, 359] width 259 height 56
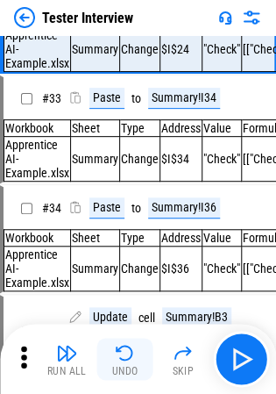
click at [124, 347] on img "button" at bounding box center [125, 352] width 21 height 21
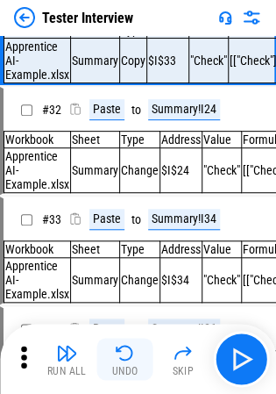
click at [124, 347] on img "button" at bounding box center [125, 352] width 21 height 21
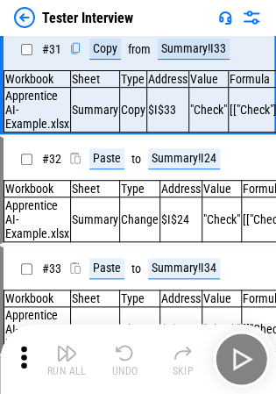
click at [124, 347] on div "Run All Undo Skip" at bounding box center [140, 359] width 259 height 56
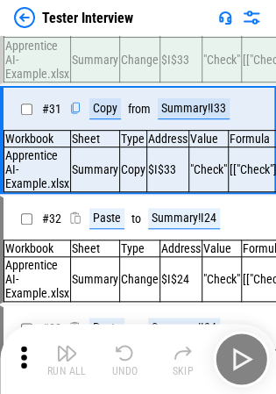
click at [124, 347] on img "button" at bounding box center [125, 352] width 21 height 21
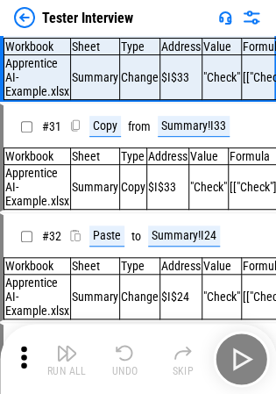
click at [124, 347] on div "Run All Undo Skip" at bounding box center [140, 359] width 259 height 56
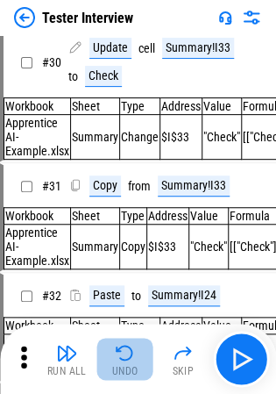
click at [124, 347] on img "button" at bounding box center [125, 352] width 21 height 21
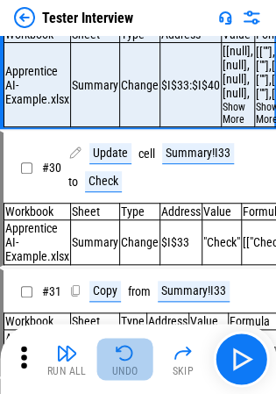
click at [124, 347] on div "Run All Undo Skip" at bounding box center [140, 359] width 259 height 56
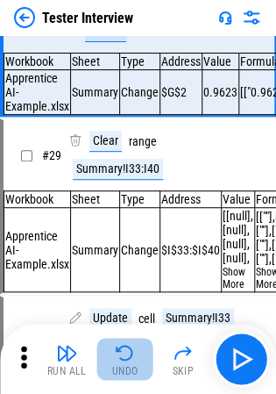
click at [124, 347] on img "button" at bounding box center [125, 352] width 21 height 21
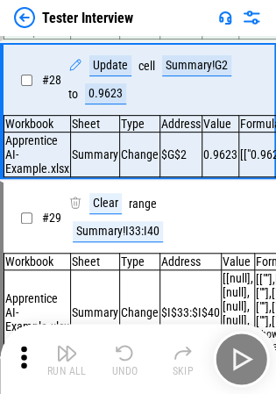
click at [124, 347] on div "Run All Undo Skip" at bounding box center [140, 359] width 259 height 56
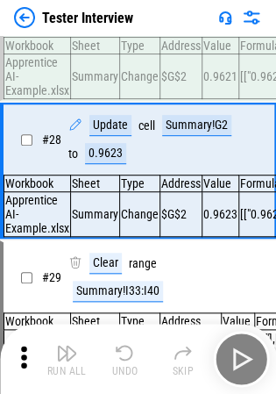
click at [124, 347] on img "button" at bounding box center [125, 352] width 21 height 21
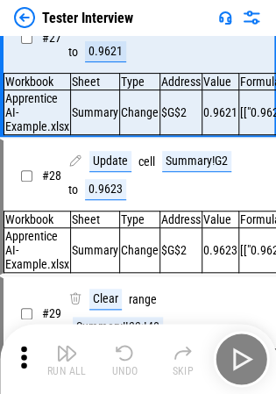
click at [124, 347] on div "Run All Undo Skip" at bounding box center [140, 359] width 259 height 56
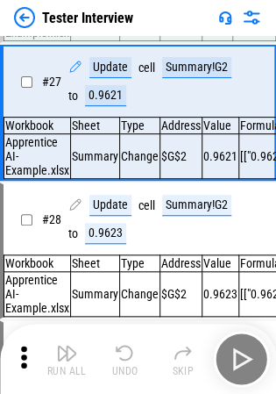
click at [124, 347] on img "button" at bounding box center [125, 352] width 21 height 21
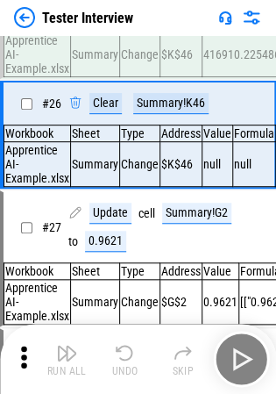
click at [124, 347] on div "Run All Undo Skip" at bounding box center [140, 359] width 259 height 56
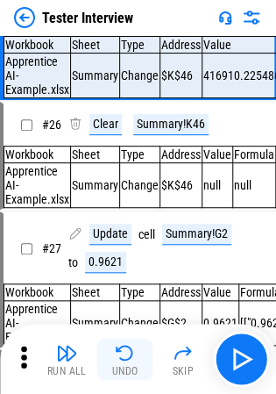
click at [124, 347] on img "button" at bounding box center [125, 352] width 21 height 21
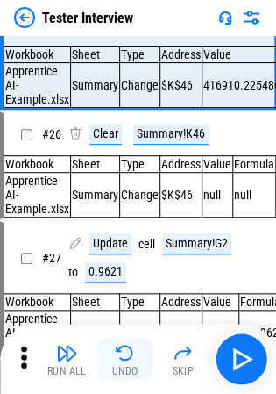
click at [124, 347] on img "button" at bounding box center [125, 352] width 21 height 21
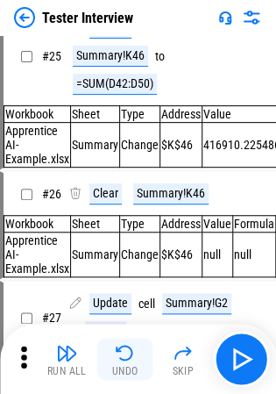
click at [124, 347] on img "button" at bounding box center [125, 352] width 21 height 21
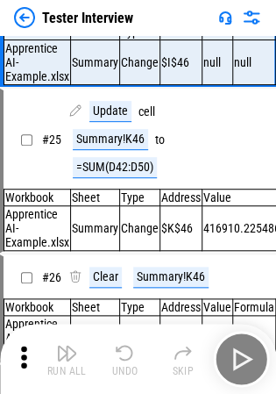
click at [124, 347] on div "Run All Undo Skip" at bounding box center [140, 359] width 259 height 56
click at [124, 347] on img "button" at bounding box center [125, 352] width 21 height 21
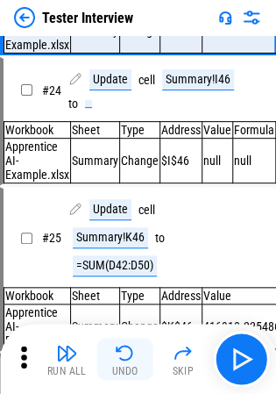
click at [124, 347] on div "Run All Undo Skip" at bounding box center [140, 359] width 259 height 56
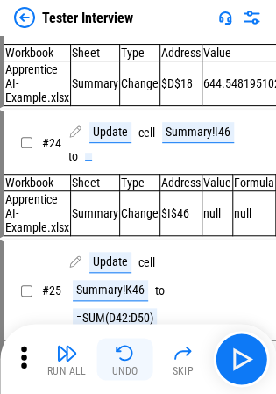
click at [124, 347] on img "button" at bounding box center [125, 352] width 21 height 21
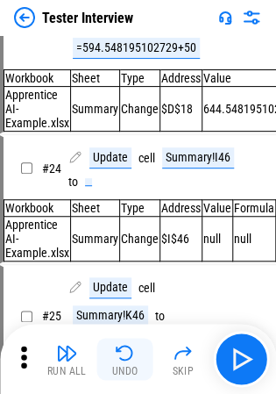
click at [124, 347] on img "button" at bounding box center [125, 352] width 21 height 21
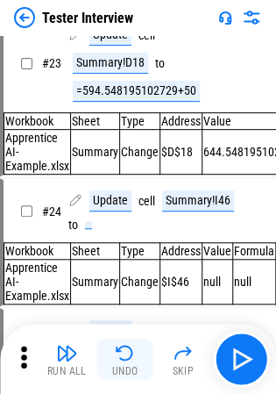
click at [124, 347] on div "Run All Undo Skip" at bounding box center [140, 359] width 259 height 56
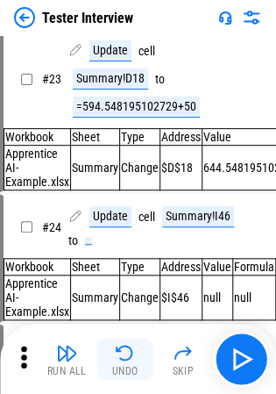
click at [124, 347] on img "button" at bounding box center [125, 352] width 21 height 21
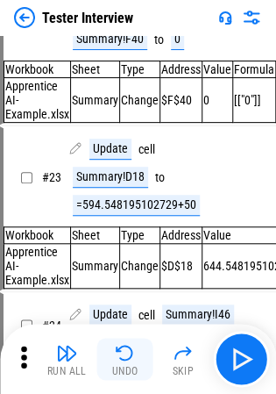
click at [124, 347] on div "Run All Undo Skip" at bounding box center [140, 359] width 259 height 56
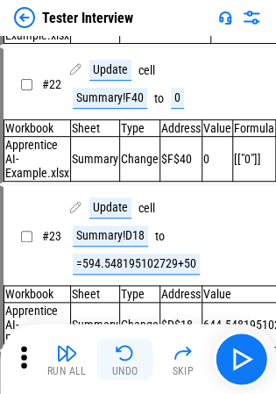
click at [124, 347] on img "button" at bounding box center [125, 352] width 21 height 21
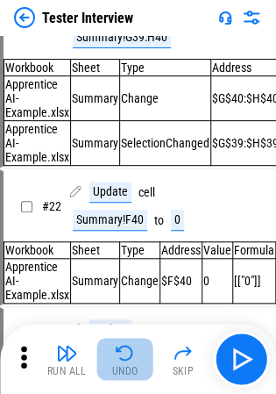
click at [124, 347] on img "button" at bounding box center [125, 352] width 21 height 21
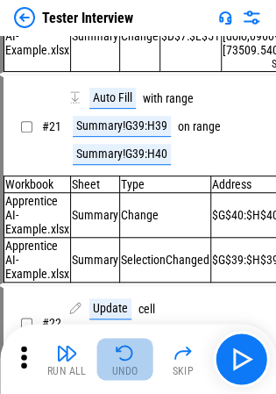
click at [124, 347] on img "button" at bounding box center [125, 352] width 21 height 21
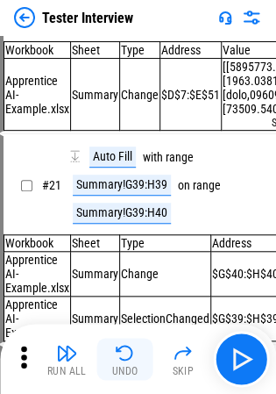
click at [124, 347] on img "button" at bounding box center [125, 352] width 21 height 21
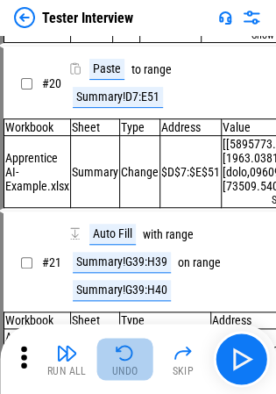
click at [124, 347] on div "Run All Undo Skip" at bounding box center [140, 359] width 259 height 56
click at [124, 347] on img "button" at bounding box center [125, 352] width 21 height 21
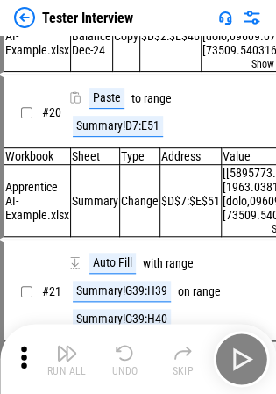
click at [124, 347] on div "Run All Undo Skip" at bounding box center [140, 359] width 259 height 56
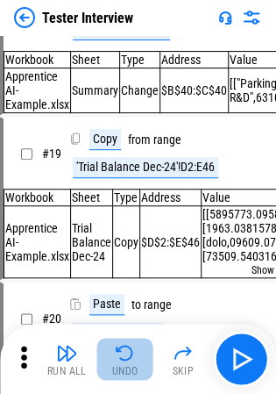
click at [124, 347] on img "button" at bounding box center [125, 352] width 21 height 21
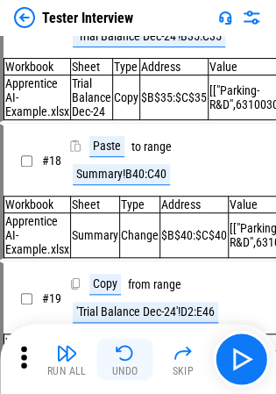
click at [124, 347] on img "button" at bounding box center [125, 352] width 21 height 21
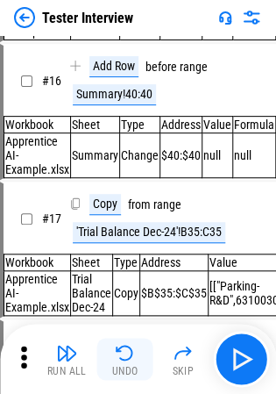
click at [124, 347] on img "button" at bounding box center [125, 352] width 21 height 21
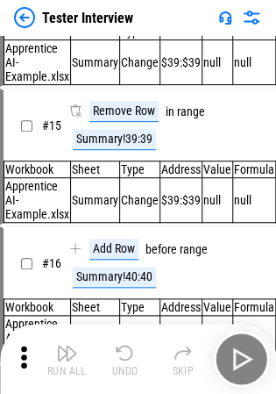
click at [124, 347] on div "Run All Undo Skip" at bounding box center [140, 359] width 259 height 56
click at [124, 347] on img "button" at bounding box center [125, 352] width 21 height 21
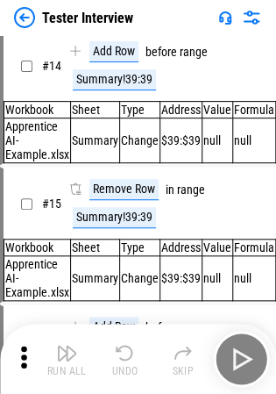
click at [124, 347] on img "button" at bounding box center [125, 352] width 21 height 21
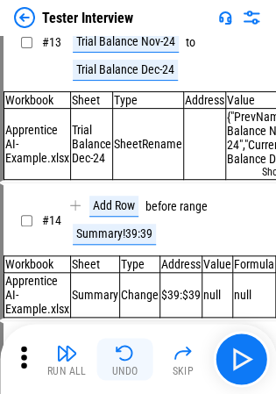
click at [124, 347] on img "button" at bounding box center [125, 352] width 21 height 21
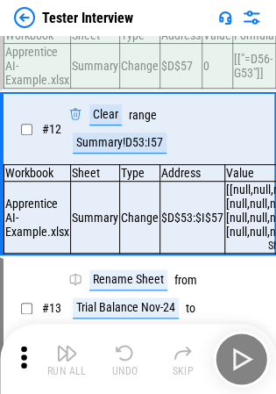
click at [124, 347] on div "Run All Undo Skip" at bounding box center [140, 359] width 259 height 56
click at [124, 347] on img "button" at bounding box center [125, 352] width 21 height 21
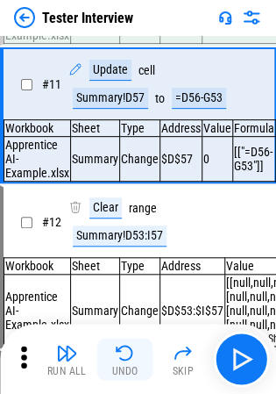
click at [124, 347] on div "Run All Undo Skip" at bounding box center [140, 359] width 259 height 56
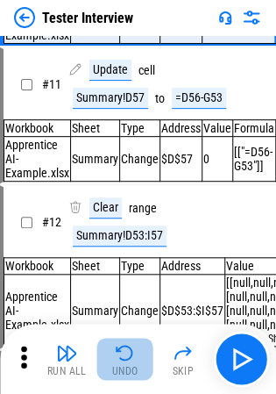
click at [124, 347] on img "button" at bounding box center [125, 352] width 21 height 21
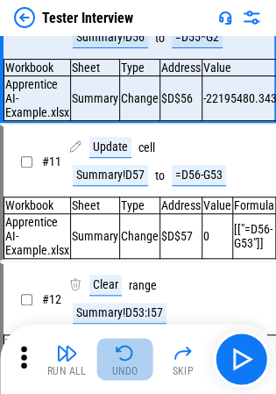
click at [124, 347] on div "Run All Undo Skip" at bounding box center [140, 359] width 259 height 56
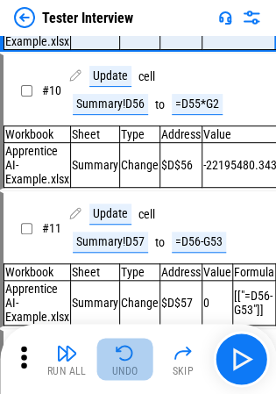
click at [124, 347] on img "button" at bounding box center [125, 352] width 21 height 21
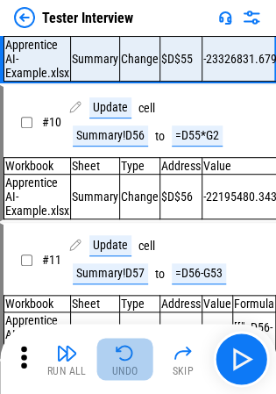
click at [124, 347] on div "Run All Undo Skip" at bounding box center [140, 359] width 259 height 56
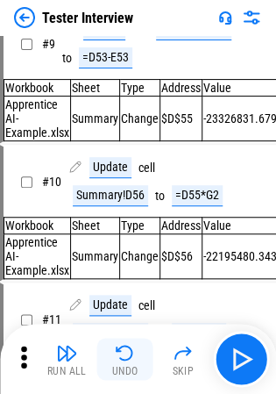
click at [124, 347] on img "button" at bounding box center [125, 352] width 21 height 21
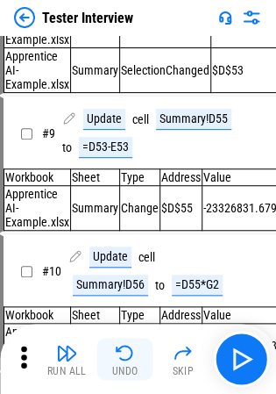
click at [124, 347] on div "Run All Undo Skip" at bounding box center [140, 359] width 259 height 56
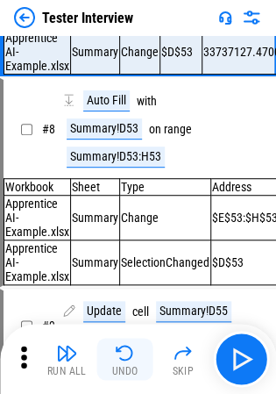
click at [124, 347] on img "button" at bounding box center [125, 352] width 21 height 21
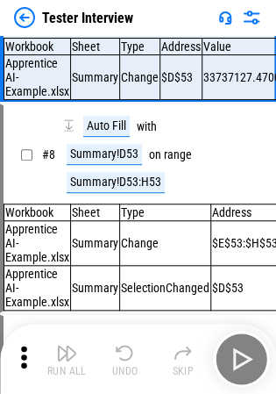
click at [124, 347] on img "button" at bounding box center [125, 352] width 21 height 21
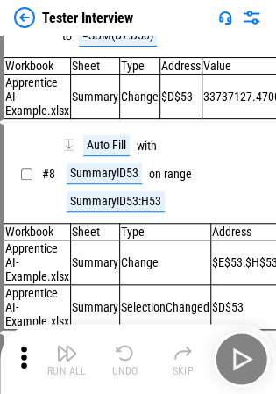
click at [124, 347] on div "Run All Undo Skip" at bounding box center [140, 359] width 259 height 56
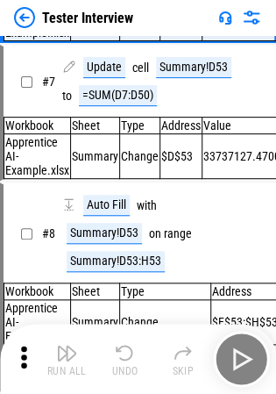
click at [124, 347] on img "button" at bounding box center [125, 352] width 21 height 21
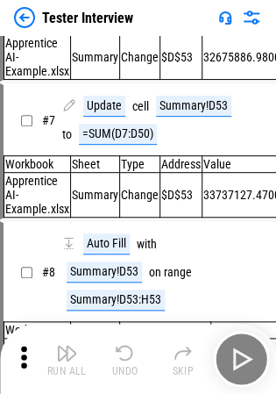
click at [124, 347] on div "Run All Undo Skip" at bounding box center [140, 359] width 259 height 56
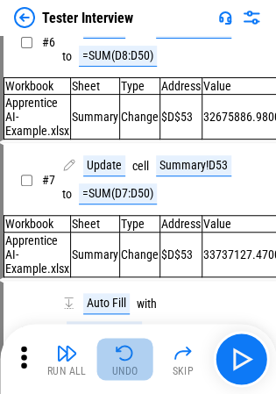
click at [124, 347] on img "button" at bounding box center [125, 352] width 21 height 21
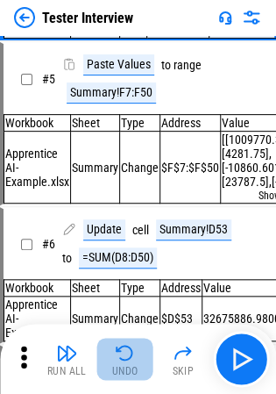
click at [124, 347] on div "Run All Undo Skip" at bounding box center [140, 359] width 259 height 56
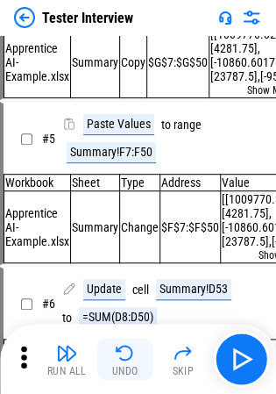
click at [124, 347] on img "button" at bounding box center [125, 352] width 21 height 21
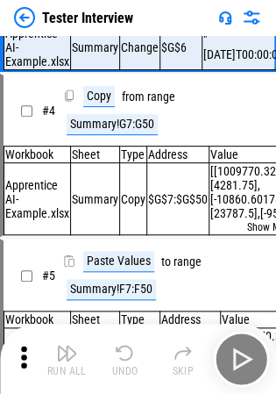
click at [124, 347] on div "Run All Undo Skip" at bounding box center [140, 359] width 259 height 56
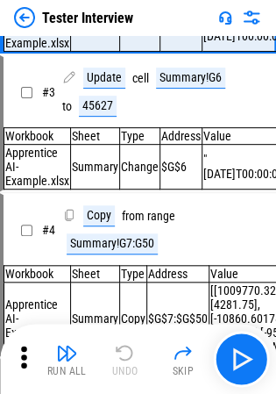
click at [124, 347] on div "Run All Undo Skip" at bounding box center [140, 359] width 259 height 56
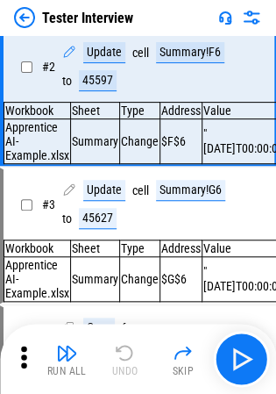
scroll to position [0, 0]
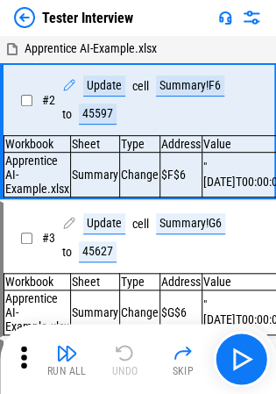
click at [124, 347] on div "Run All Undo Skip" at bounding box center [140, 359] width 259 height 56
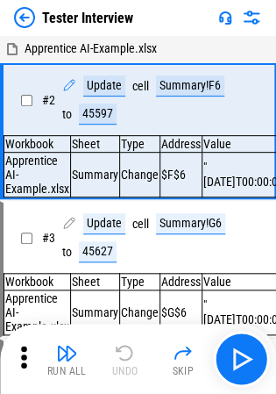
click at [124, 347] on div "Run All Undo Skip" at bounding box center [140, 359] width 259 height 56
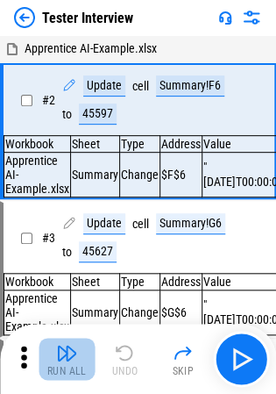
click at [62, 356] on img "button" at bounding box center [66, 352] width 21 height 21
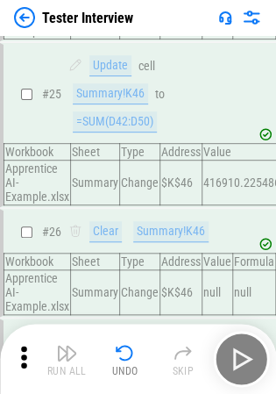
scroll to position [3544, 0]
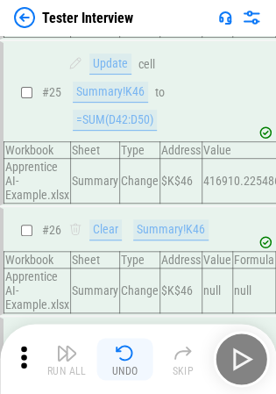
click at [130, 342] on img "button" at bounding box center [125, 352] width 21 height 21
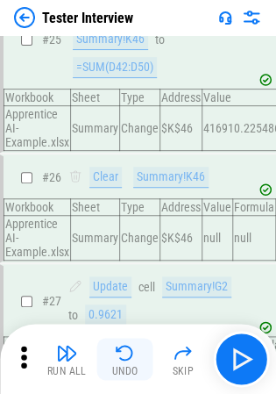
click at [130, 342] on div "Run All Undo Skip" at bounding box center [140, 359] width 259 height 56
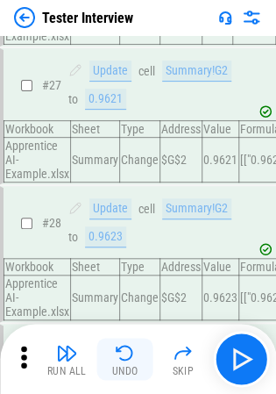
click at [130, 342] on img "button" at bounding box center [125, 352] width 21 height 21
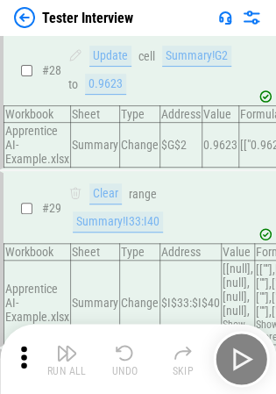
click at [130, 342] on div "Run All Undo Skip" at bounding box center [140, 359] width 259 height 56
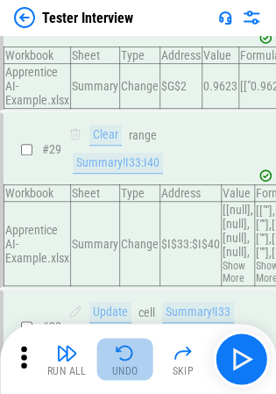
click at [130, 342] on img "button" at bounding box center [125, 352] width 21 height 21
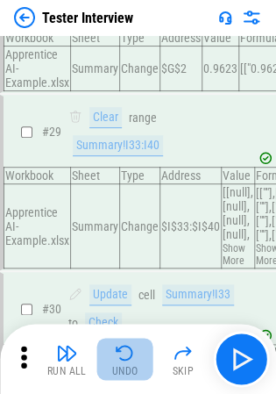
click at [130, 342] on div "Run All Undo Skip" at bounding box center [140, 359] width 259 height 56
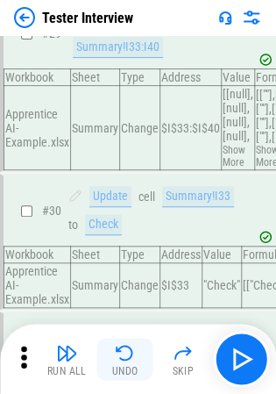
click at [130, 342] on img "button" at bounding box center [125, 352] width 21 height 21
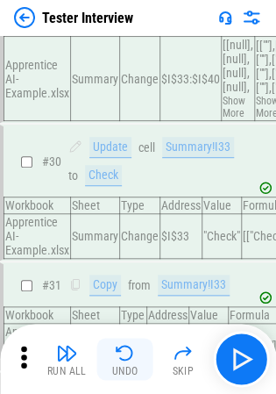
click at [130, 342] on img "button" at bounding box center [125, 352] width 21 height 21
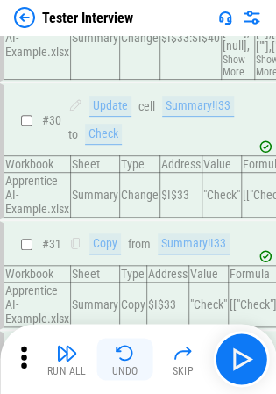
click at [130, 342] on div "Run All Undo Skip" at bounding box center [140, 359] width 259 height 56
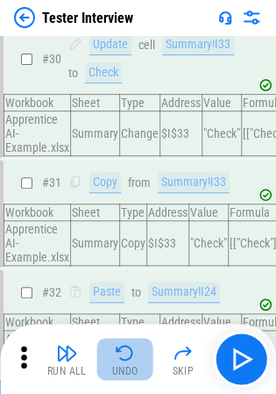
click at [130, 342] on img "button" at bounding box center [125, 352] width 21 height 21
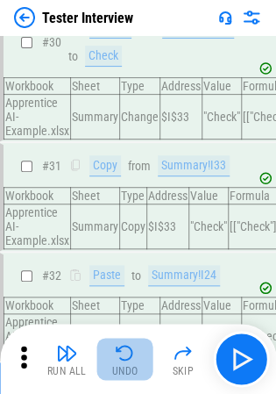
click at [130, 342] on div "Run All Undo Skip" at bounding box center [140, 359] width 259 height 56
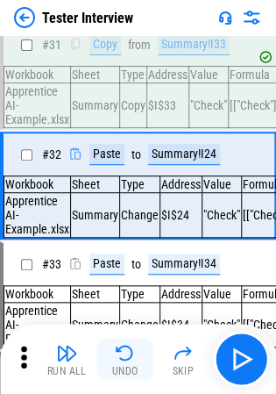
click at [130, 342] on img "button" at bounding box center [125, 352] width 21 height 21
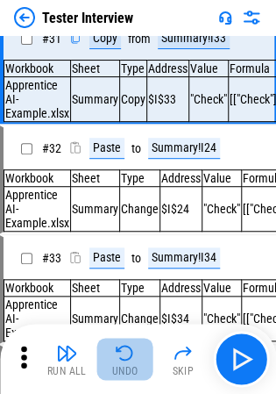
click at [130, 342] on img "button" at bounding box center [125, 352] width 21 height 21
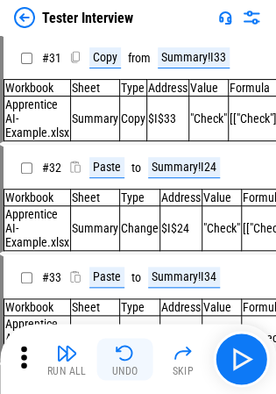
click at [130, 342] on div "Run All Undo Skip" at bounding box center [140, 359] width 259 height 56
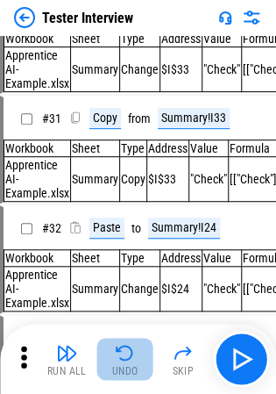
click at [130, 342] on img "button" at bounding box center [125, 352] width 21 height 21
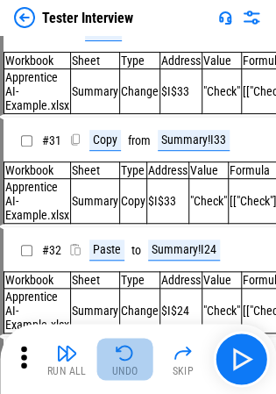
click at [130, 342] on img "button" at bounding box center [125, 352] width 21 height 21
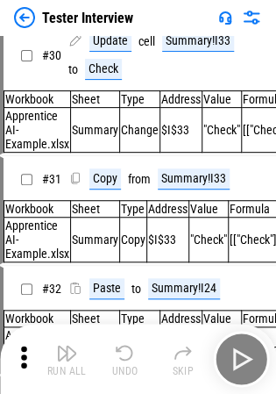
click at [130, 342] on div "Run All Undo Skip" at bounding box center [140, 359] width 259 height 56
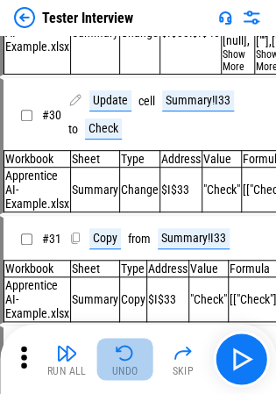
click at [130, 342] on img "button" at bounding box center [125, 352] width 21 height 21
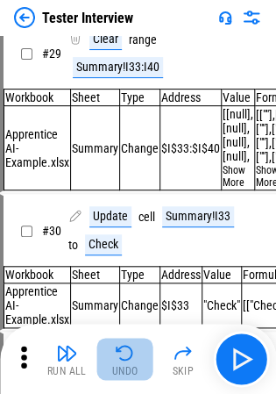
click at [130, 342] on div "Run All Undo Skip" at bounding box center [140, 359] width 259 height 56
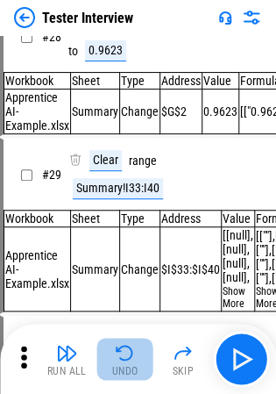
click at [130, 342] on img "button" at bounding box center [125, 352] width 21 height 21
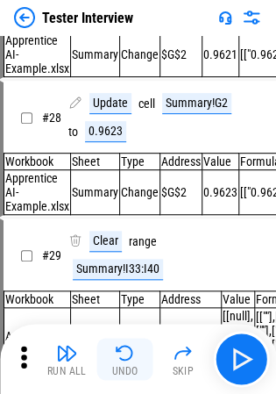
click at [130, 342] on div "Run All Undo Skip" at bounding box center [140, 359] width 259 height 56
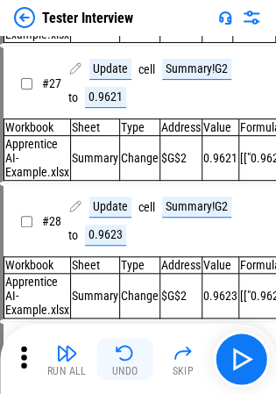
click at [130, 342] on img "button" at bounding box center [125, 352] width 21 height 21
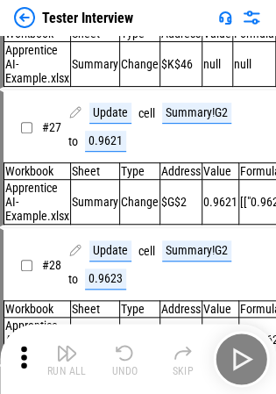
click at [130, 342] on img "button" at bounding box center [125, 352] width 21 height 21
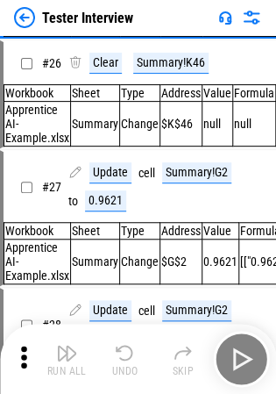
click at [130, 342] on div "Run All Undo Skip" at bounding box center [140, 359] width 259 height 56
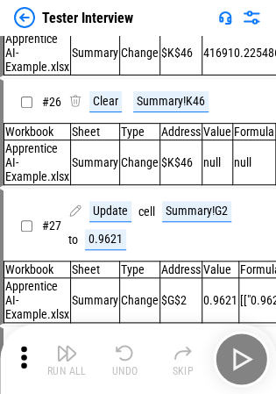
click at [130, 342] on img "button" at bounding box center [125, 352] width 21 height 21
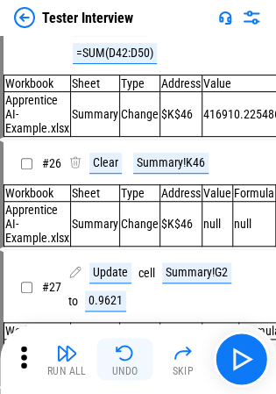
click at [130, 342] on img "button" at bounding box center [125, 352] width 21 height 21
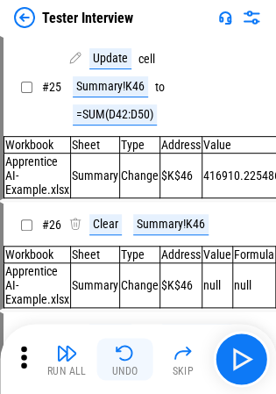
click at [130, 342] on div "Run All Undo Skip" at bounding box center [140, 359] width 259 height 56
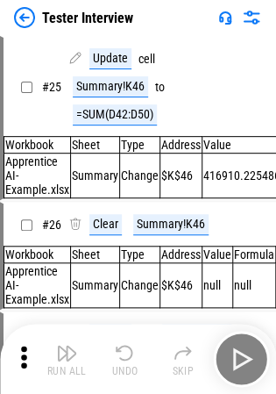
click at [130, 342] on img "button" at bounding box center [125, 352] width 21 height 21
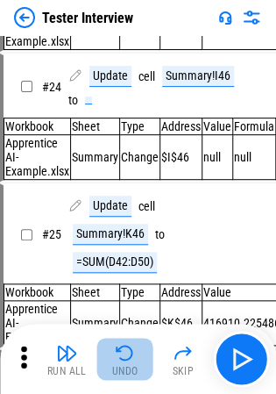
click at [130, 342] on div "Run All Undo Skip" at bounding box center [140, 359] width 259 height 56
click at [130, 342] on img "button" at bounding box center [125, 352] width 21 height 21
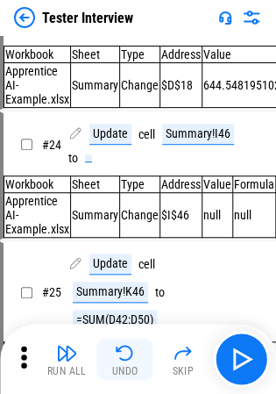
click at [130, 342] on div "Run All Undo Skip" at bounding box center [140, 359] width 259 height 56
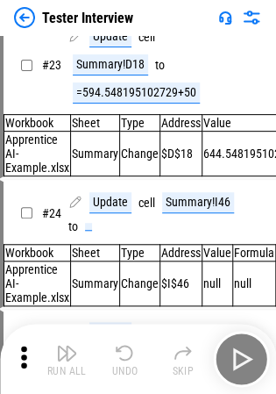
click at [130, 342] on img "button" at bounding box center [125, 352] width 21 height 21
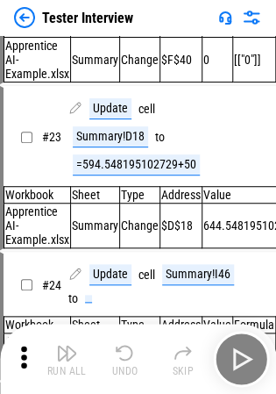
click at [130, 342] on img "button" at bounding box center [125, 352] width 21 height 21
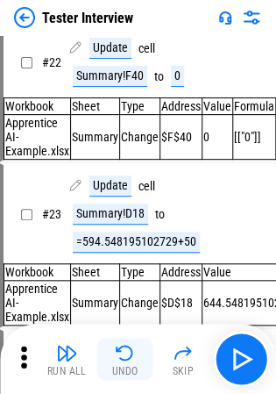
click at [130, 342] on div "Run All Undo Skip" at bounding box center [140, 359] width 259 height 56
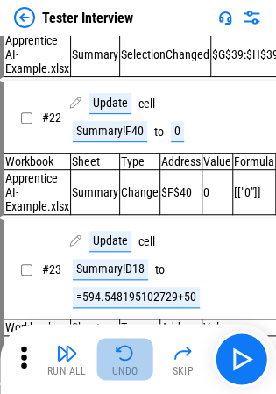
click at [130, 342] on img "button" at bounding box center [125, 352] width 21 height 21
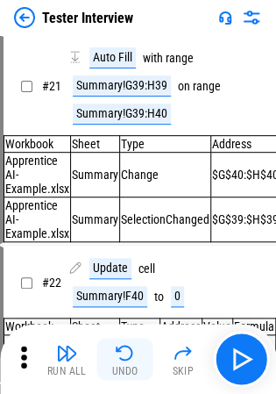
click at [130, 342] on img "button" at bounding box center [125, 352] width 21 height 21
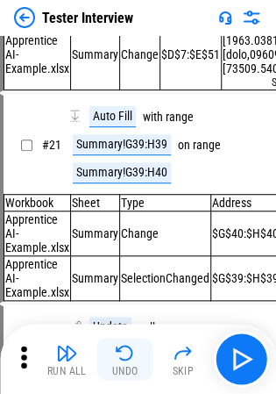
click at [130, 342] on img "button" at bounding box center [125, 352] width 21 height 21
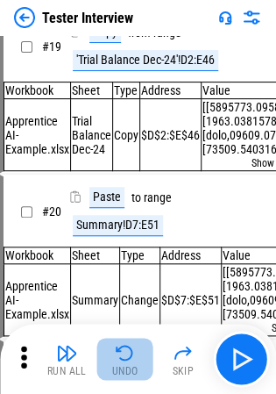
click at [130, 342] on img "button" at bounding box center [125, 352] width 21 height 21
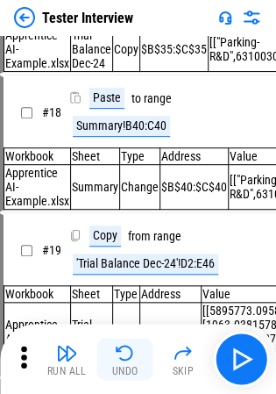
click at [130, 342] on img "button" at bounding box center [125, 352] width 21 height 21
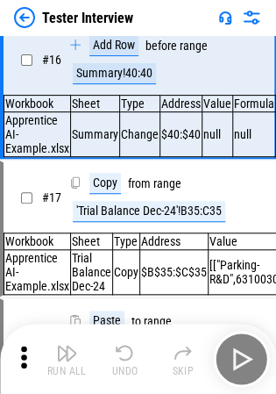
click at [130, 342] on div "Run All Undo Skip" at bounding box center [140, 359] width 259 height 56
click at [130, 342] on img "button" at bounding box center [125, 352] width 21 height 21
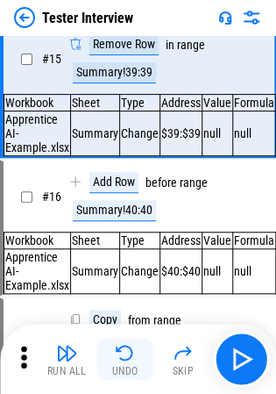
click at [130, 342] on div "Run All Undo Skip" at bounding box center [140, 359] width 259 height 56
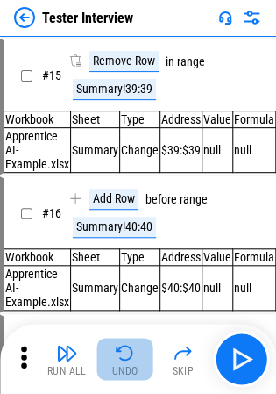
click at [130, 342] on img "button" at bounding box center [125, 352] width 21 height 21
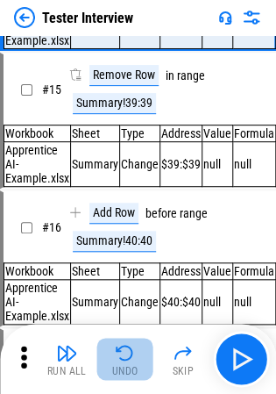
click at [130, 342] on img "button" at bounding box center [125, 352] width 21 height 21
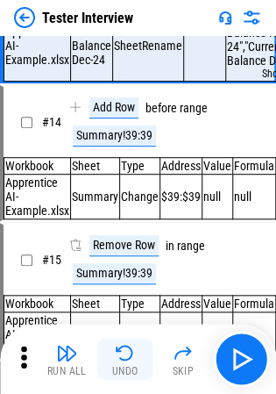
click at [130, 342] on img "button" at bounding box center [125, 352] width 21 height 21
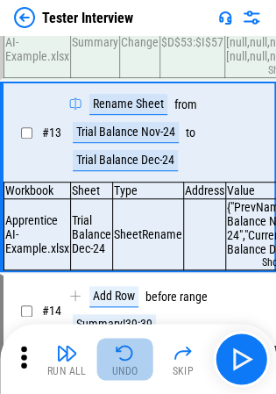
click at [130, 342] on img "button" at bounding box center [125, 352] width 21 height 21
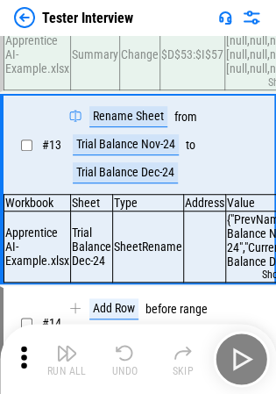
click at [130, 342] on div "Run All Undo Skip" at bounding box center [140, 359] width 259 height 56
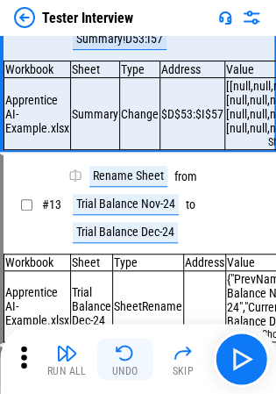
click at [130, 342] on img "button" at bounding box center [125, 352] width 21 height 21
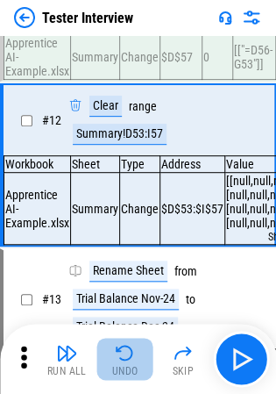
click at [130, 342] on div "Run All Undo Skip" at bounding box center [140, 359] width 259 height 56
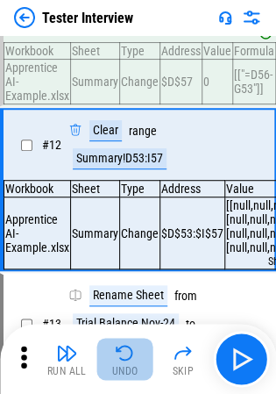
click at [130, 342] on div "Run All Undo Skip" at bounding box center [140, 359] width 259 height 56
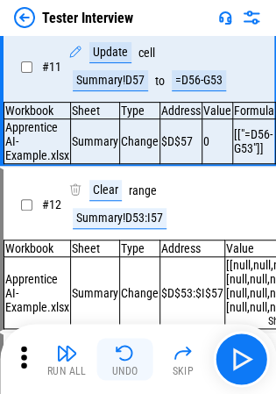
click at [130, 342] on img "button" at bounding box center [125, 352] width 21 height 21
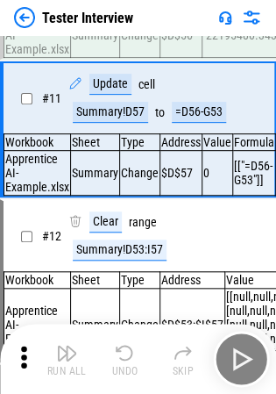
click at [130, 342] on div "Run All Undo Skip" at bounding box center [140, 359] width 259 height 56
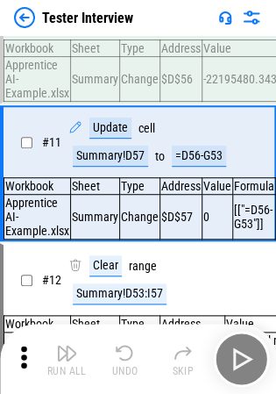
click at [130, 342] on img "button" at bounding box center [125, 352] width 21 height 21
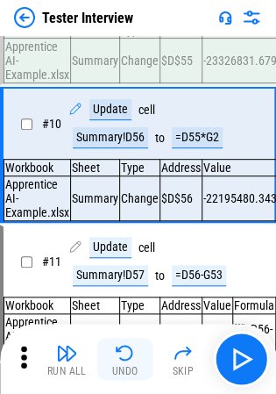
click at [130, 342] on div "Run All Undo Skip" at bounding box center [140, 359] width 259 height 56
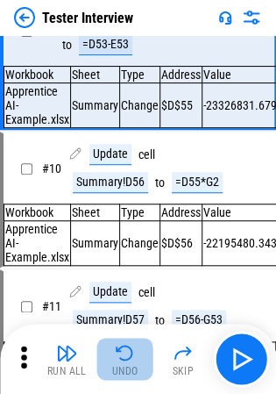
click at [130, 342] on img "button" at bounding box center [125, 352] width 21 height 21
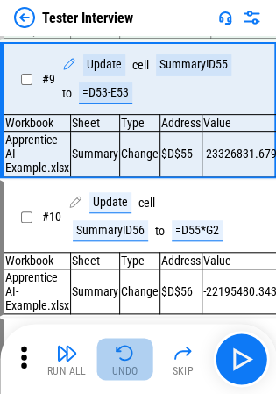
click at [130, 342] on div "Run All Undo Skip" at bounding box center [140, 359] width 259 height 56
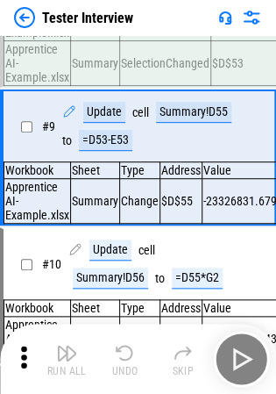
click at [130, 342] on div "Run All Undo Skip" at bounding box center [140, 359] width 259 height 56
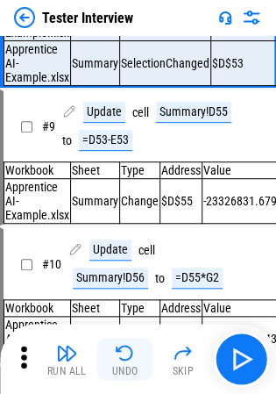
click at [130, 342] on img "button" at bounding box center [125, 352] width 21 height 21
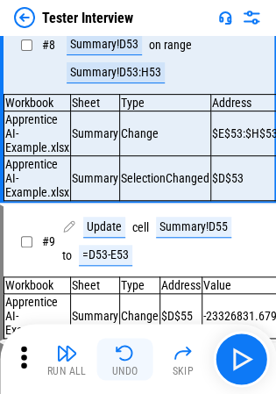
click at [130, 342] on div "Run All Undo Skip" at bounding box center [140, 359] width 259 height 56
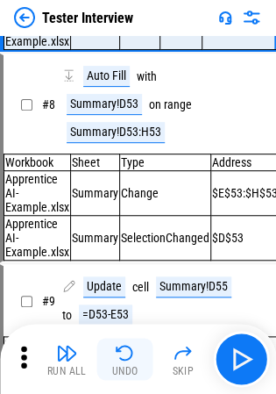
click at [130, 342] on img "button" at bounding box center [125, 352] width 21 height 21
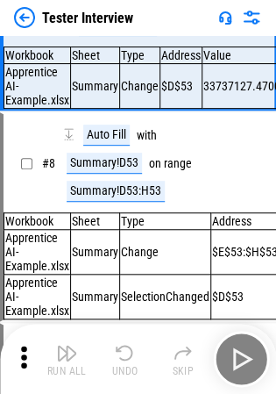
click at [130, 342] on div "Run All Undo Skip" at bounding box center [140, 359] width 259 height 56
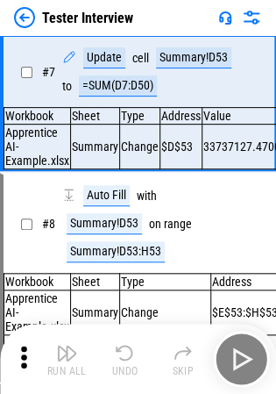
click at [130, 342] on img "button" at bounding box center [125, 352] width 21 height 21
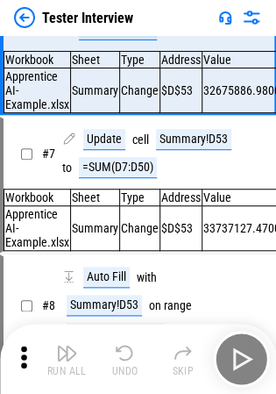
click at [130, 342] on div "Run All Undo Skip" at bounding box center [140, 359] width 259 height 56
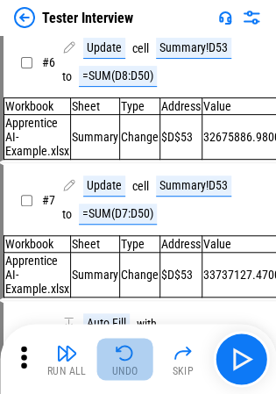
click at [130, 342] on img "button" at bounding box center [125, 352] width 21 height 21
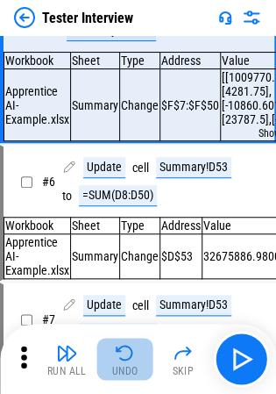
click at [130, 342] on img "button" at bounding box center [125, 352] width 21 height 21
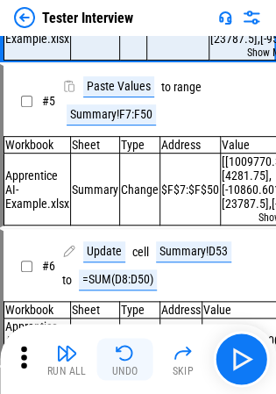
click at [130, 342] on div "Run All Undo Skip" at bounding box center [140, 359] width 259 height 56
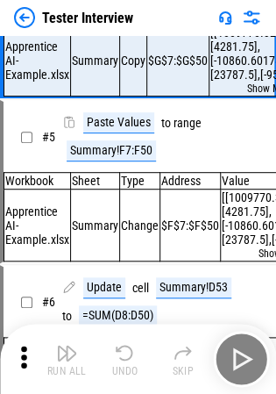
click at [130, 342] on div "Run All Undo Skip" at bounding box center [140, 359] width 259 height 56
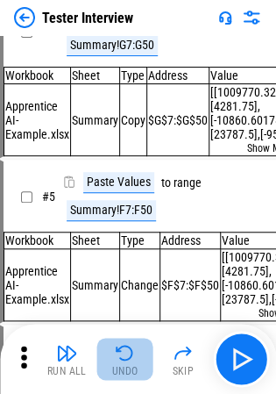
click at [130, 342] on img "button" at bounding box center [125, 352] width 21 height 21
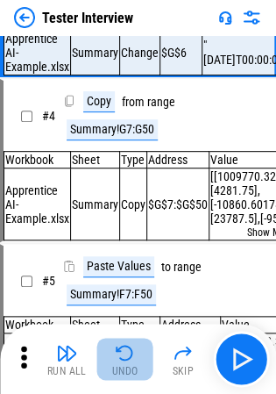
click at [130, 342] on div "Run All Undo Skip" at bounding box center [140, 359] width 259 height 56
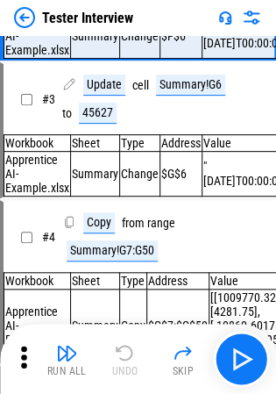
click at [130, 342] on div "Run All Undo Skip" at bounding box center [140, 359] width 259 height 56
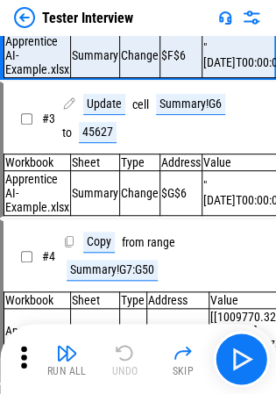
scroll to position [31, 0]
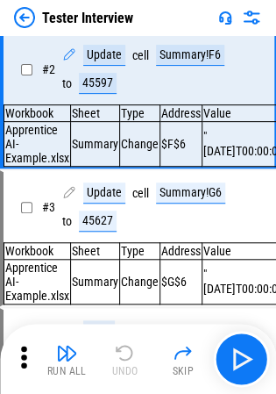
click at [130, 342] on div "Run All Undo Skip" at bounding box center [140, 359] width 259 height 56
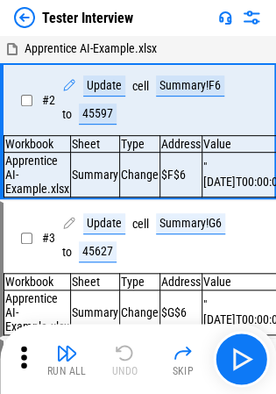
click at [130, 342] on div "Run All Undo Skip" at bounding box center [140, 359] width 259 height 56
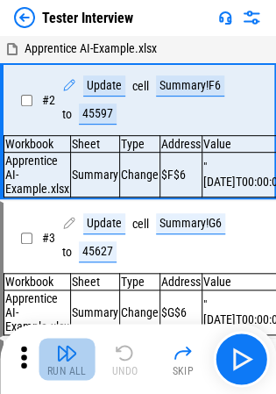
click at [39, 358] on button "Run All" at bounding box center [67, 359] width 56 height 42
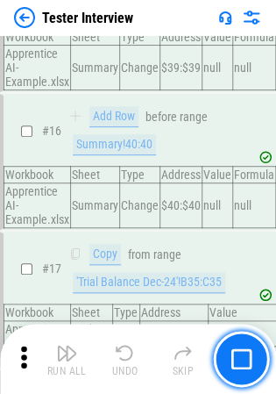
scroll to position [2135, 0]
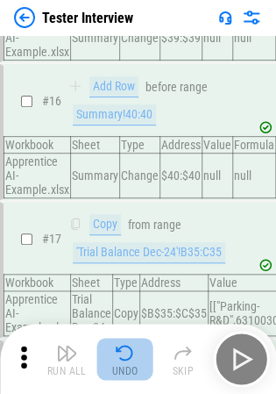
click at [129, 366] on div "Undo" at bounding box center [125, 371] width 26 height 11
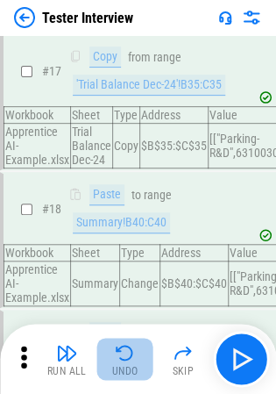
click at [129, 366] on div "Undo" at bounding box center [125, 371] width 26 height 11
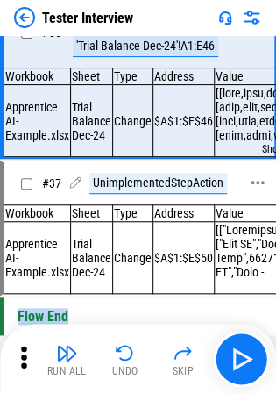
scroll to position [5124, 0]
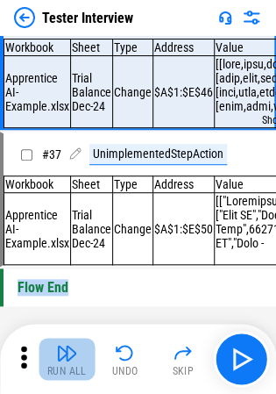
click at [68, 370] on div "Run All" at bounding box center [66, 371] width 39 height 11
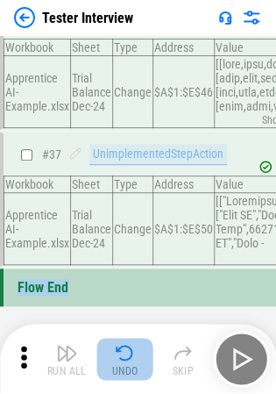
click at [124, 375] on div "Undo" at bounding box center [125, 371] width 26 height 11
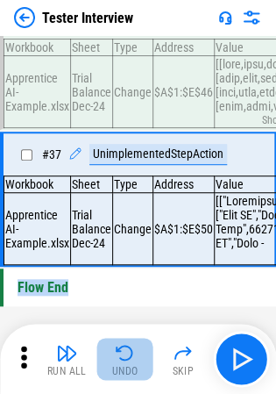
click at [124, 375] on div "Undo" at bounding box center [125, 371] width 26 height 11
click at [124, 375] on div "Run All Undo Skip" at bounding box center [140, 359] width 259 height 56
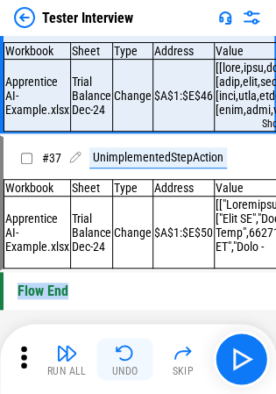
click at [124, 375] on div "Undo" at bounding box center [125, 371] width 26 height 11
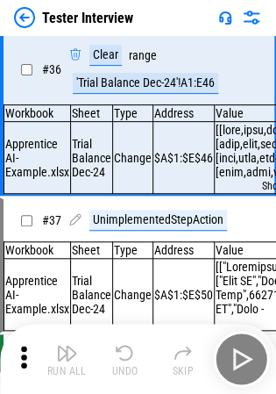
click at [124, 375] on div "Run All Undo Skip" at bounding box center [140, 359] width 259 height 56
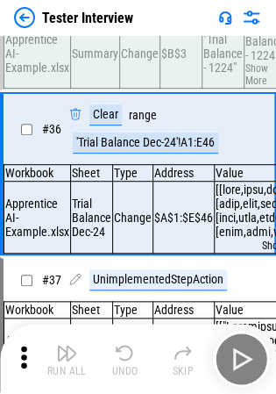
click at [124, 375] on div "Undo" at bounding box center [125, 371] width 26 height 11
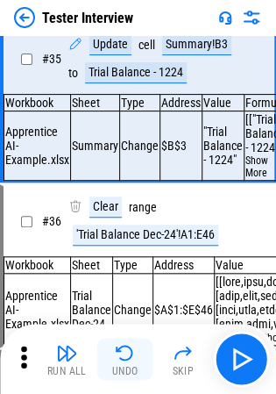
click at [124, 375] on div "Run All Undo Skip" at bounding box center [140, 359] width 259 height 56
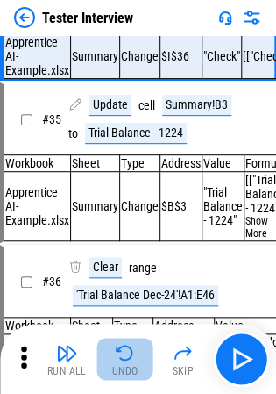
click at [124, 375] on div "Undo" at bounding box center [125, 371] width 26 height 11
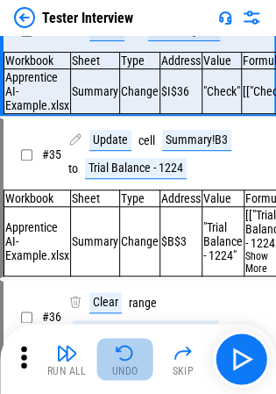
click at [124, 375] on div "Run All Undo Skip" at bounding box center [140, 359] width 259 height 56
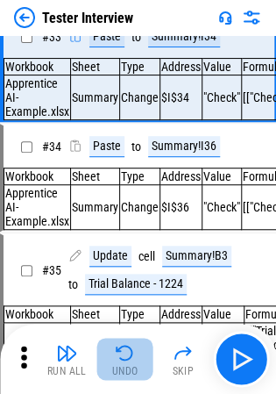
click at [124, 375] on div "Undo" at bounding box center [125, 371] width 26 height 11
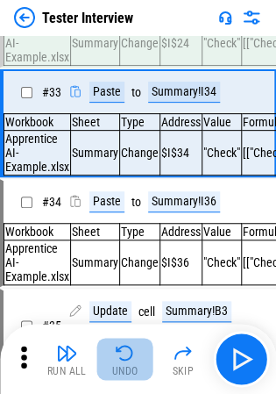
click at [124, 375] on div "Undo" at bounding box center [125, 371] width 26 height 11
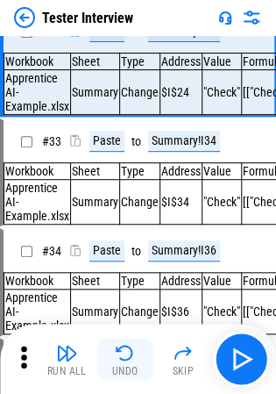
click at [124, 375] on div "Run All Undo Skip" at bounding box center [140, 359] width 259 height 56
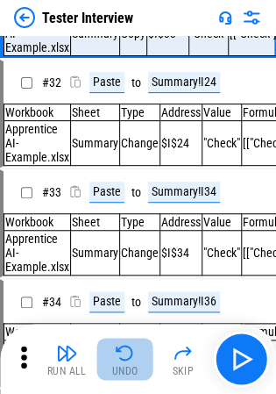
click at [124, 375] on div "Undo" at bounding box center [125, 371] width 26 height 11
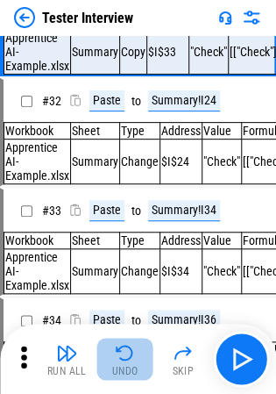
click at [124, 375] on div "Run All Undo Skip" at bounding box center [140, 359] width 259 height 56
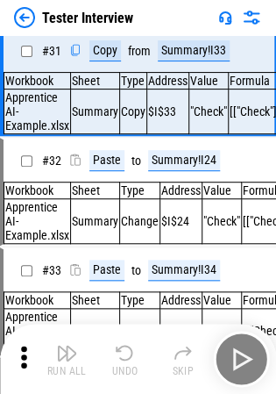
click at [124, 375] on div "Undo" at bounding box center [125, 371] width 26 height 11
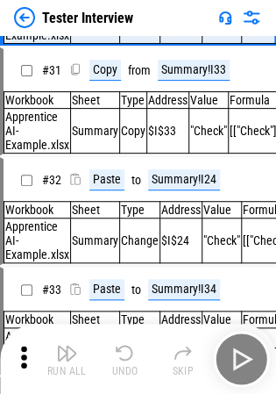
click at [124, 375] on div "Undo" at bounding box center [125, 371] width 26 height 11
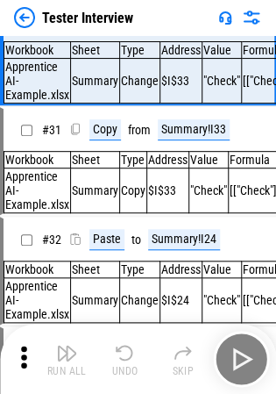
click at [124, 375] on div "Run All Undo Skip" at bounding box center [140, 359] width 259 height 56
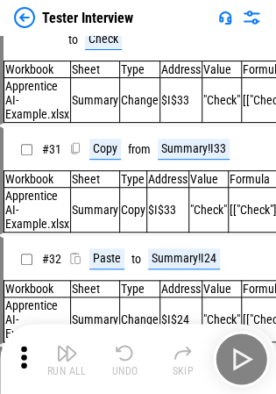
click at [124, 375] on div "Undo" at bounding box center [125, 371] width 26 height 11
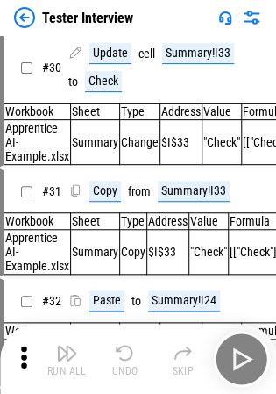
click at [124, 375] on div "Run All Undo Skip" at bounding box center [140, 359] width 259 height 56
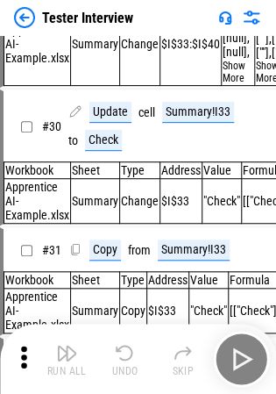
click at [124, 375] on div "Undo" at bounding box center [125, 371] width 26 height 11
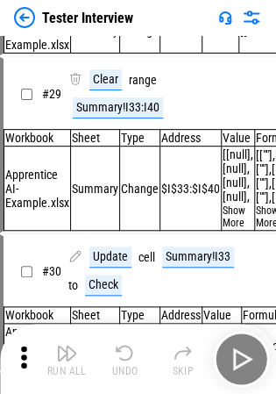
click at [124, 375] on div "Undo" at bounding box center [125, 371] width 26 height 11
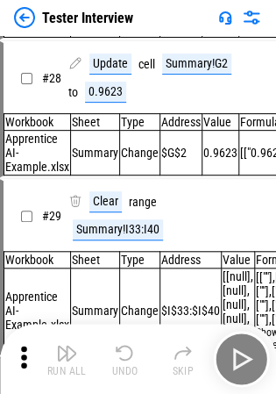
click at [124, 375] on div "Run All Undo Skip" at bounding box center [140, 359] width 259 height 56
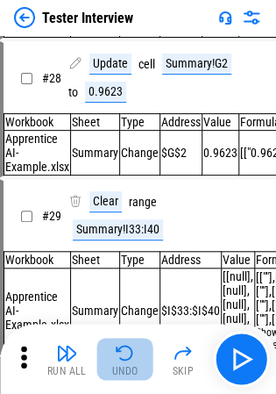
click at [124, 375] on div "Undo" at bounding box center [125, 371] width 26 height 11
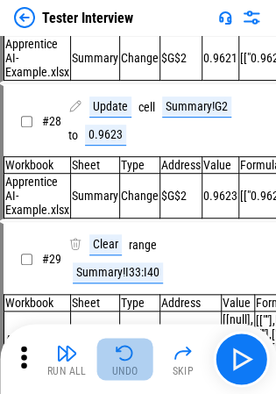
click at [124, 375] on div "Run All Undo Skip" at bounding box center [140, 359] width 259 height 56
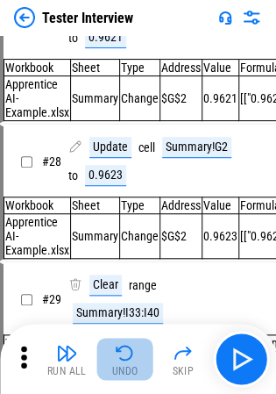
click at [124, 375] on div "Undo" at bounding box center [125, 371] width 26 height 11
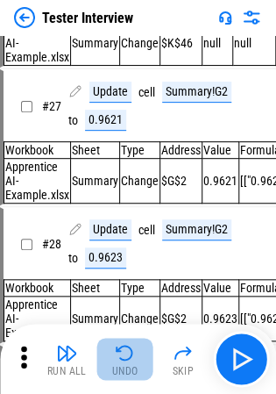
click at [124, 375] on div "Run All Undo Skip" at bounding box center [140, 359] width 259 height 56
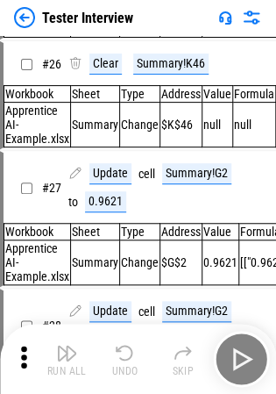
click at [124, 375] on div "Undo" at bounding box center [125, 371] width 26 height 11
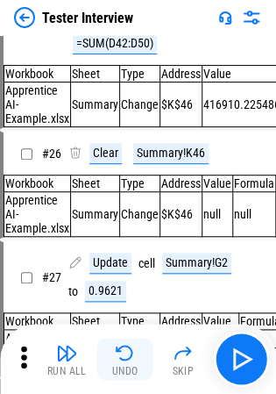
click at [124, 375] on div "Run All Undo Skip" at bounding box center [140, 359] width 259 height 56
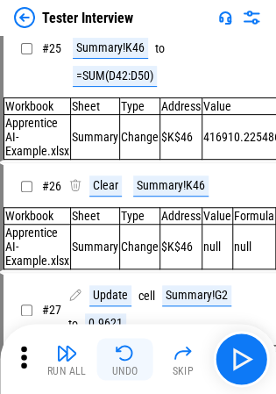
click at [124, 375] on div "Undo" at bounding box center [125, 371] width 26 height 11
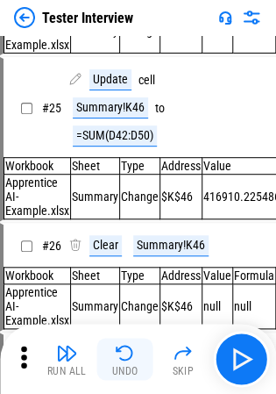
click at [124, 375] on div "Run All Undo Skip" at bounding box center [140, 359] width 259 height 56
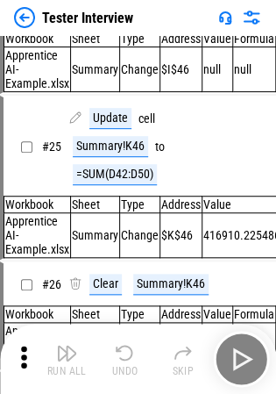
click at [124, 375] on div "Undo" at bounding box center [125, 371] width 26 height 11
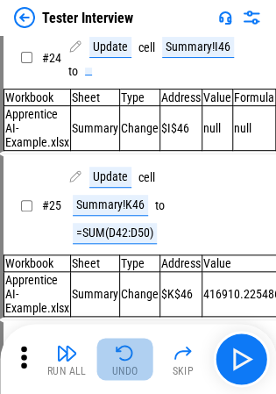
click at [124, 375] on div "Undo" at bounding box center [125, 371] width 26 height 11
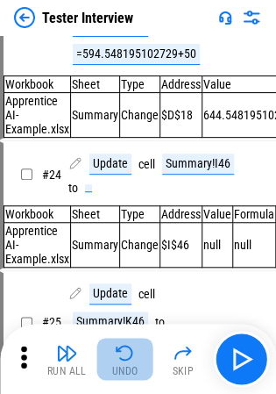
click at [124, 375] on div "Run All Undo Skip" at bounding box center [140, 359] width 259 height 56
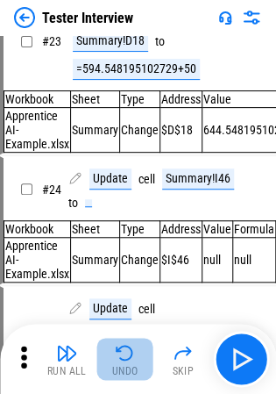
click at [124, 375] on div "Undo" at bounding box center [125, 371] width 26 height 11
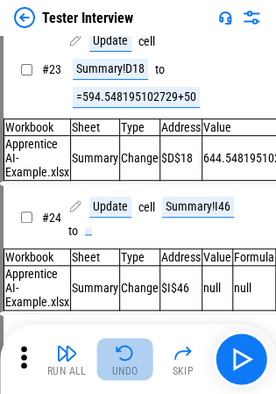
click at [124, 375] on div "Undo" at bounding box center [125, 371] width 26 height 11
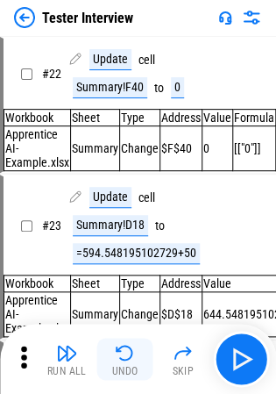
click at [124, 375] on div "Undo" at bounding box center [125, 371] width 26 height 11
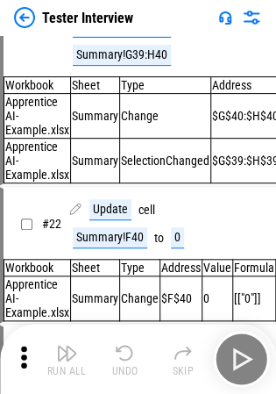
click at [124, 375] on div "Run All Undo Skip" at bounding box center [140, 359] width 259 height 56
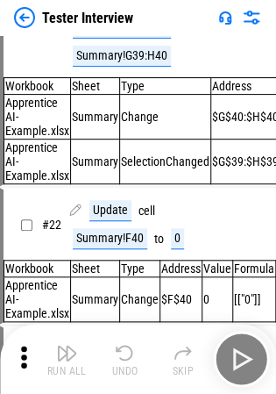
click at [124, 375] on div "Undo" at bounding box center [125, 371] width 26 height 11
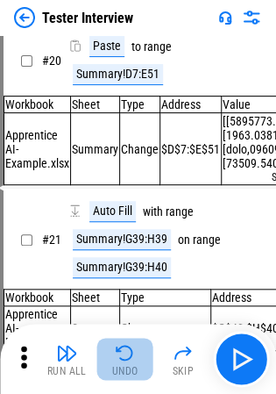
click at [124, 375] on div "Undo" at bounding box center [125, 371] width 26 height 11
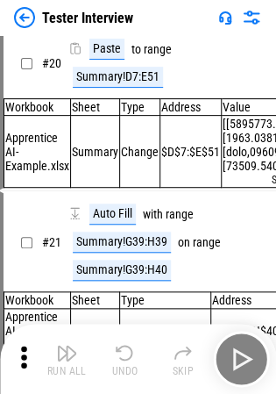
click at [124, 375] on div "Undo" at bounding box center [125, 371] width 26 height 11
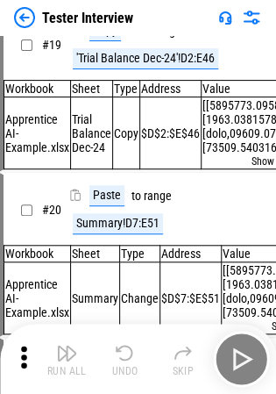
click at [124, 375] on div "Run All Undo Skip" at bounding box center [140, 359] width 259 height 56
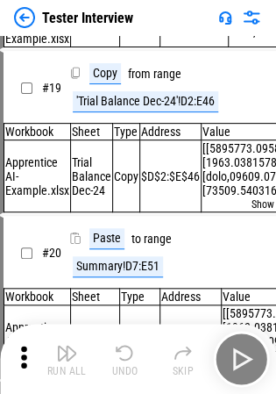
click at [124, 375] on div "Undo" at bounding box center [125, 371] width 26 height 11
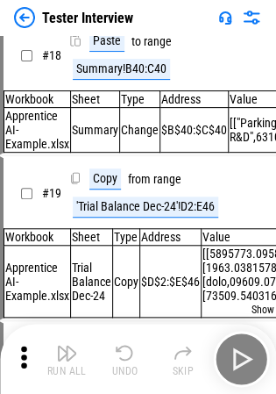
click at [124, 375] on div "Undo" at bounding box center [125, 371] width 26 height 11
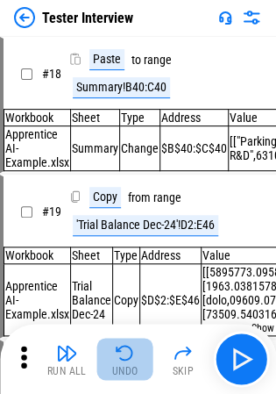
click at [124, 375] on div "Undo" at bounding box center [125, 371] width 26 height 11
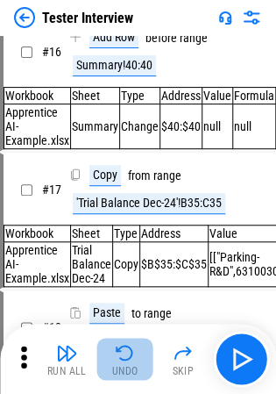
click at [124, 375] on div "Undo" at bounding box center [125, 371] width 26 height 11
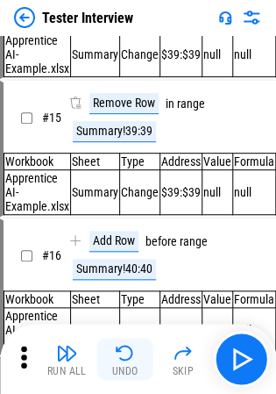
click at [124, 375] on div "Run All Undo Skip" at bounding box center [140, 359] width 259 height 56
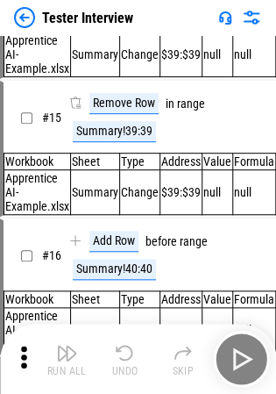
click at [124, 375] on div "Undo" at bounding box center [125, 371] width 26 height 11
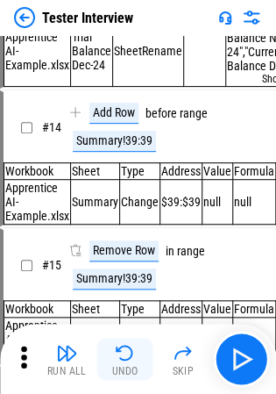
click at [124, 375] on div "Undo" at bounding box center [125, 371] width 26 height 11
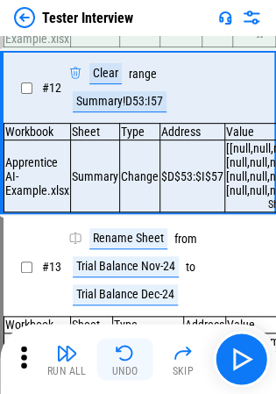
click at [124, 375] on div "Undo" at bounding box center [125, 371] width 26 height 11
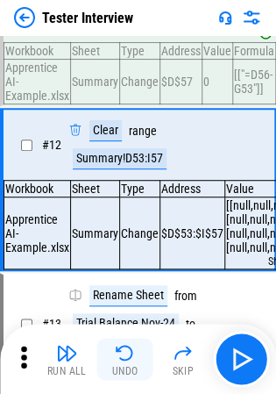
click at [124, 375] on div "Run All Undo Skip" at bounding box center [140, 359] width 259 height 56
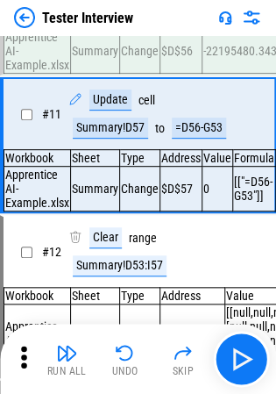
drag, startPoint x: 124, startPoint y: 375, endPoint x: 144, endPoint y: 324, distance: 54.7
click at [144, 324] on div "Run All Undo Skip" at bounding box center [138, 358] width 276 height 70
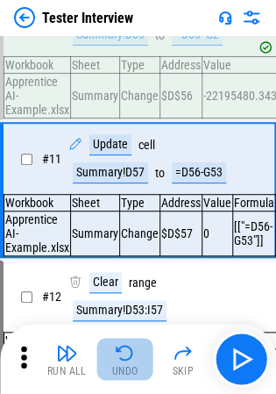
click at [137, 345] on button "Undo" at bounding box center [125, 359] width 56 height 42
click at [137, 345] on div "Run All Undo Skip" at bounding box center [140, 359] width 259 height 56
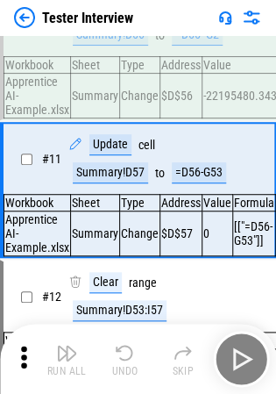
click at [137, 345] on button "Undo" at bounding box center [125, 359] width 56 height 42
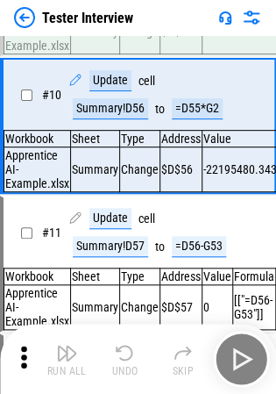
click at [137, 345] on div "Run All Undo Skip" at bounding box center [140, 359] width 259 height 56
click at [137, 345] on button "Undo" at bounding box center [125, 359] width 56 height 42
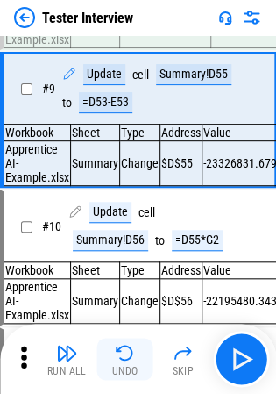
click at [137, 345] on div "Run All Undo Skip" at bounding box center [140, 359] width 259 height 56
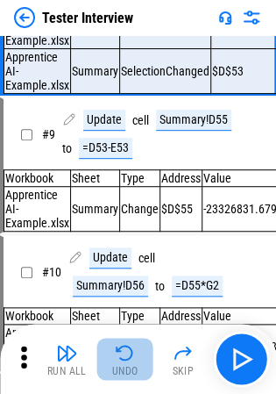
click at [137, 345] on button "Undo" at bounding box center [125, 359] width 56 height 42
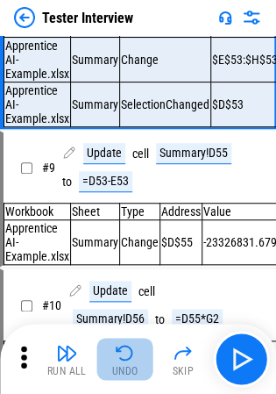
click at [137, 345] on div "Run All Undo Skip" at bounding box center [140, 359] width 259 height 56
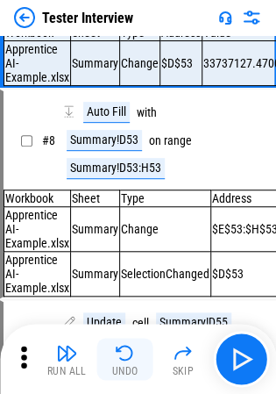
click at [137, 345] on button "Undo" at bounding box center [125, 359] width 56 height 42
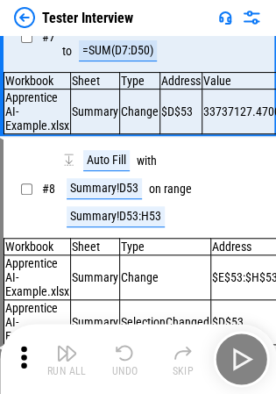
click at [137, 345] on div "Run All Undo Skip" at bounding box center [140, 359] width 259 height 56
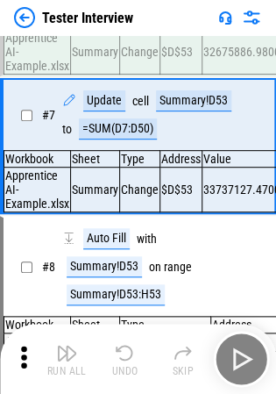
click at [137, 345] on button "Undo" at bounding box center [125, 359] width 56 height 42
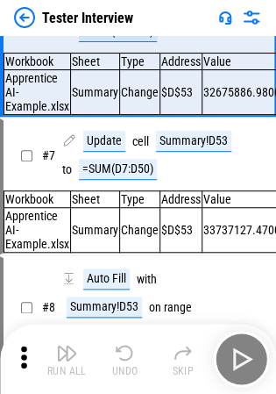
click at [137, 345] on div "Run All Undo Skip" at bounding box center [140, 359] width 259 height 56
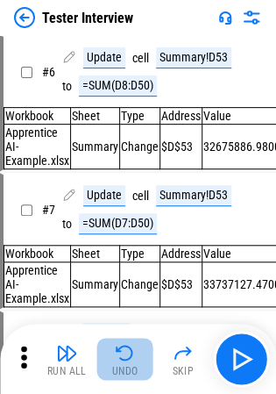
click at [137, 345] on button "Undo" at bounding box center [125, 359] width 56 height 42
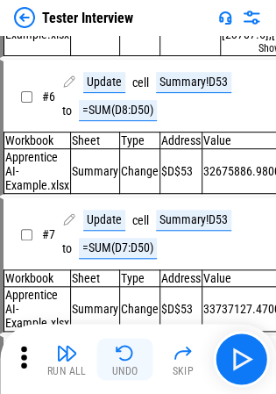
click at [137, 345] on div "Run All Undo Skip" at bounding box center [140, 359] width 259 height 56
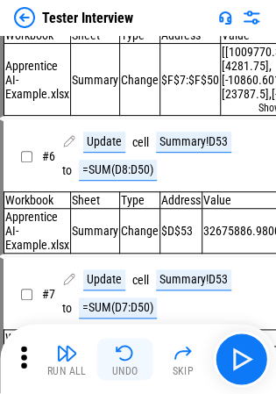
click at [137, 345] on button "Undo" at bounding box center [125, 359] width 56 height 42
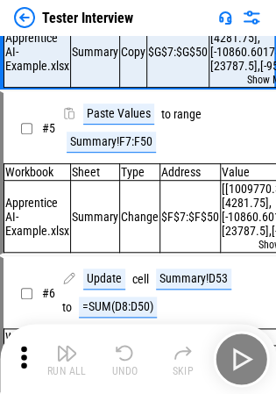
click at [137, 345] on div "Run All Undo Skip" at bounding box center [140, 359] width 259 height 56
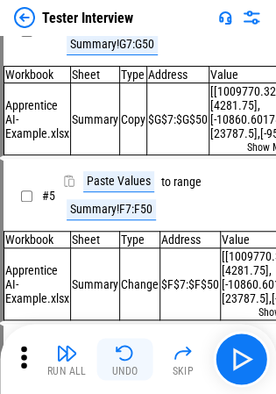
click at [137, 345] on button "Undo" at bounding box center [125, 359] width 56 height 42
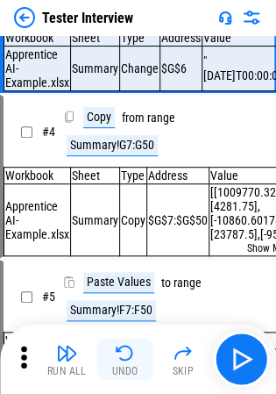
click at [137, 345] on div "Run All Undo Skip" at bounding box center [140, 359] width 259 height 56
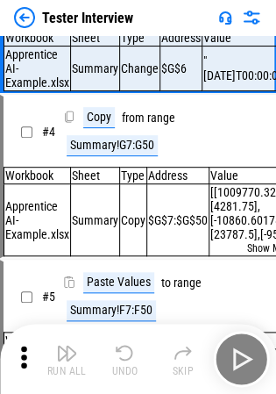
click at [137, 345] on div "Run All Undo Skip" at bounding box center [140, 359] width 259 height 56
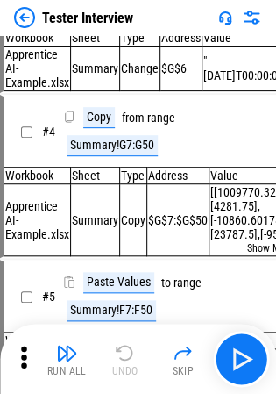
scroll to position [35, 0]
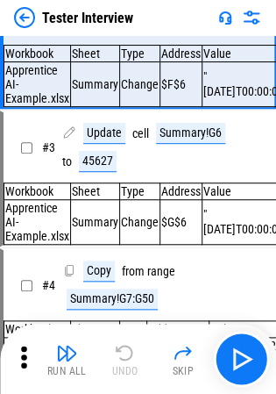
click at [137, 345] on div "Run All Undo Skip" at bounding box center [140, 359] width 259 height 56
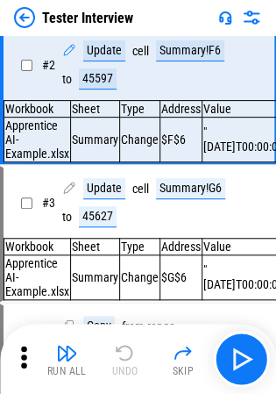
scroll to position [0, 0]
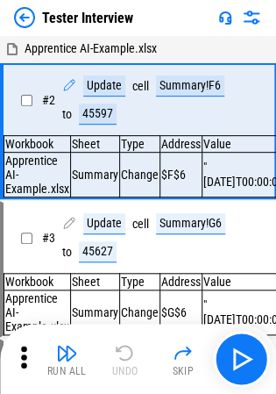
click at [137, 345] on div "Run All Undo Skip" at bounding box center [140, 359] width 259 height 56
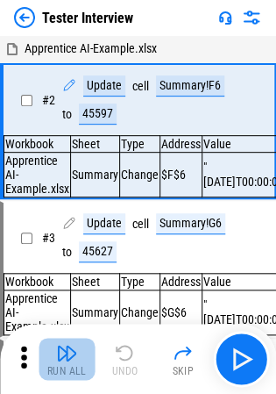
click at [61, 359] on img "button" at bounding box center [66, 352] width 21 height 21
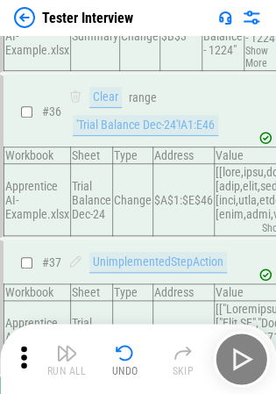
click
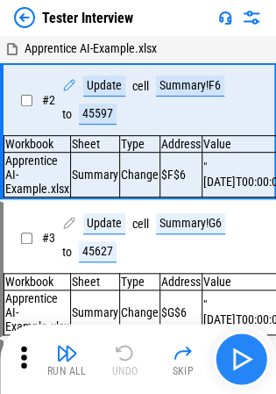
drag, startPoint x: 131, startPoint y: 363, endPoint x: 256, endPoint y: 361, distance: 125.4
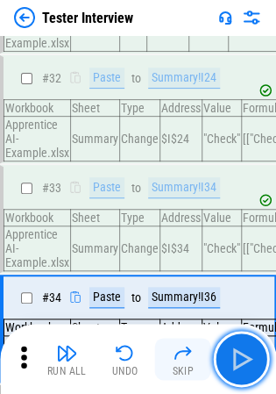
scroll to position [4660, 0]
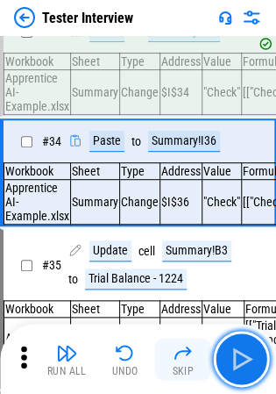
drag, startPoint x: 256, startPoint y: 361, endPoint x: 203, endPoint y: 345, distance: 55.2
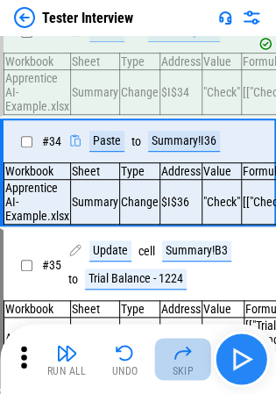
drag, startPoint x: 203, startPoint y: 345, endPoint x: 224, endPoint y: 351, distance: 21.9
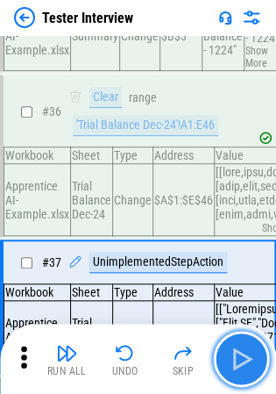
scroll to position [5123, 0]
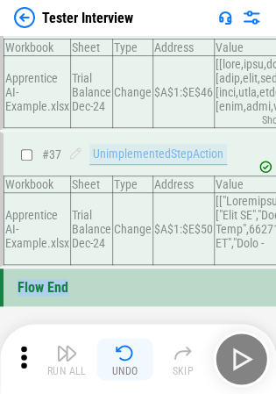
drag, startPoint x: 224, startPoint y: 351, endPoint x: 117, endPoint y: 353, distance: 107.0
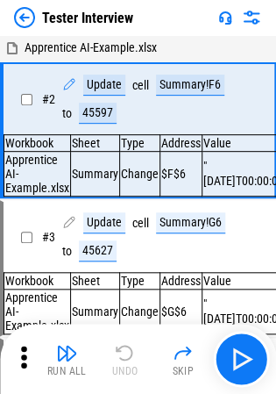
scroll to position [0, 0]
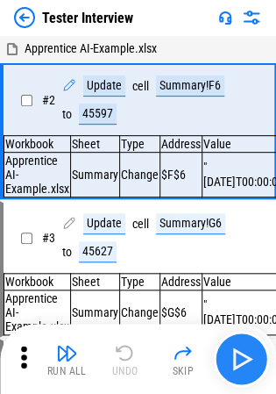
drag, startPoint x: 117, startPoint y: 353, endPoint x: 263, endPoint y: 355, distance: 145.5
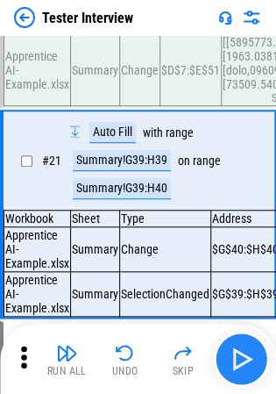
drag, startPoint x: 263, startPoint y: 355, endPoint x: 237, endPoint y: 355, distance: 26.3
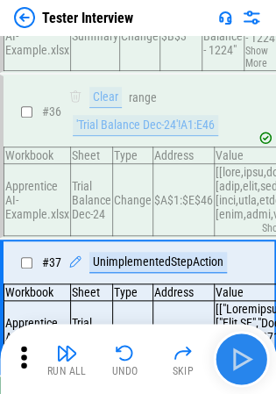
scroll to position [5051, 0]
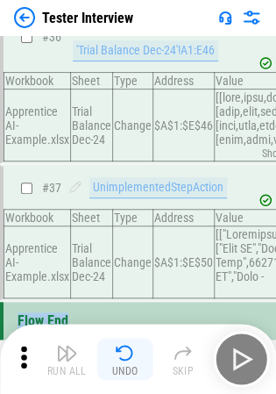
drag, startPoint x: 237, startPoint y: 355, endPoint x: 121, endPoint y: 356, distance: 115.7
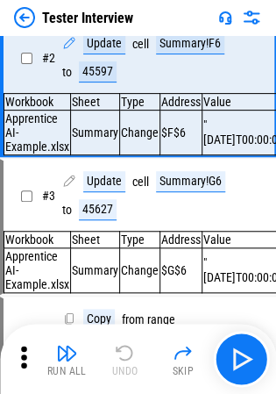
scroll to position [0, 0]
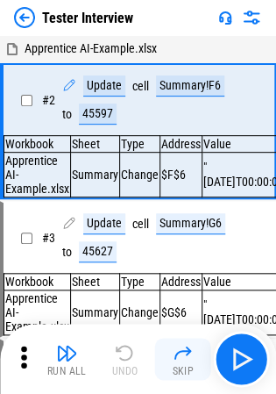
drag, startPoint x: 121, startPoint y: 356, endPoint x: 201, endPoint y: 360, distance: 79.9
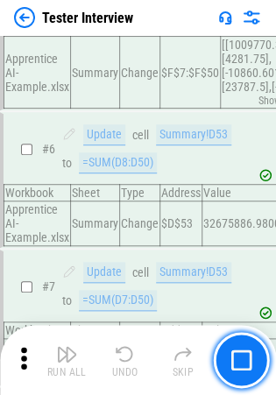
scroll to position [720, 0]
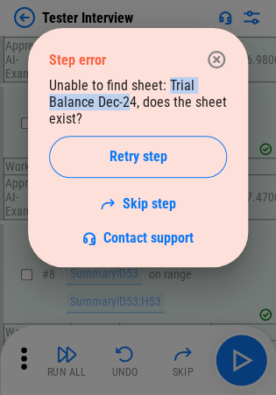
drag, startPoint x: 165, startPoint y: 83, endPoint x: 131, endPoint y: 102, distance: 38.8
copy div "Trial Balance Dec-24"
